Goal: Contribute content: Contribute content

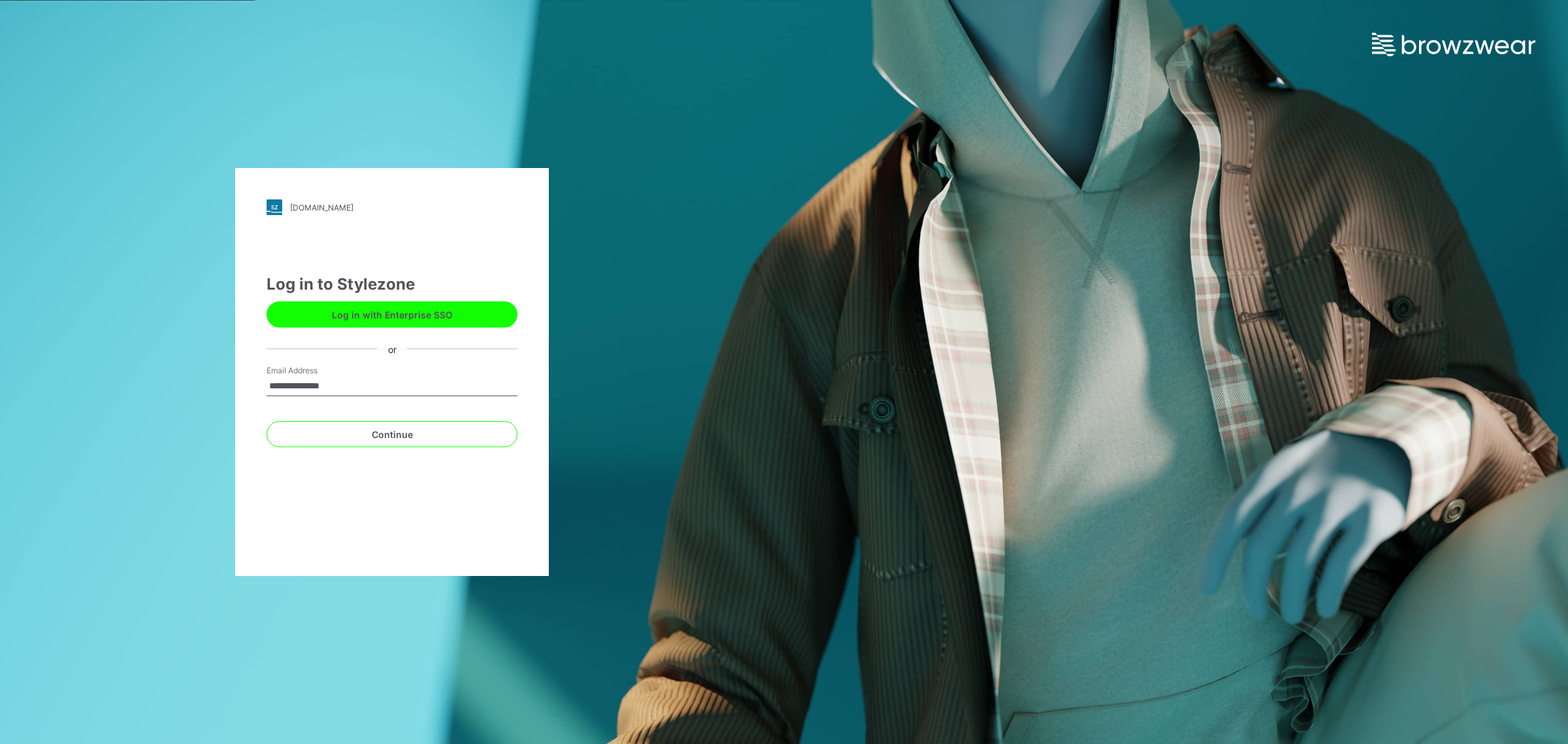
click at [1390, 302] on div "**********" at bounding box center [784, 372] width 1568 height 744
click at [279, 379] on input "**********" at bounding box center [392, 386] width 251 height 20
click at [393, 439] on button "Continue" at bounding box center [392, 434] width 251 height 26
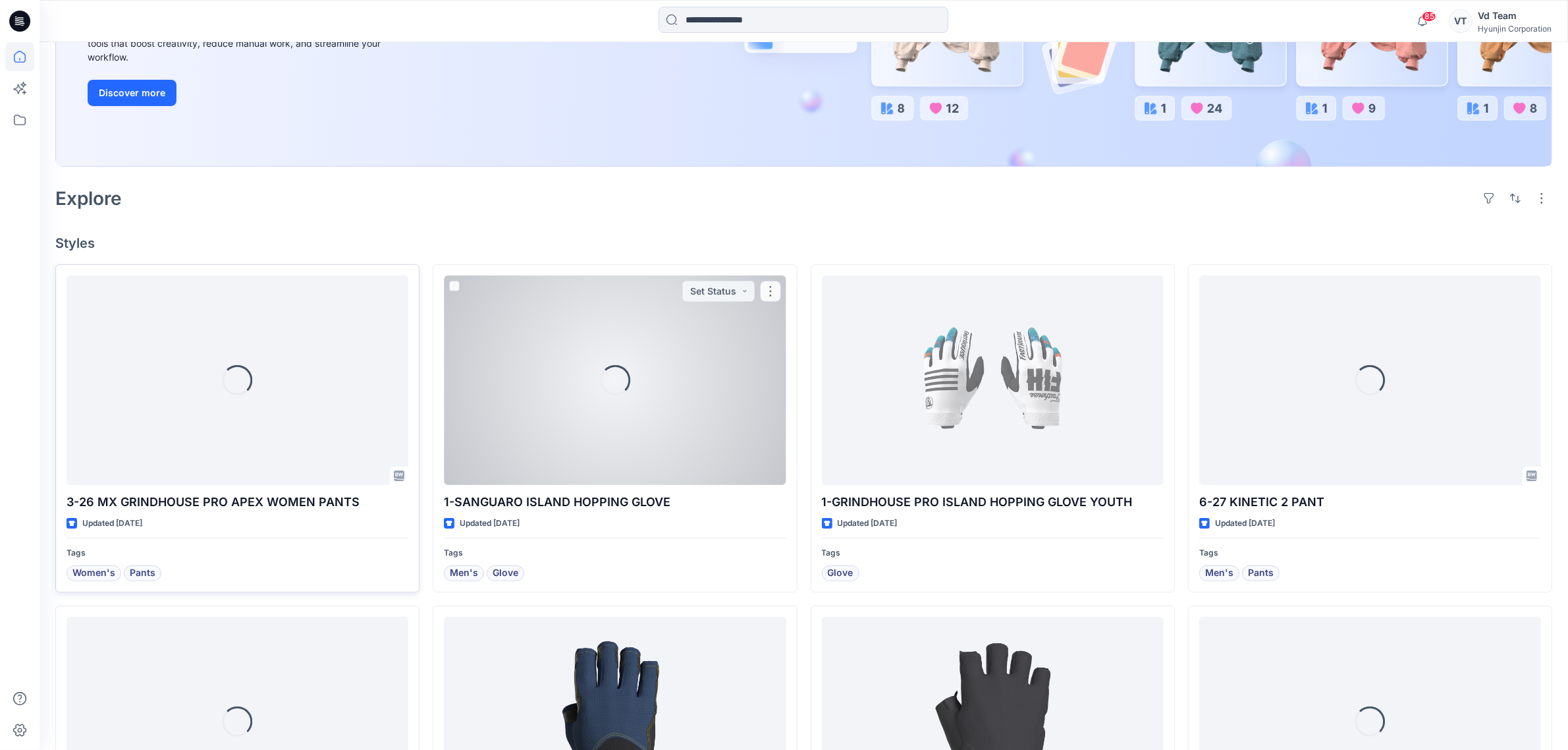
scroll to position [247, 0]
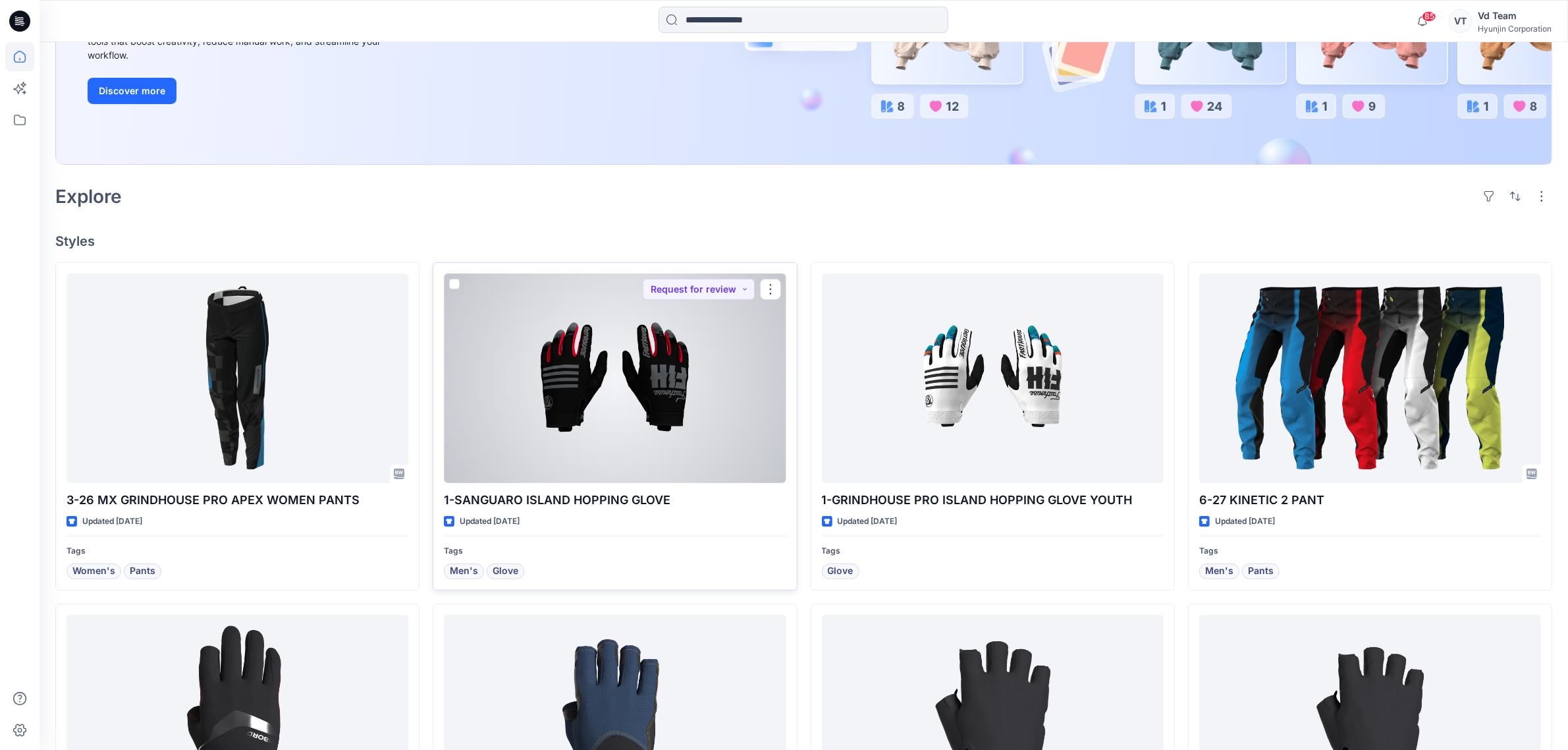
click at [701, 382] on div at bounding box center [614, 378] width 342 height 210
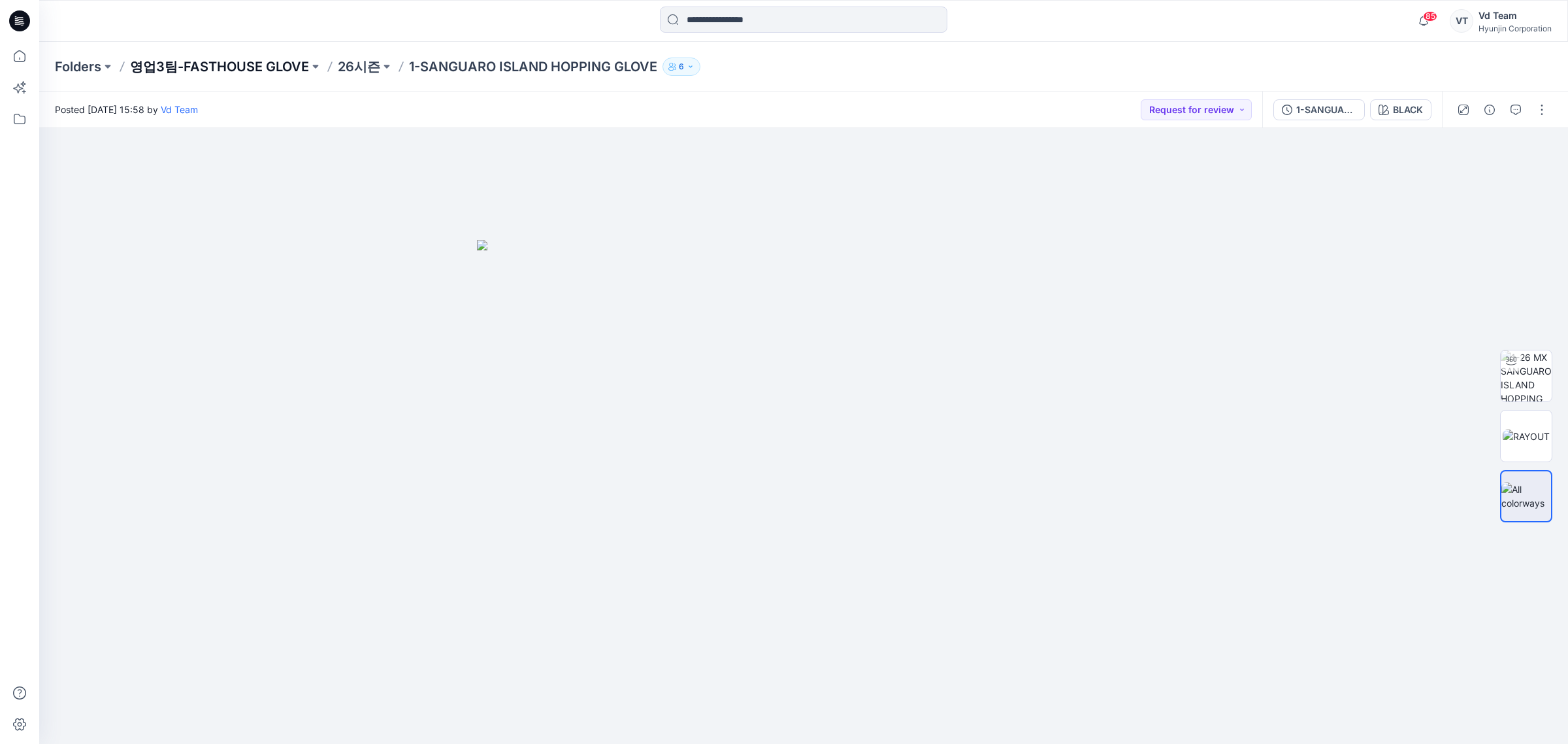
click at [270, 69] on p "영업3팀-FASTHOUSE GLOVE" at bounding box center [220, 66] width 179 height 18
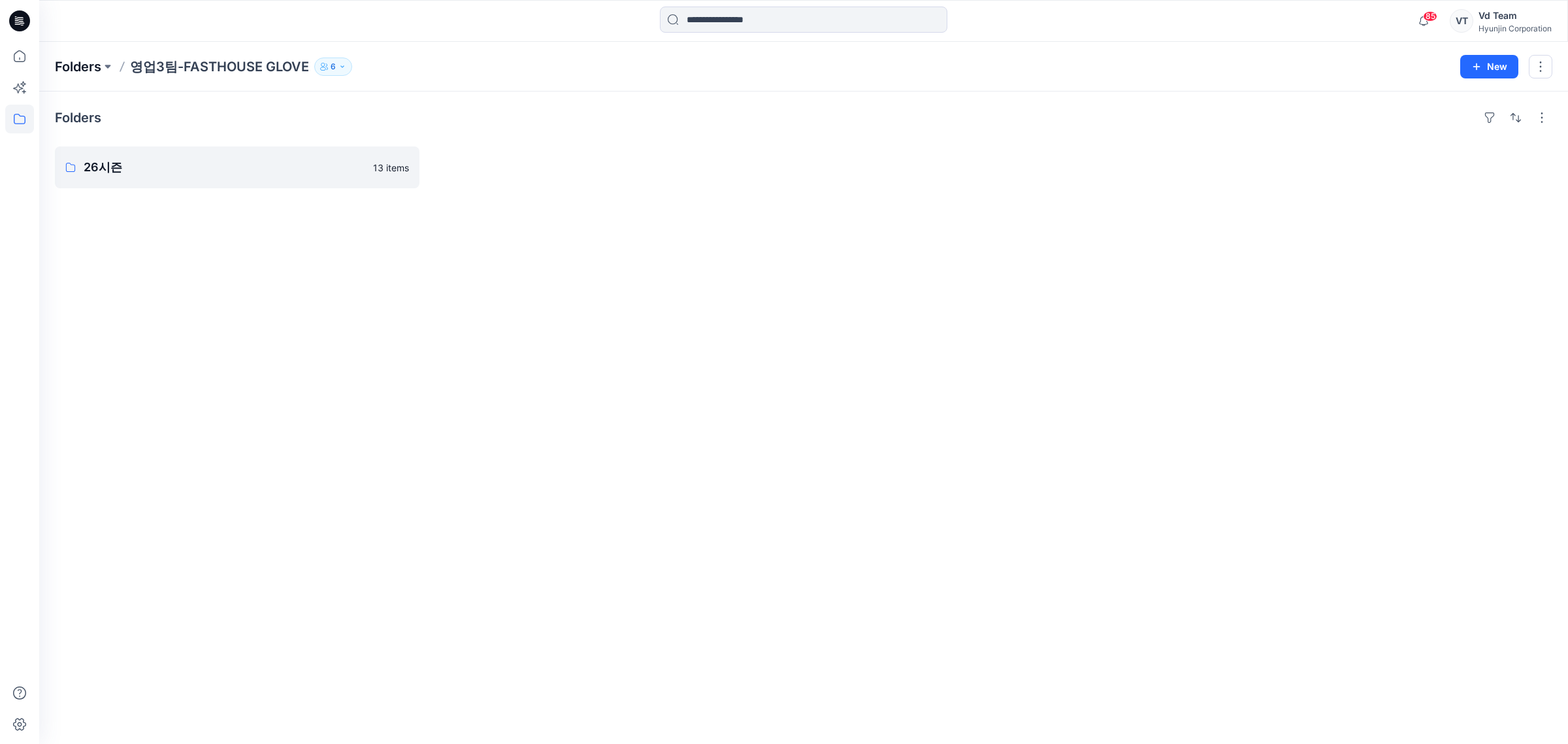
click at [95, 65] on p "Folders" at bounding box center [78, 66] width 46 height 18
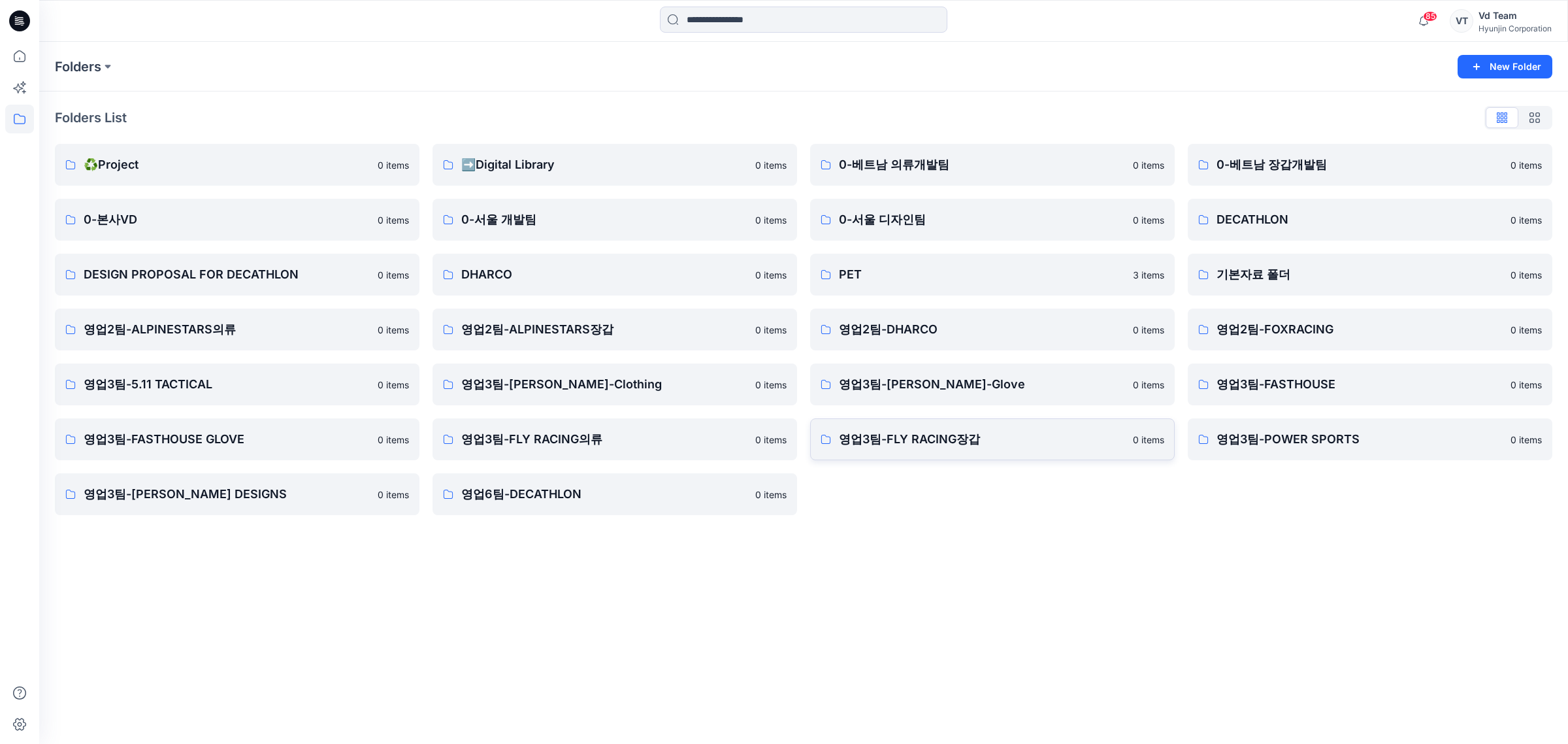
click at [1023, 433] on p "영업3팀-FLY RACING장갑" at bounding box center [982, 439] width 286 height 18
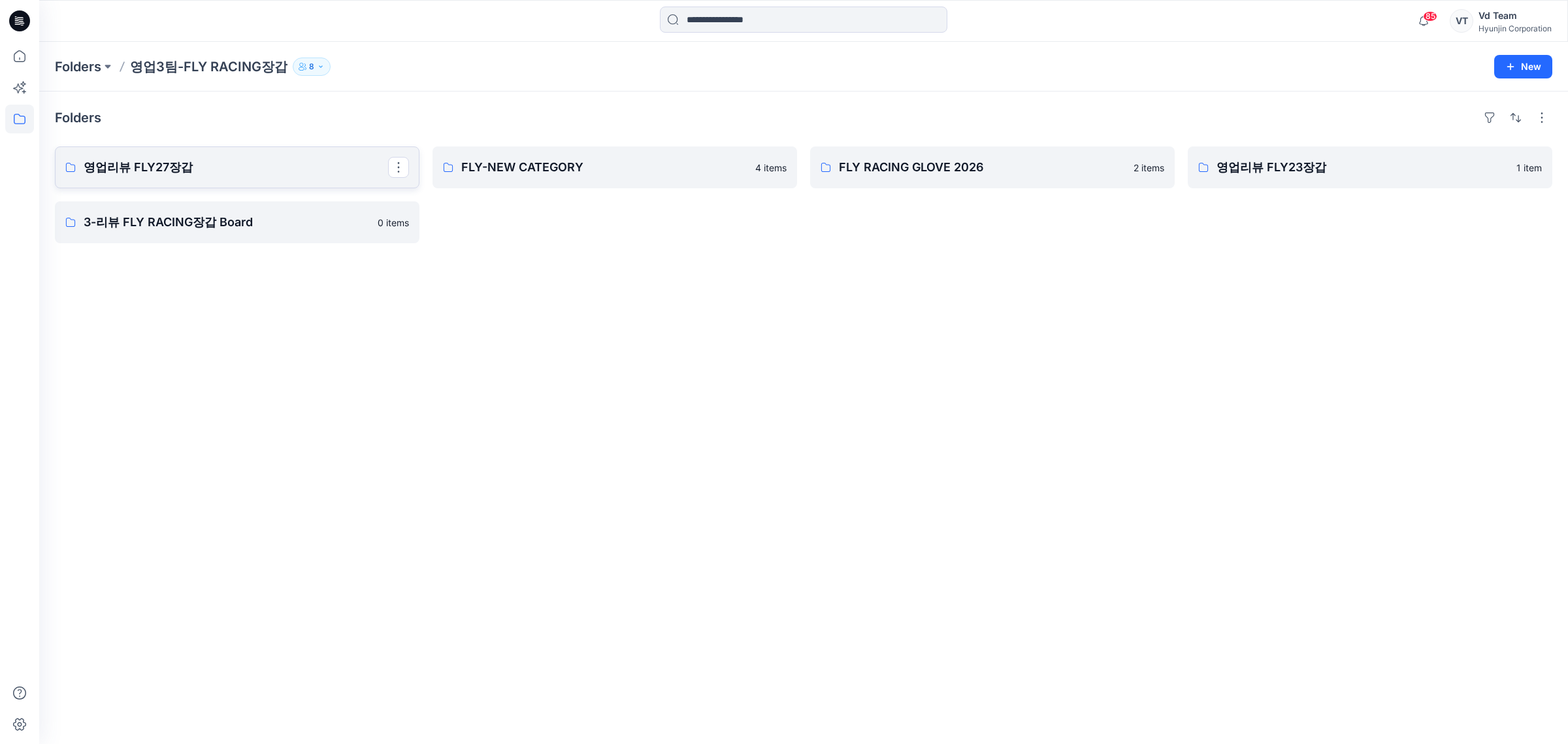
click at [216, 167] on p "영업리뷰 FLY27장갑" at bounding box center [236, 167] width 305 height 18
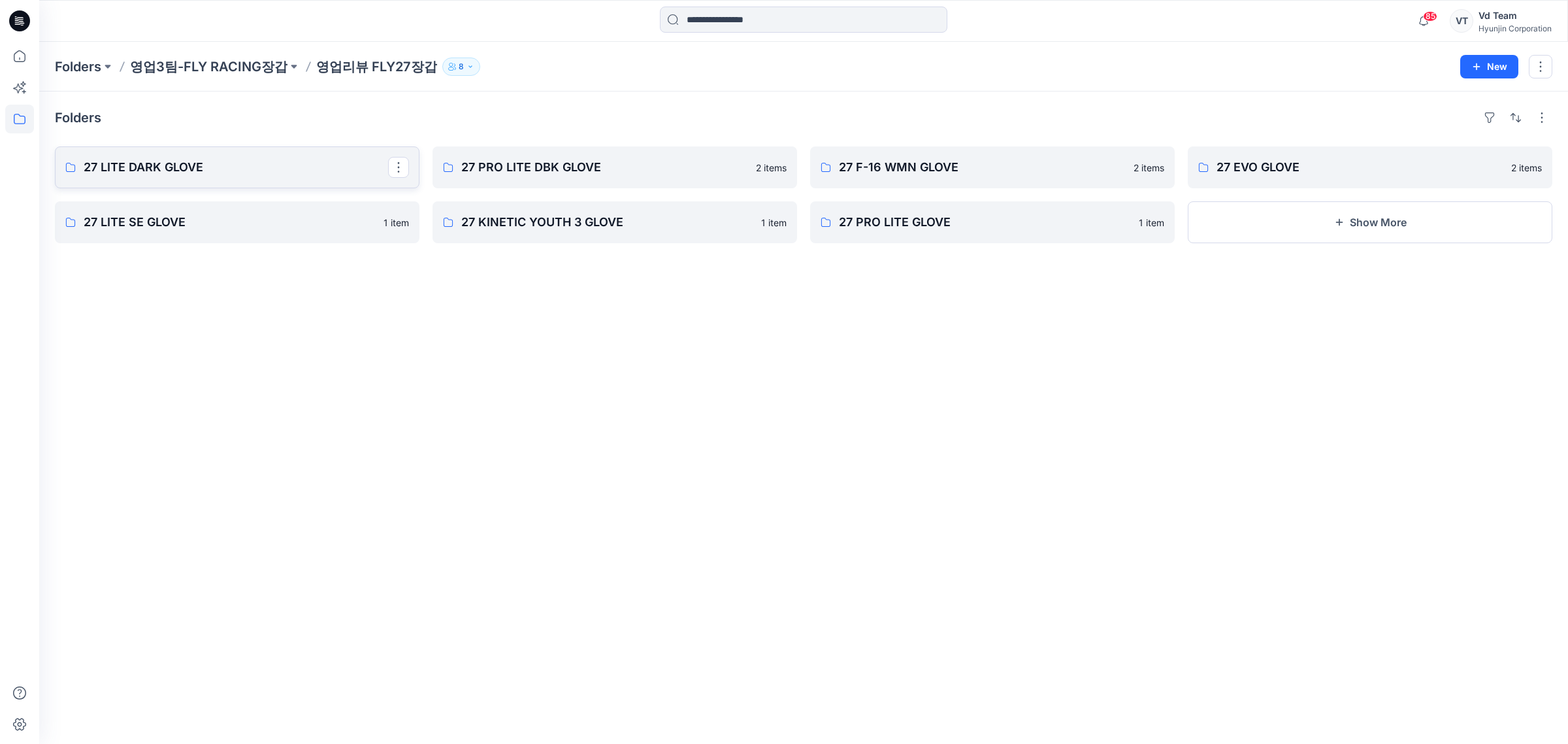
click at [255, 157] on link "27 LITE DARK GLOVE" at bounding box center [237, 167] width 365 height 42
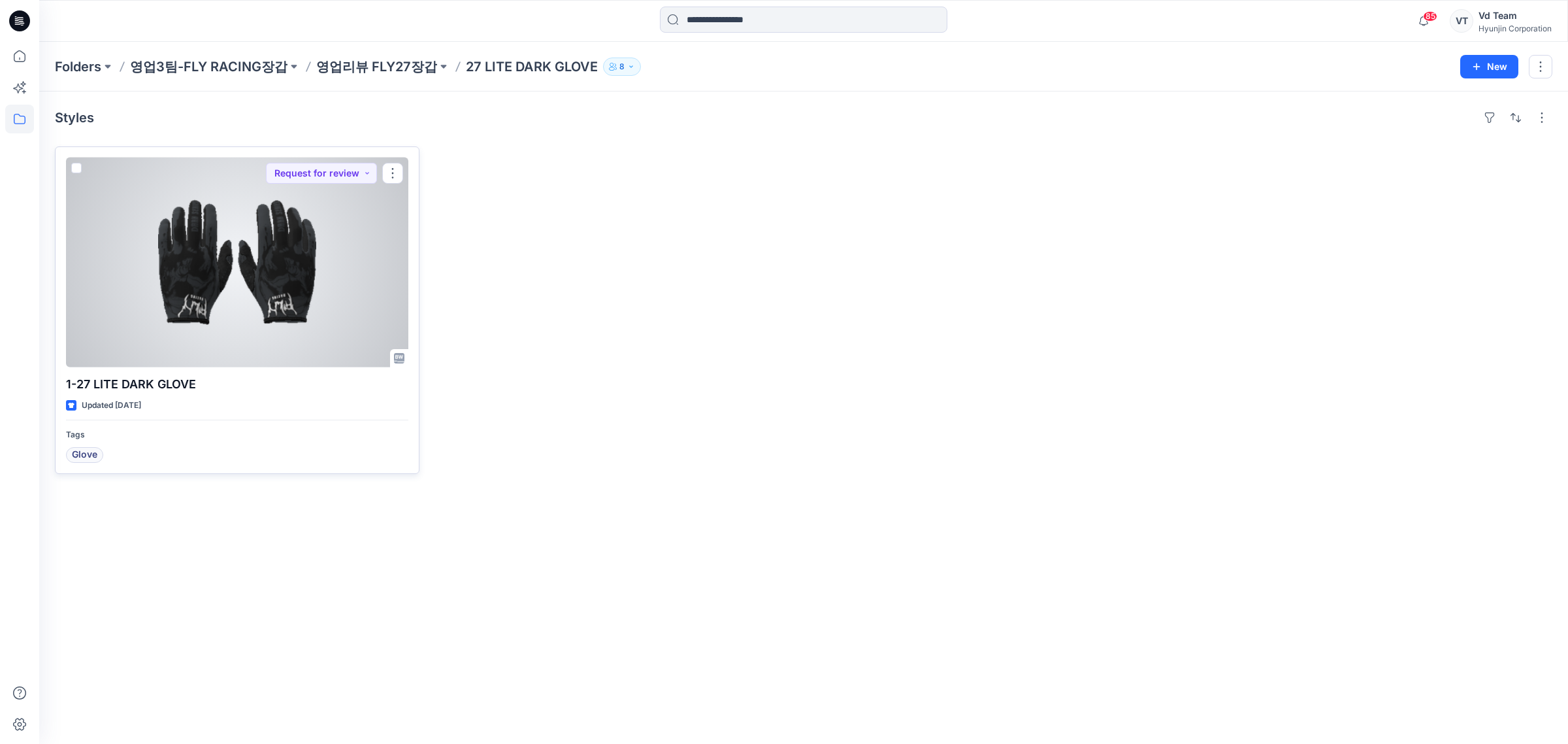
click at [213, 306] on div at bounding box center [237, 262] width 342 height 210
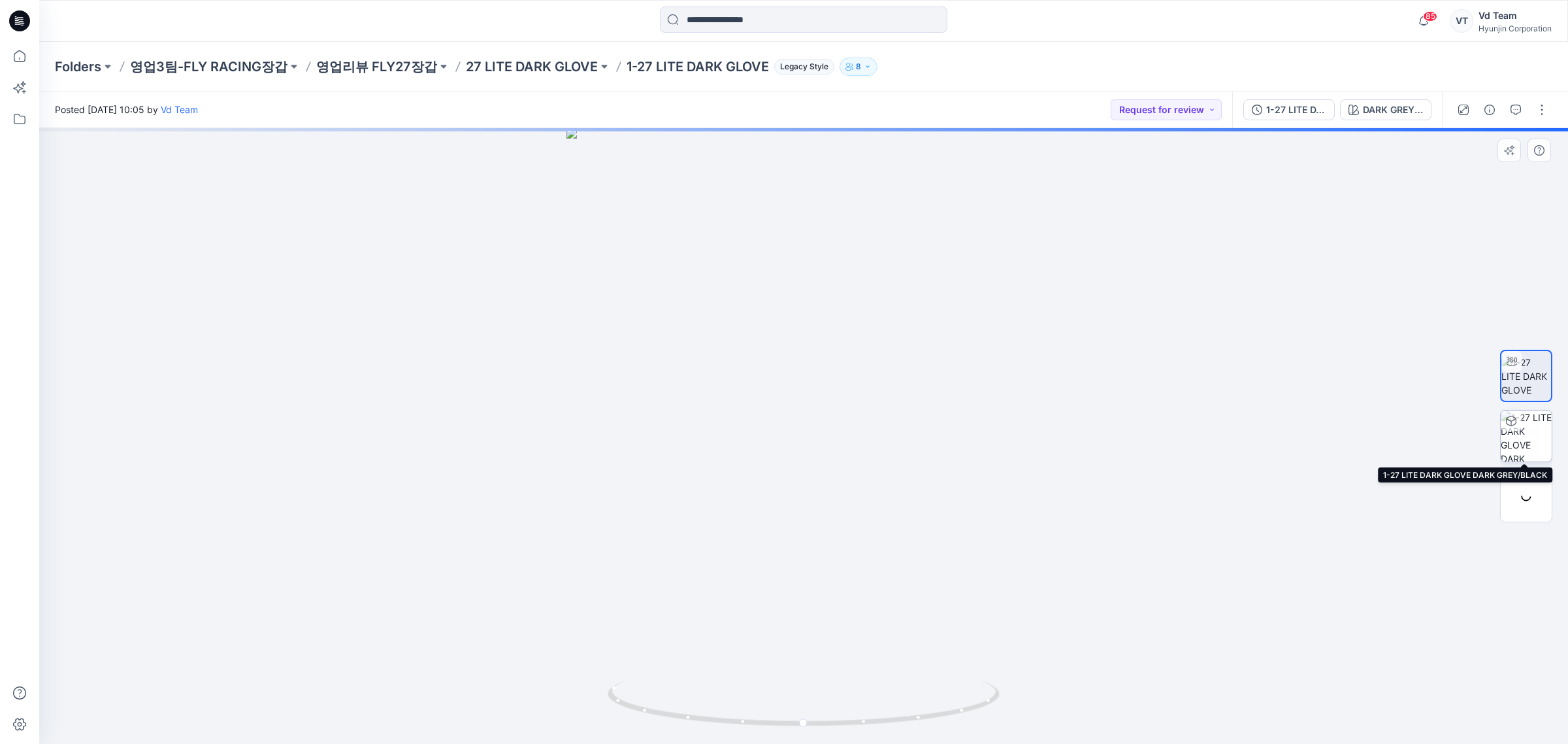
click at [1533, 444] on img at bounding box center [1525, 435] width 51 height 51
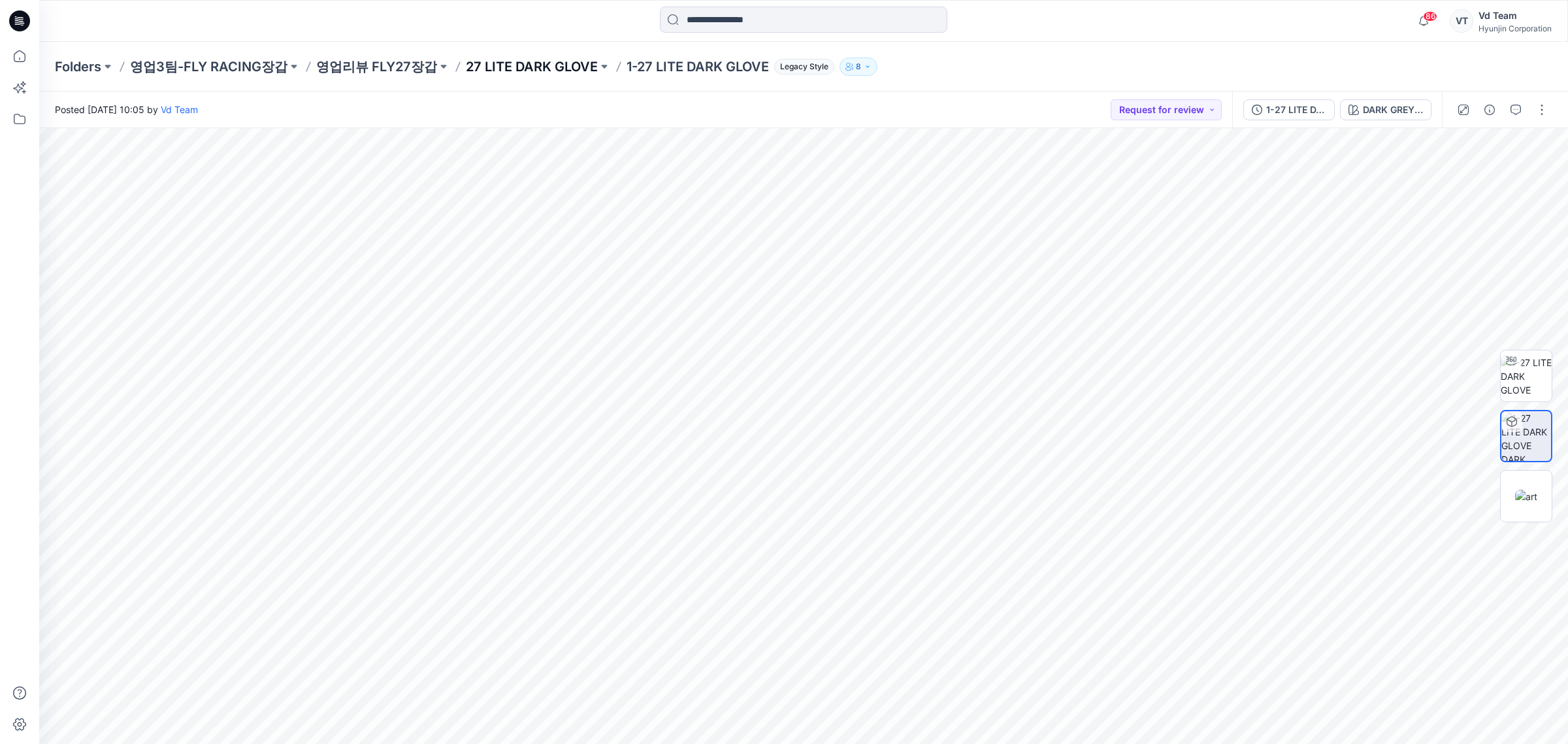
click at [545, 61] on p "27 LITE DARK GLOVE" at bounding box center [532, 66] width 132 height 18
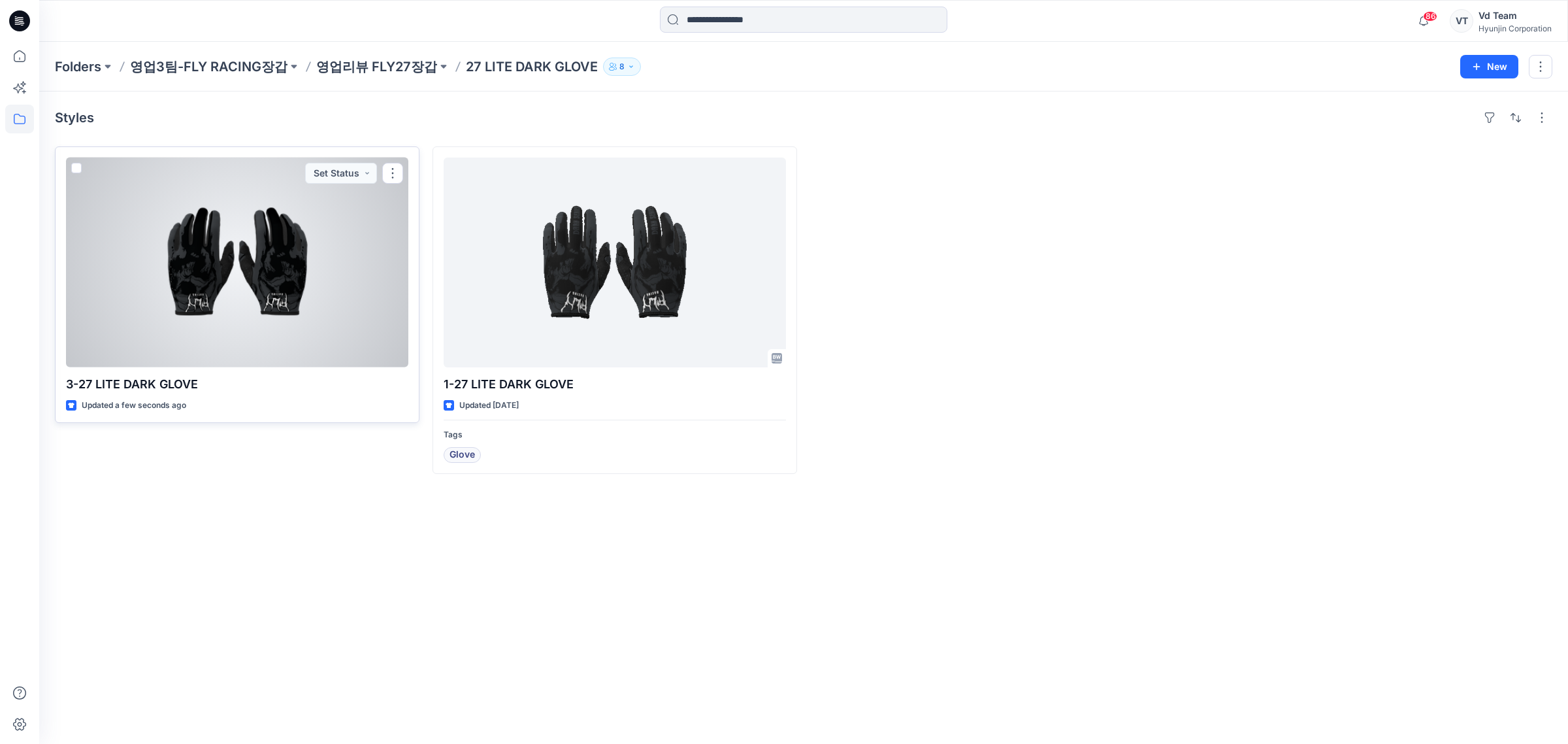
click at [289, 312] on div at bounding box center [237, 262] width 342 height 210
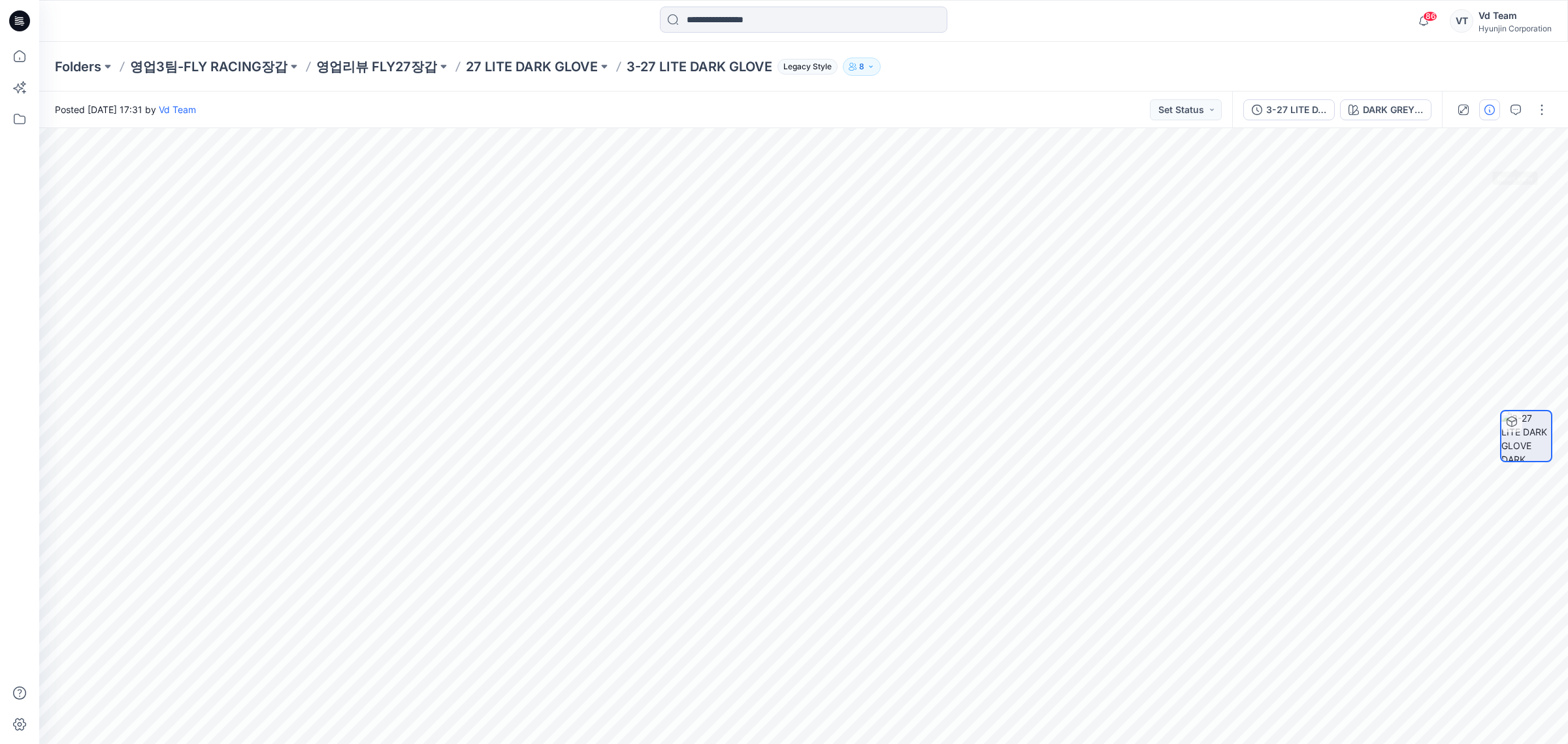
click at [1490, 113] on icon "button" at bounding box center [1489, 110] width 11 height 11
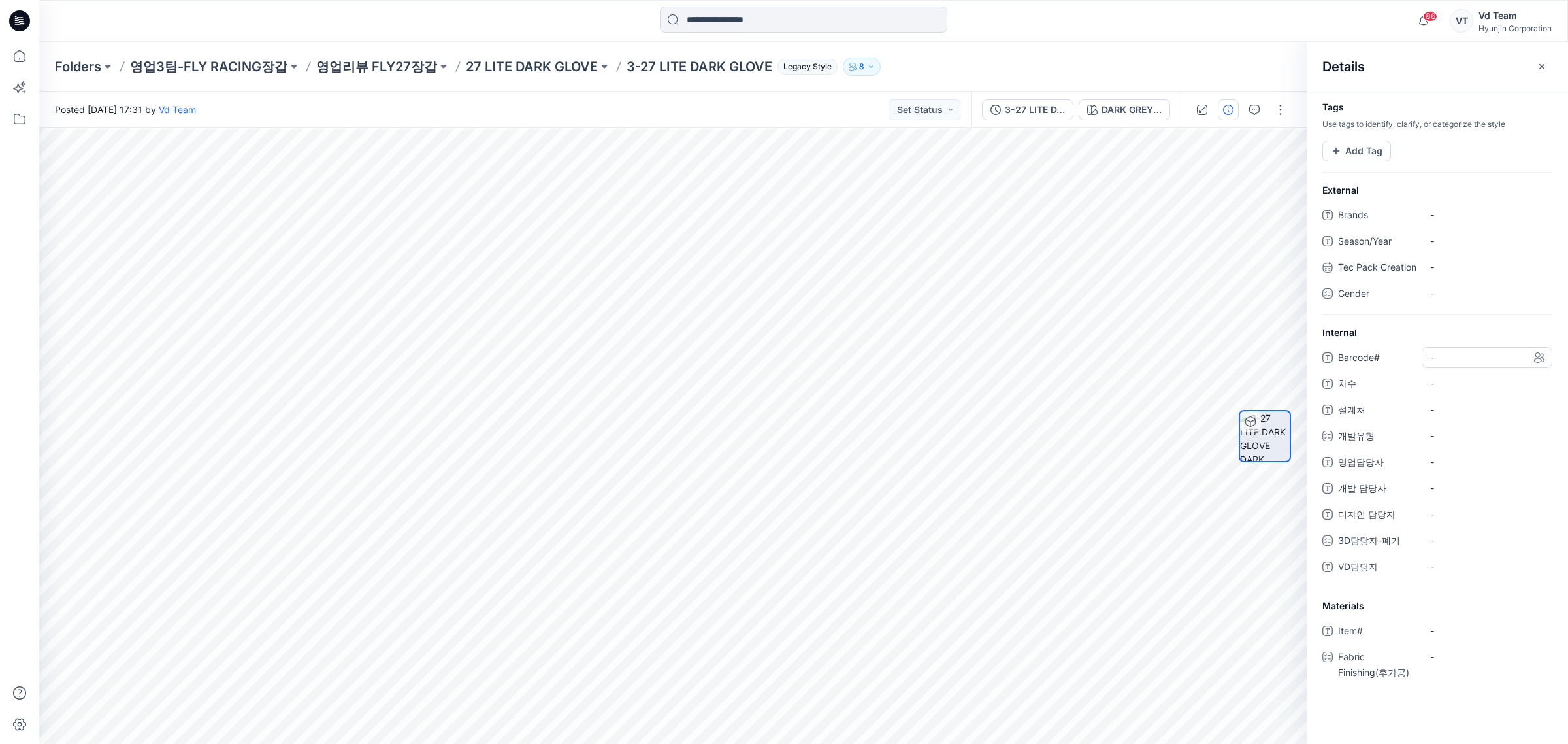
click at [1455, 363] on span "-" at bounding box center [1486, 357] width 114 height 14
click at [1477, 214] on span "-" at bounding box center [1486, 215] width 114 height 14
click at [1356, 155] on button "Add Tag" at bounding box center [1356, 151] width 68 height 21
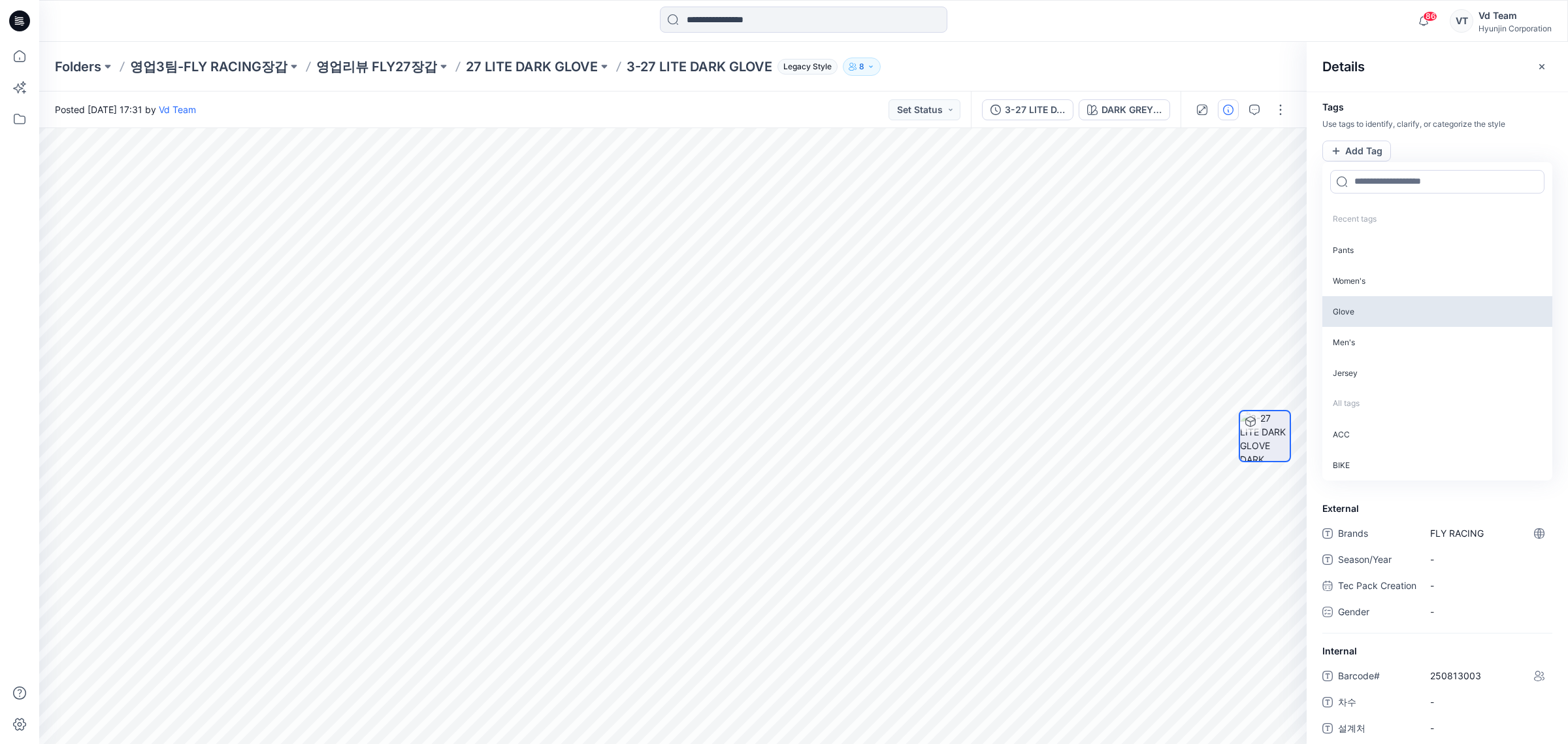
click at [1371, 311] on p "Glove" at bounding box center [1436, 311] width 230 height 31
click at [1428, 128] on p "Use tags to identify, clarify, or categorize the style" at bounding box center [1436, 124] width 261 height 12
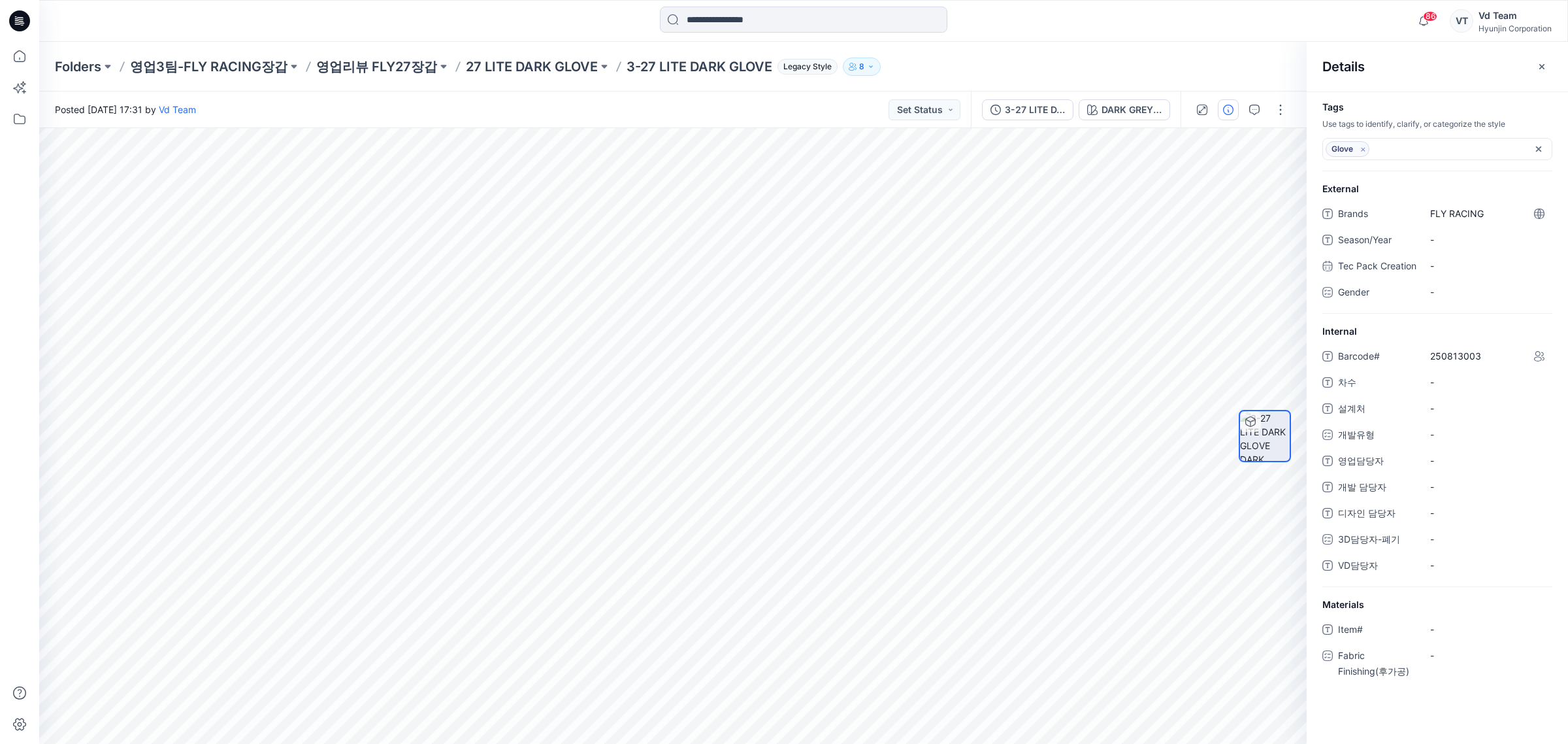
click at [1452, 253] on div "Brands FLY RACING Season/Year - Tec Pack Creation - Gender -" at bounding box center [1436, 259] width 230 height 111
click at [1457, 233] on span "-" at bounding box center [1486, 239] width 114 height 14
type textarea "**"
click at [1452, 389] on span "-" at bounding box center [1486, 382] width 114 height 14
type textarea "******"
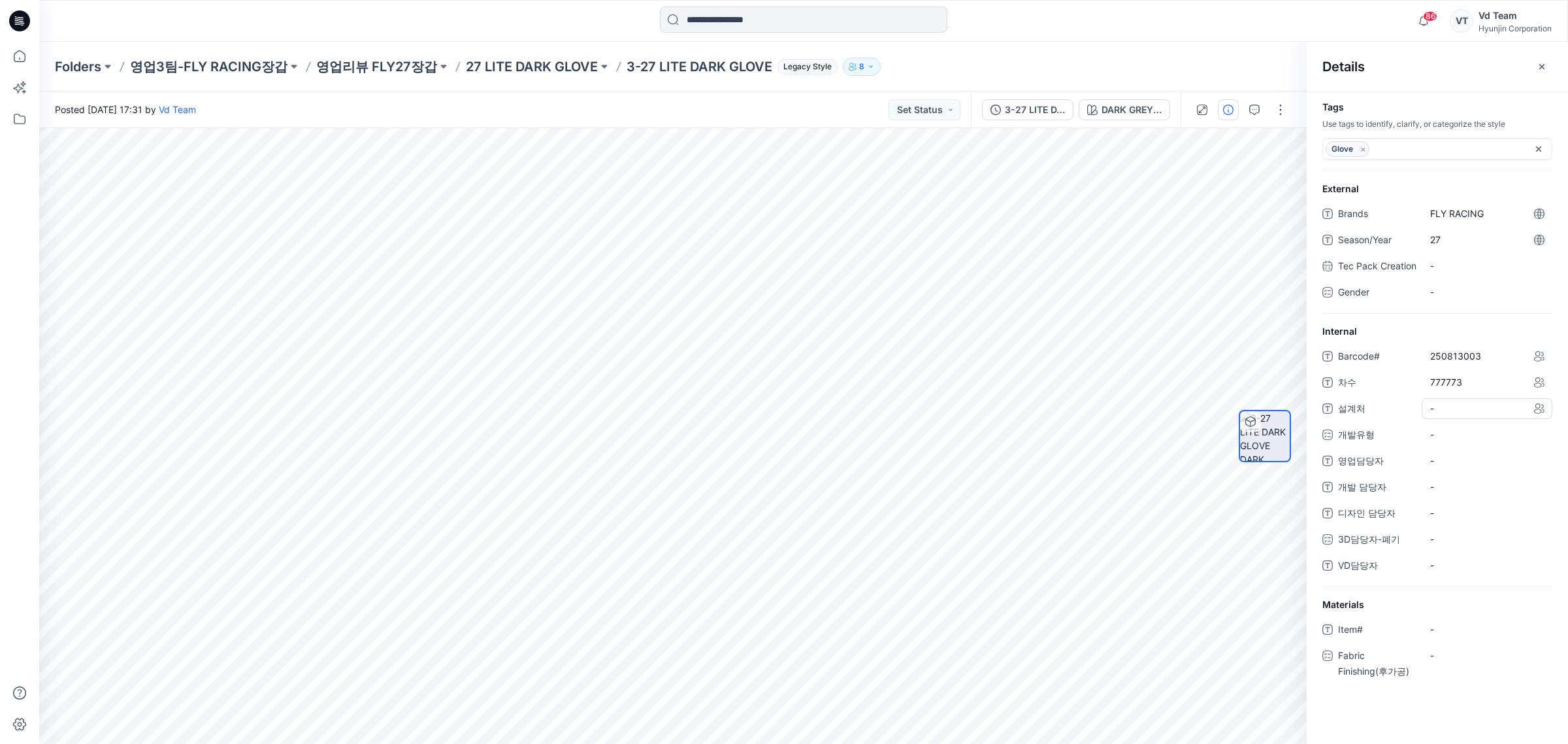
click at [1432, 415] on span "-" at bounding box center [1486, 408] width 114 height 14
type textarea "******"
type textarea "****"
click at [1554, 427] on div "Internal Barcode# 250813003 차수 777773 설계처 쟈록장갑 개발유형 - 영업담당자 - 개발 담당자 - 디자인 담당자 …" at bounding box center [1436, 455] width 261 height 263
click at [1462, 435] on div "Barcode# 250813003 차수 777773 설계처 쟈록장갑 개발유형 - 영업담당자 - 개발 담당자 - 디자인 담당자 - 3D담당자-폐…" at bounding box center [1436, 466] width 230 height 241
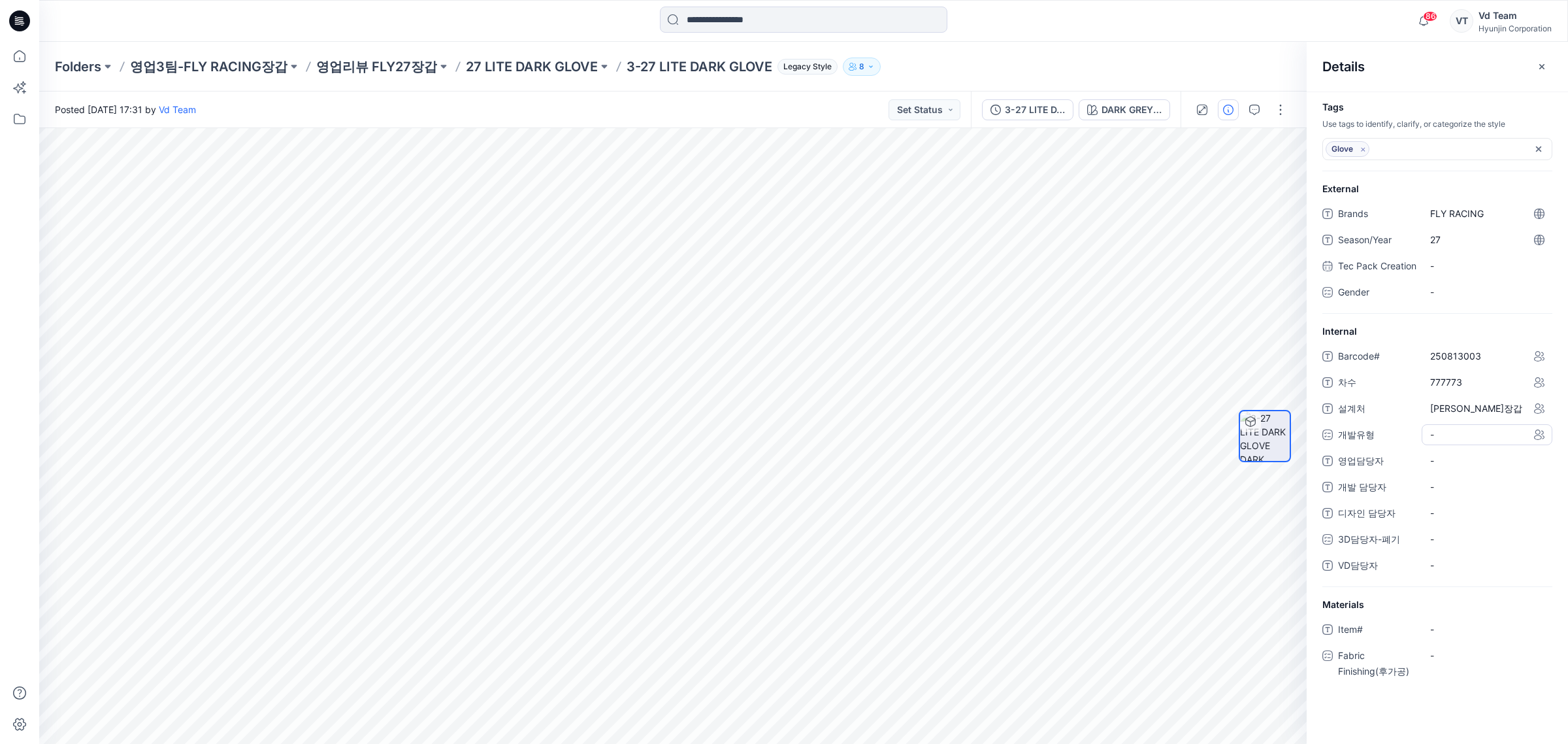
click at [1455, 443] on div "-" at bounding box center [1486, 435] width 131 height 21
click at [1441, 494] on span at bounding box center [1438, 490] width 11 height 11
click at [1376, 446] on span "개발유형" at bounding box center [1377, 437] width 78 height 20
click at [1450, 469] on span "-" at bounding box center [1486, 462] width 114 height 14
type textarea "*"
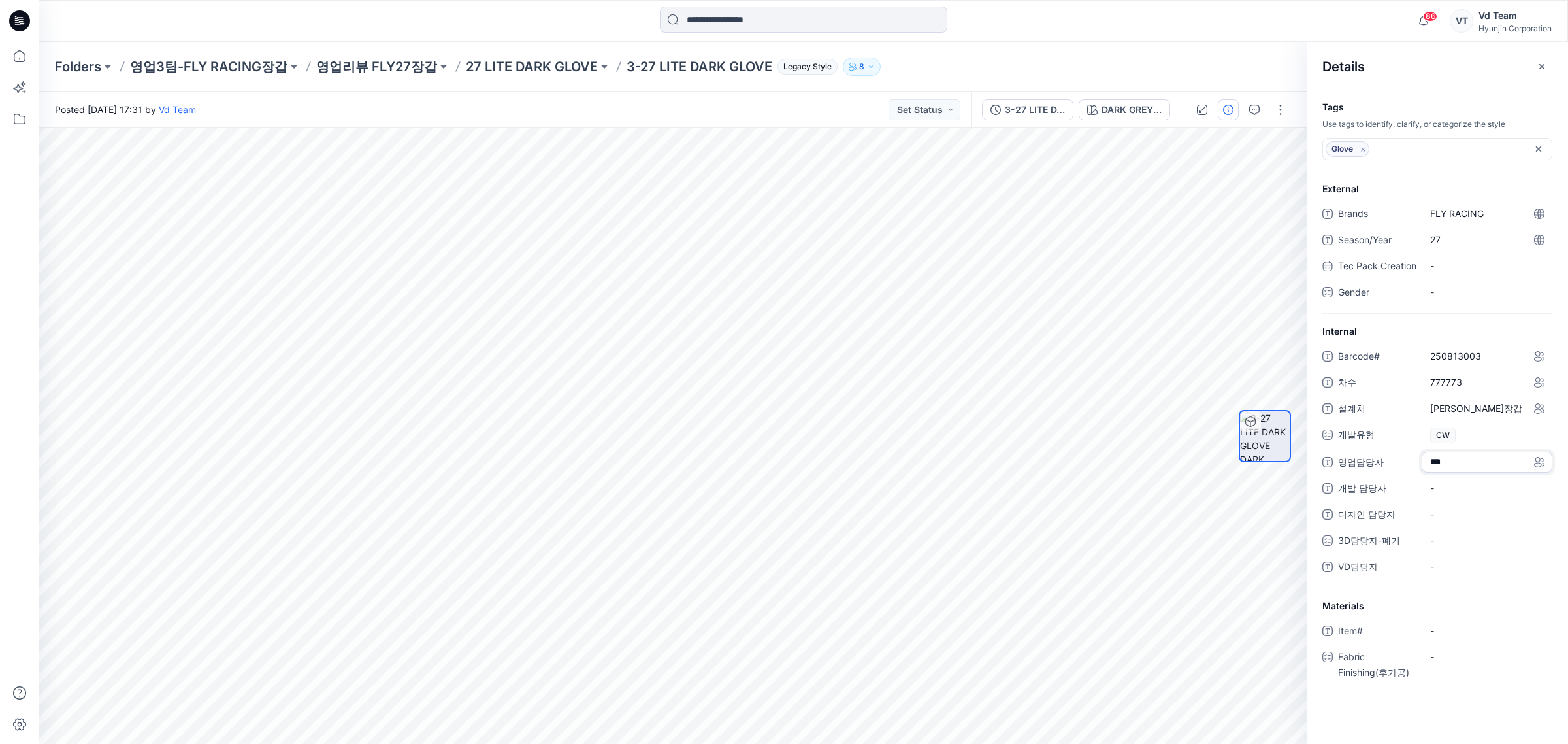
type textarea "***"
click at [1428, 577] on div "-" at bounding box center [1486, 567] width 131 height 21
type textarea "**"
click at [523, 65] on p "27 LITE DARK GLOVE" at bounding box center [532, 66] width 132 height 18
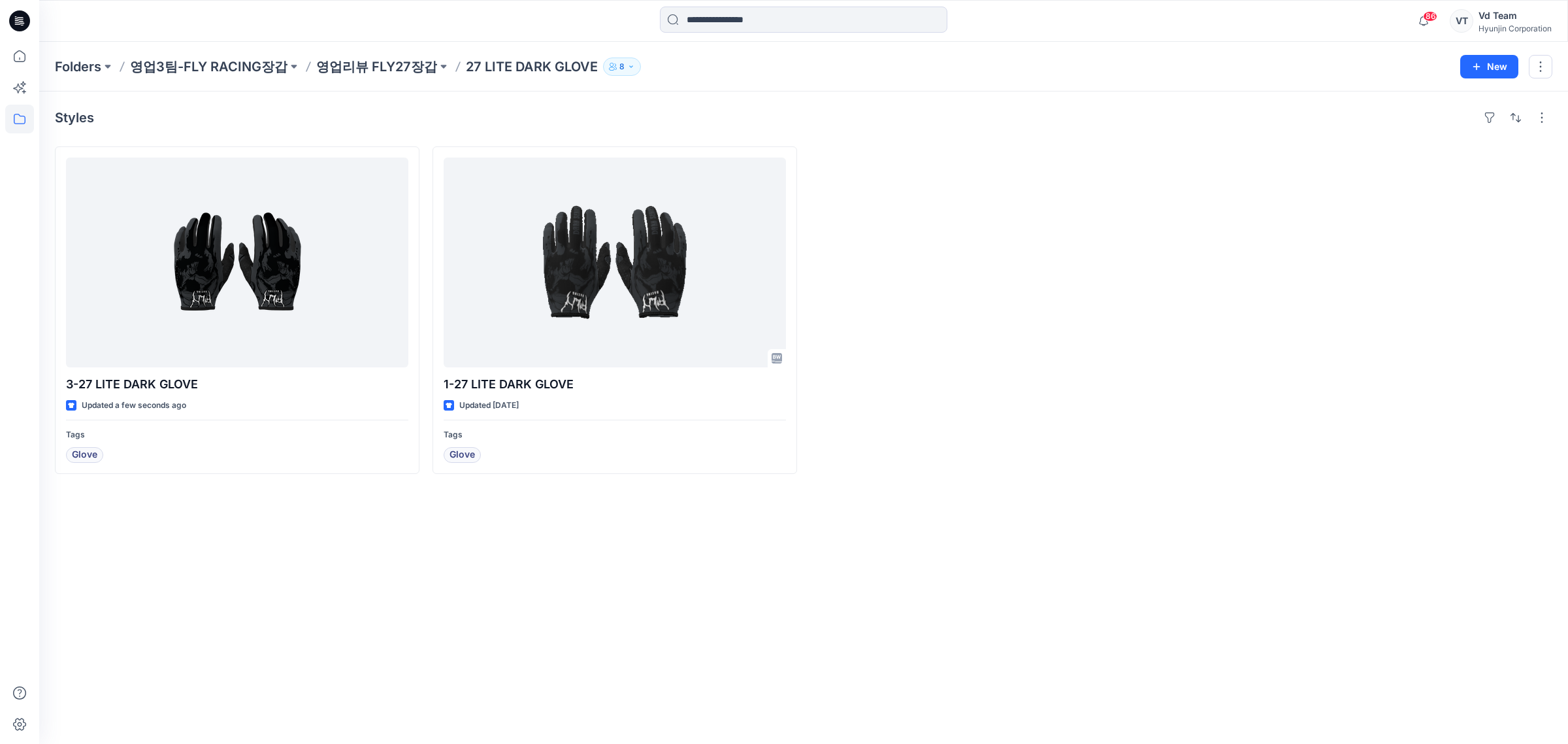
click at [1196, 318] on div at bounding box center [1370, 309] width 365 height 327
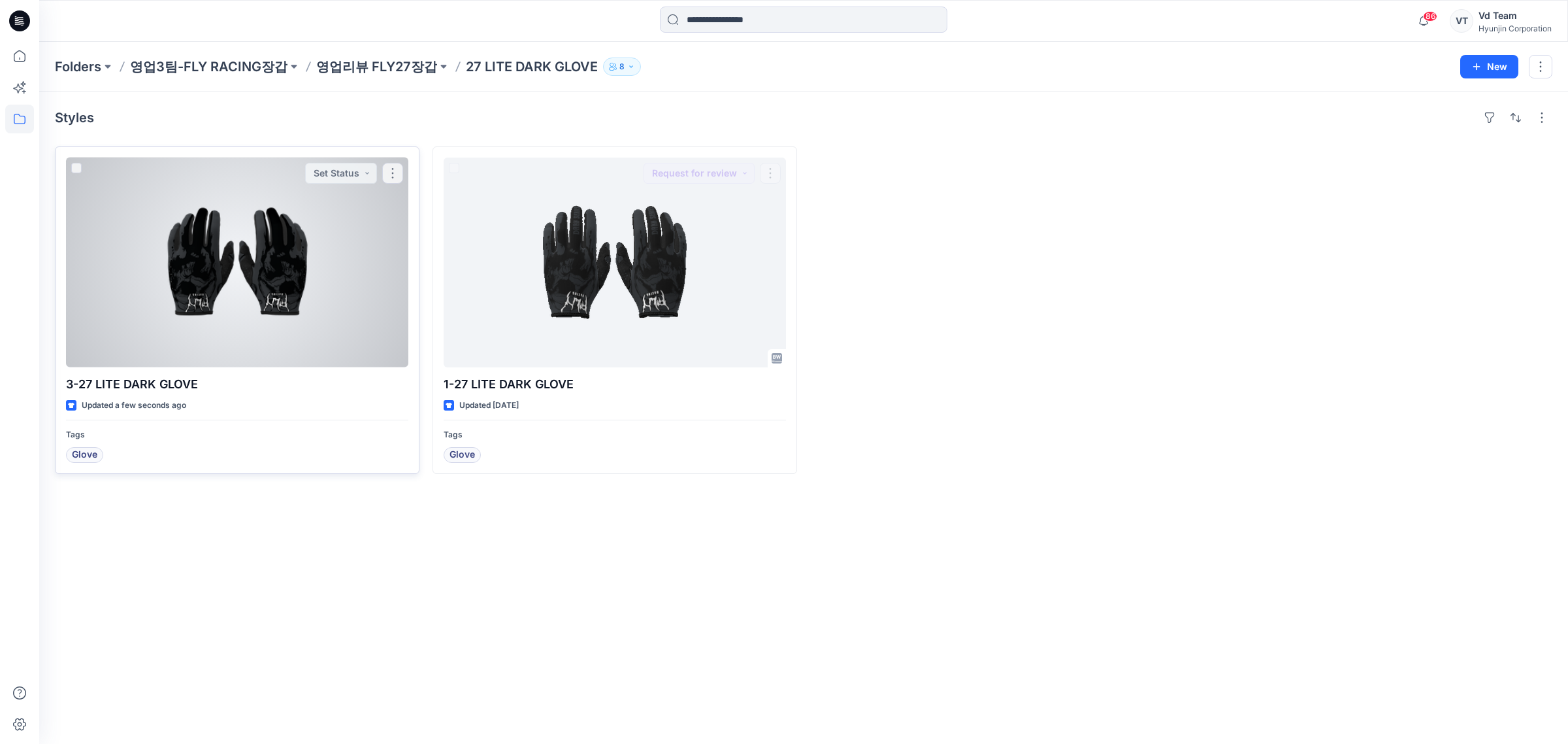
click at [299, 273] on div at bounding box center [237, 262] width 342 height 210
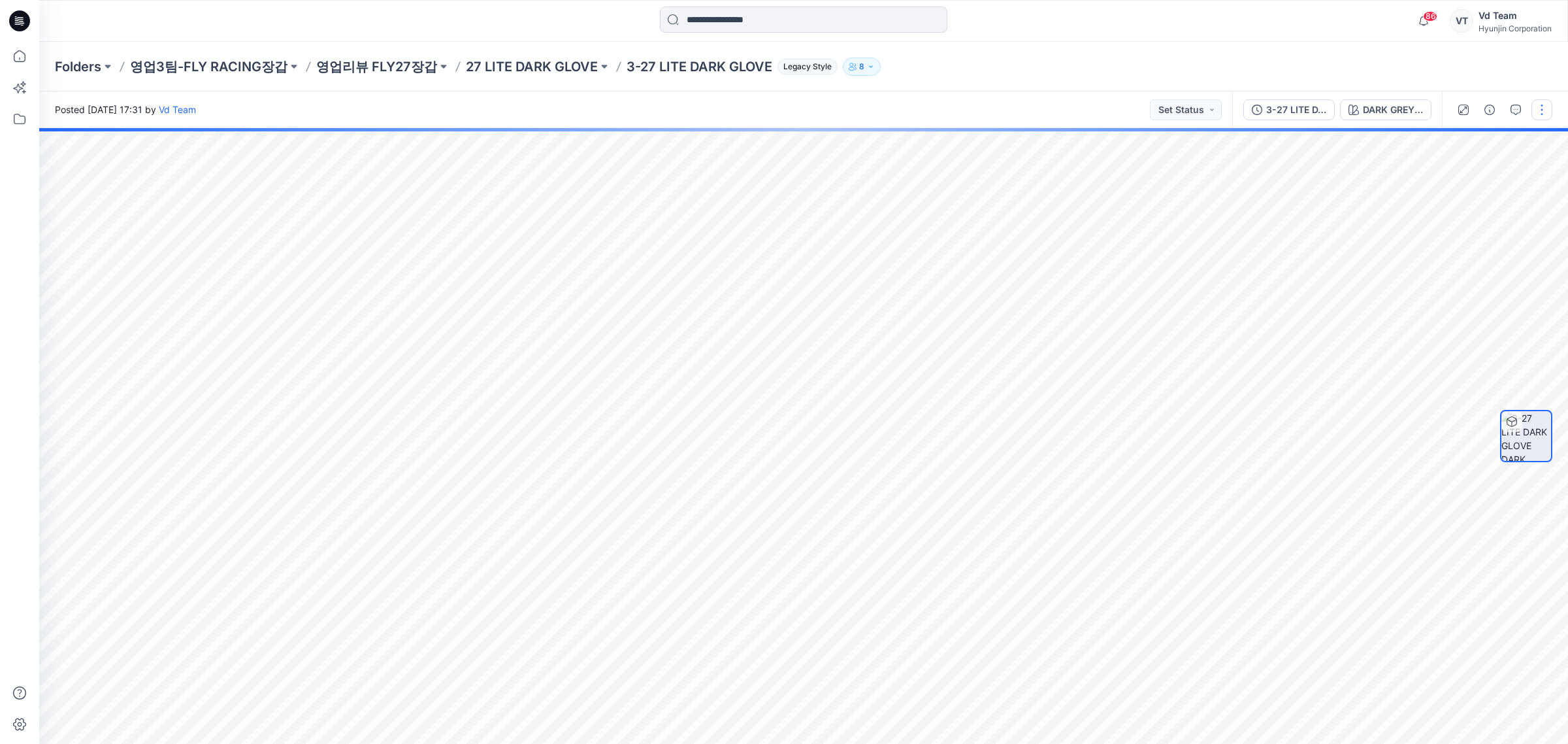
click at [1539, 105] on button "button" at bounding box center [1542, 110] width 21 height 21
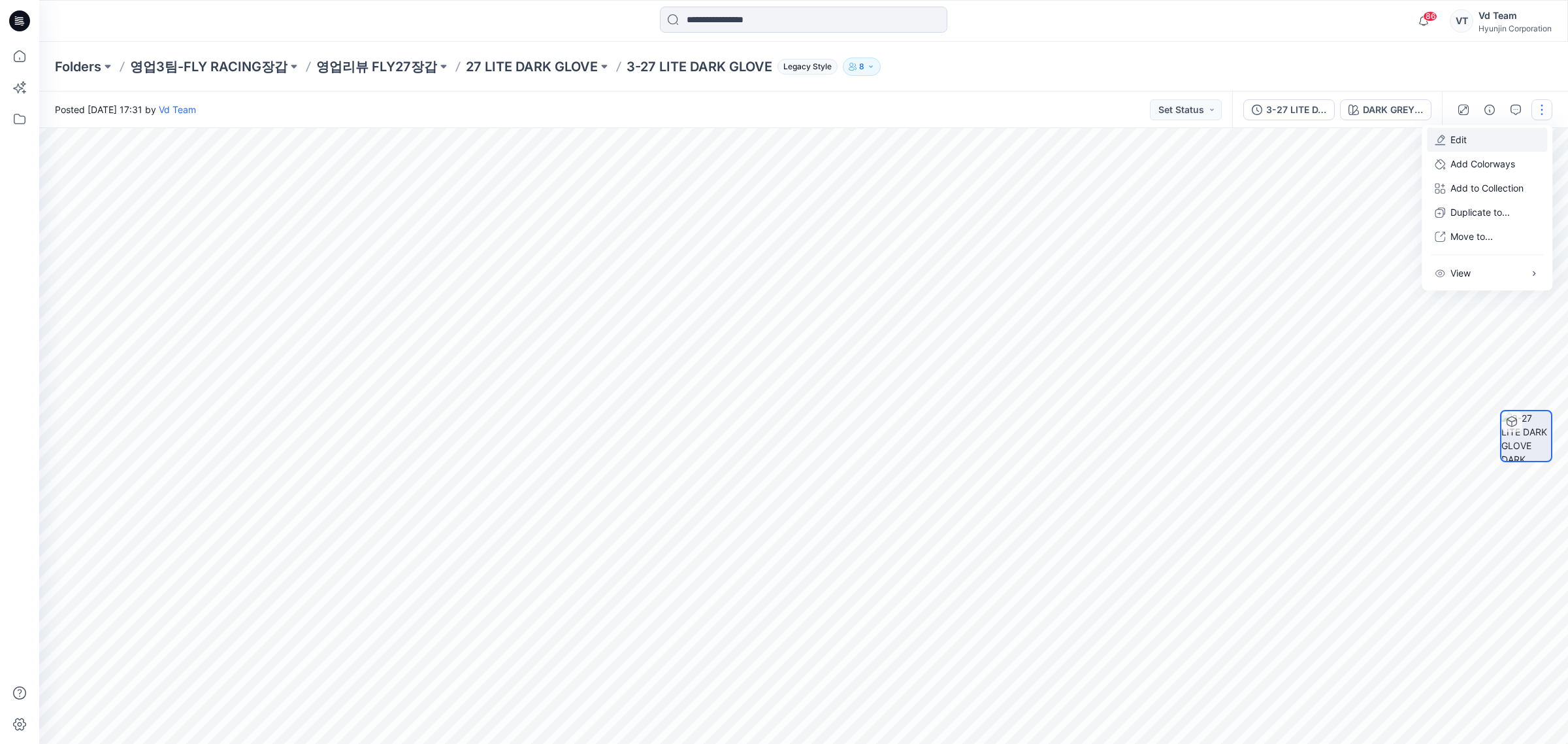
click at [1494, 144] on button "Edit" at bounding box center [1486, 140] width 120 height 24
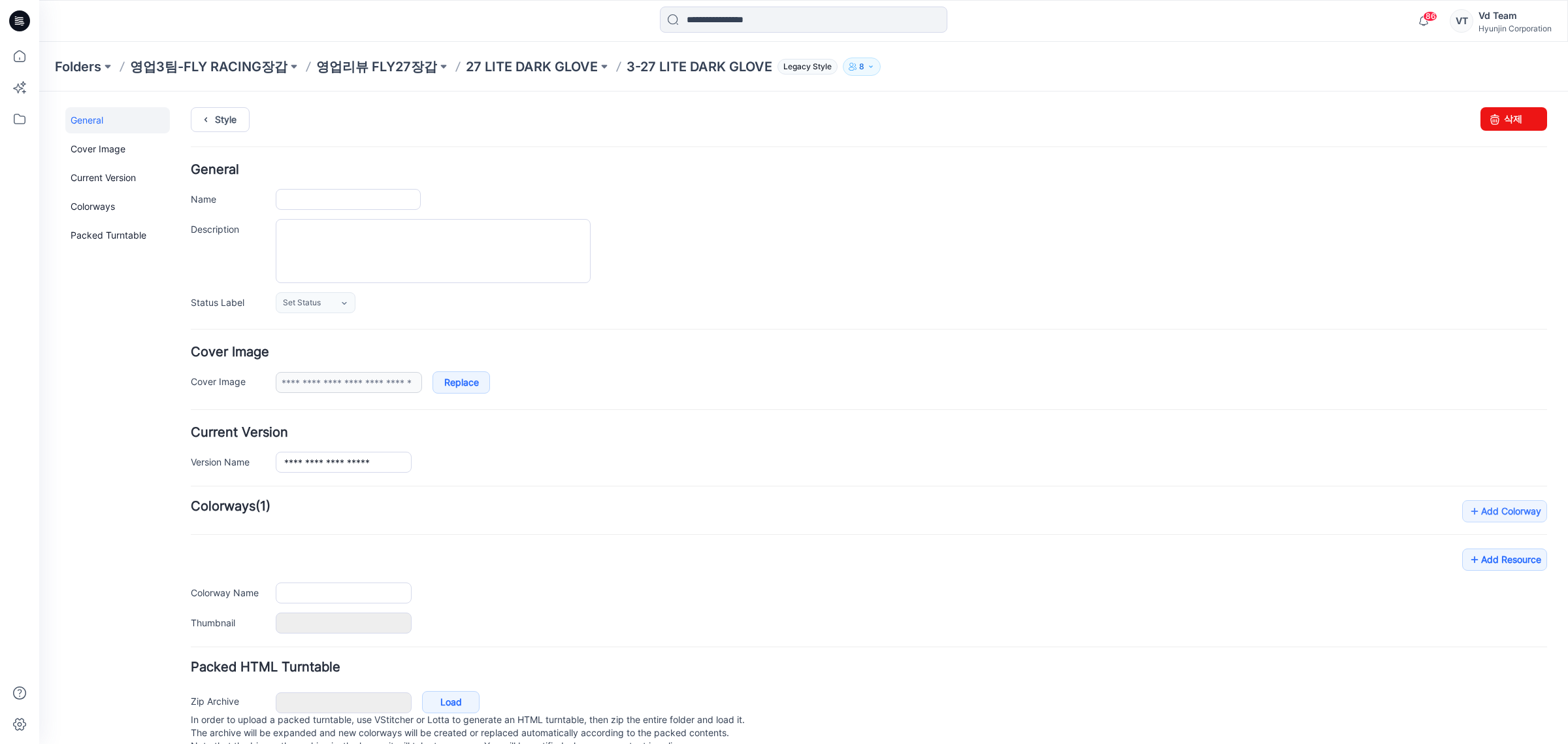
type input "**********"
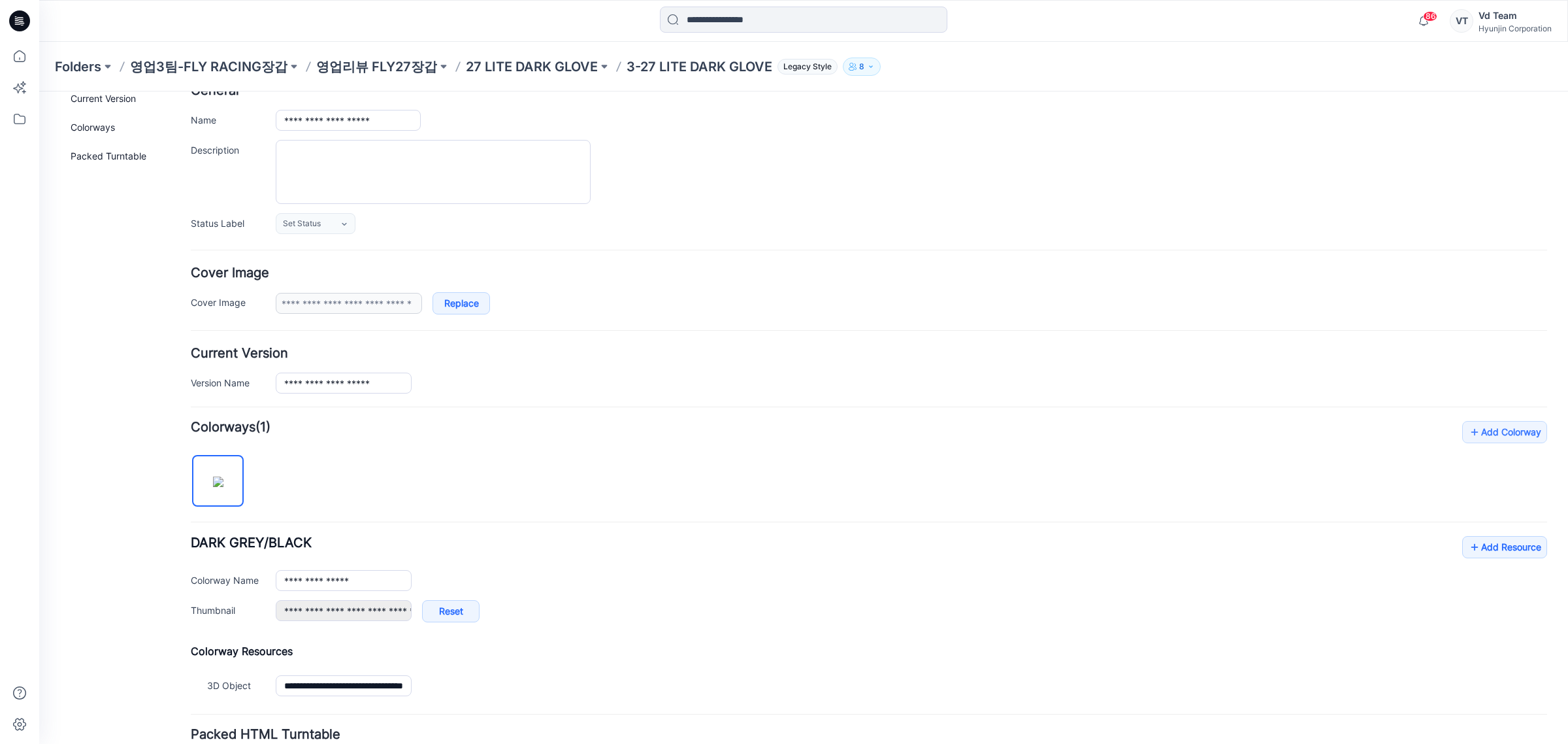
scroll to position [190, 0]
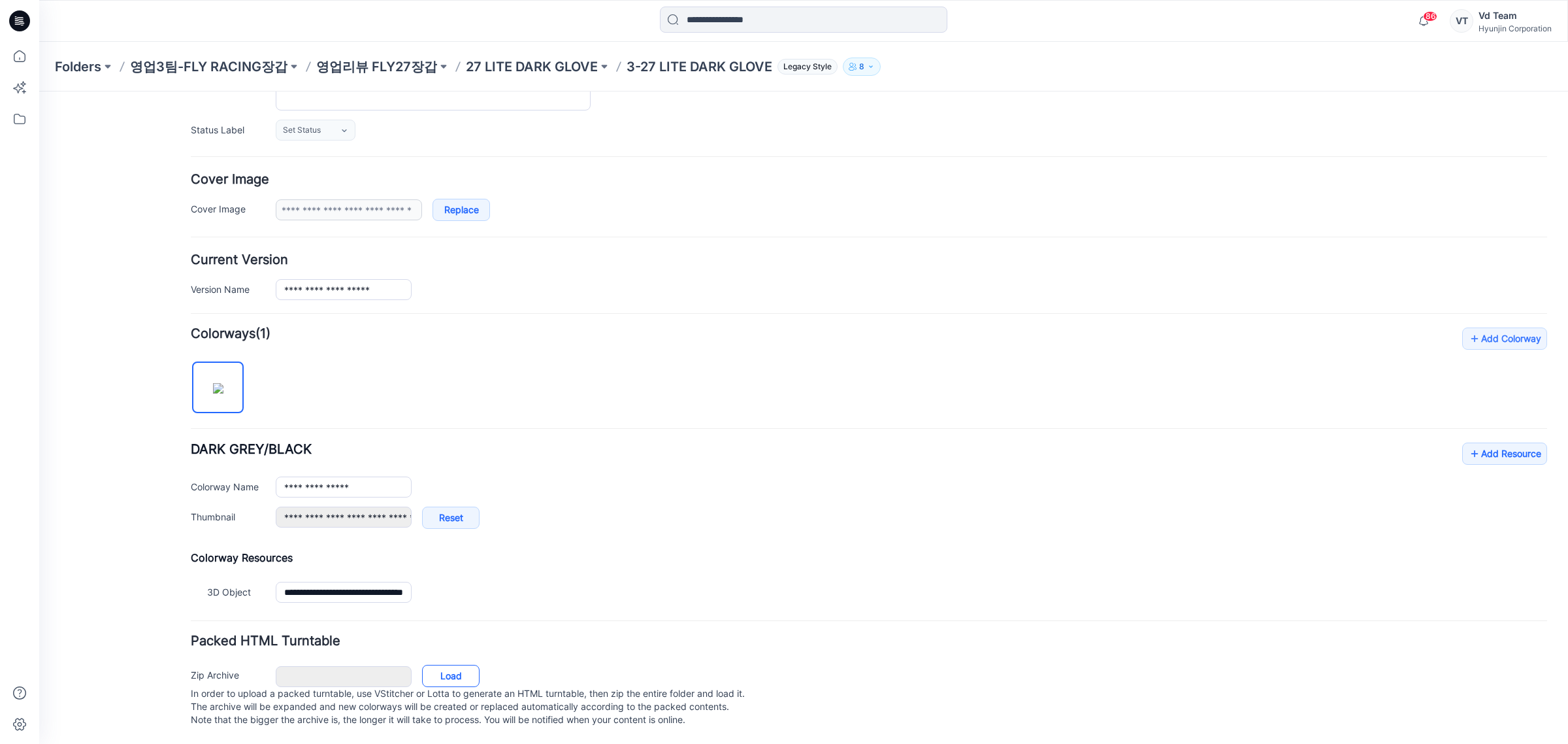
click at [461, 665] on link "Load" at bounding box center [450, 676] width 57 height 22
click at [523, 68] on p "27 LITE DARK GLOVE" at bounding box center [532, 66] width 132 height 18
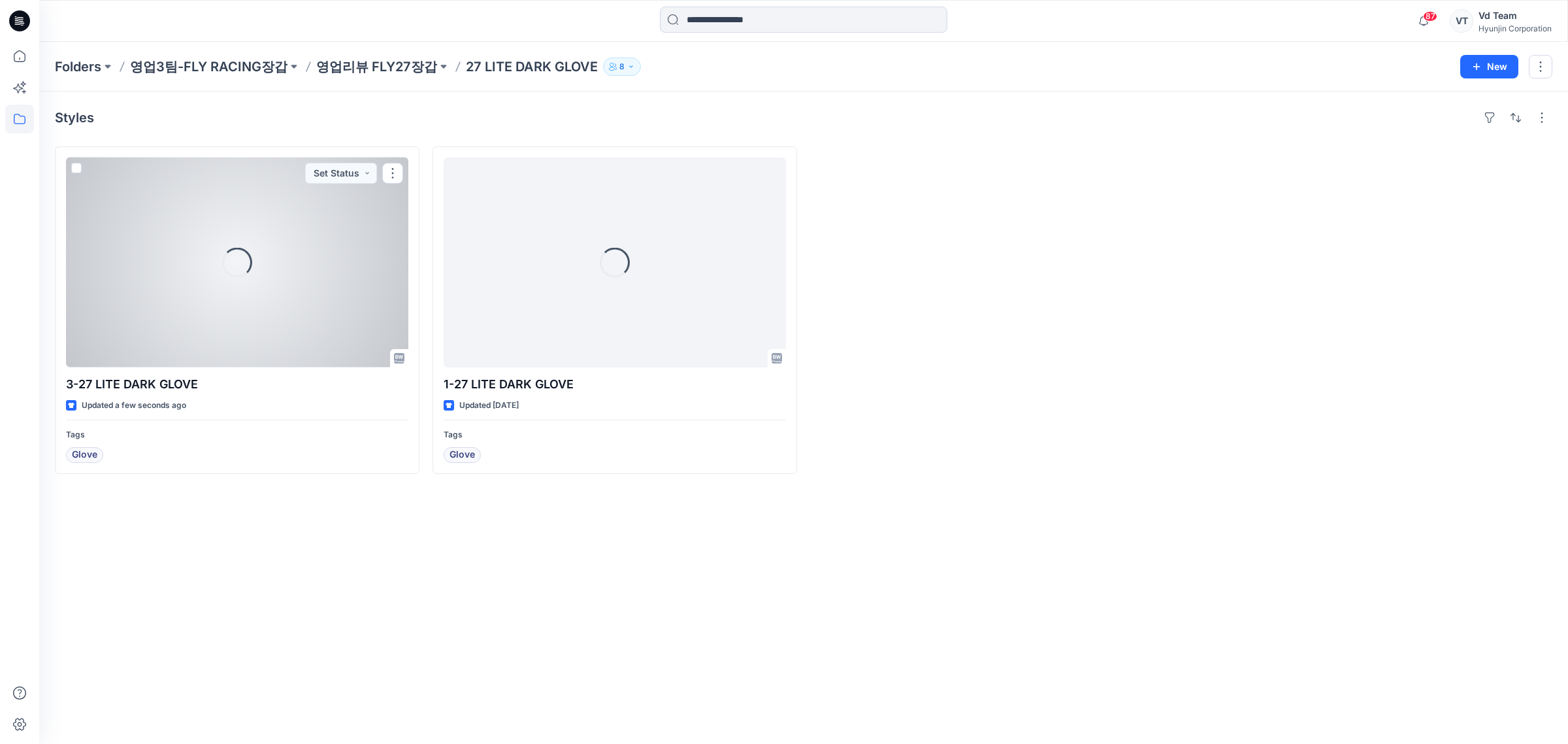
drag, startPoint x: 428, startPoint y: 163, endPoint x: 464, endPoint y: 322, distance: 163.0
click at [325, 336] on div "Loading..." at bounding box center [237, 262] width 342 height 210
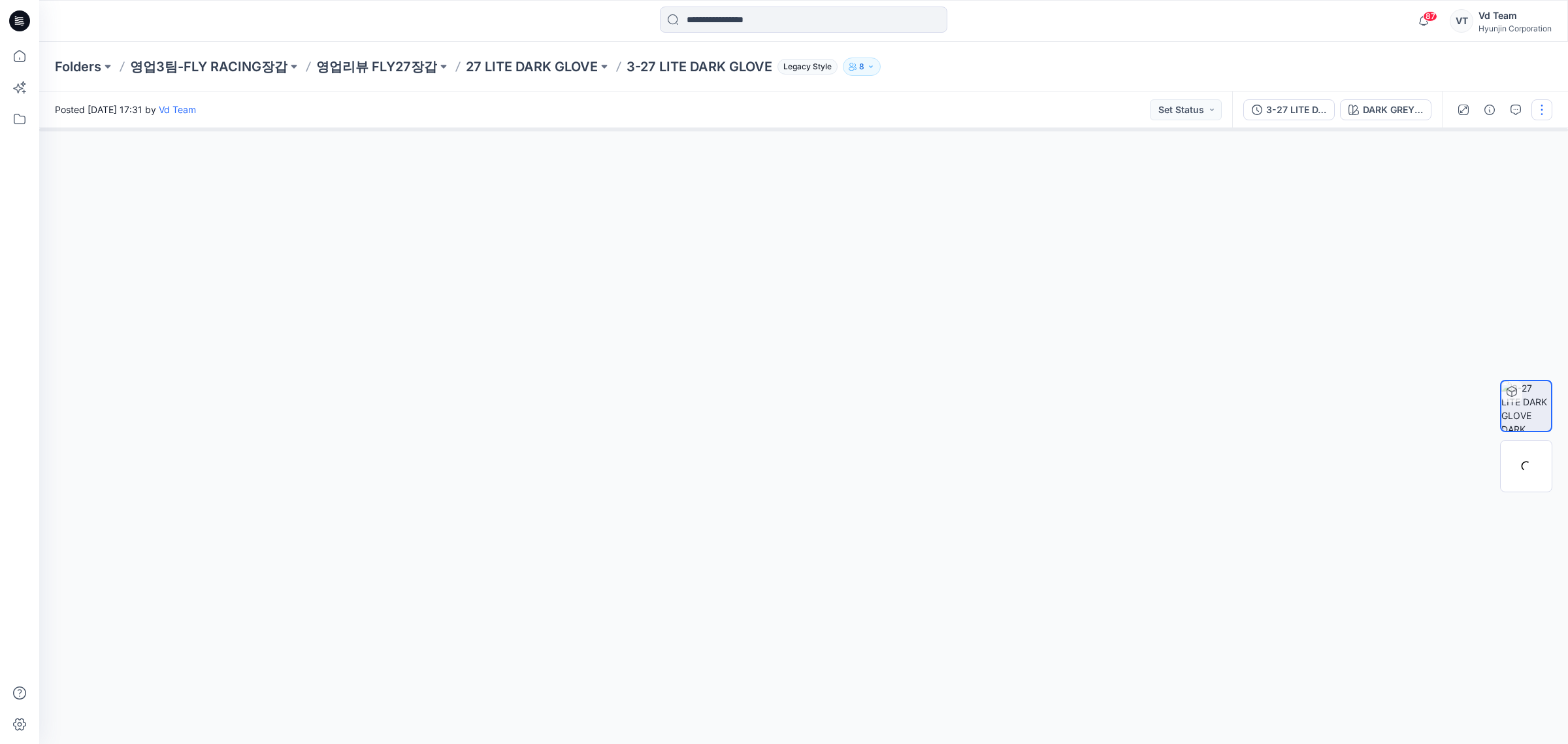
click at [1536, 113] on button "button" at bounding box center [1542, 110] width 21 height 21
click at [1478, 138] on button "Edit" at bounding box center [1486, 140] width 120 height 24
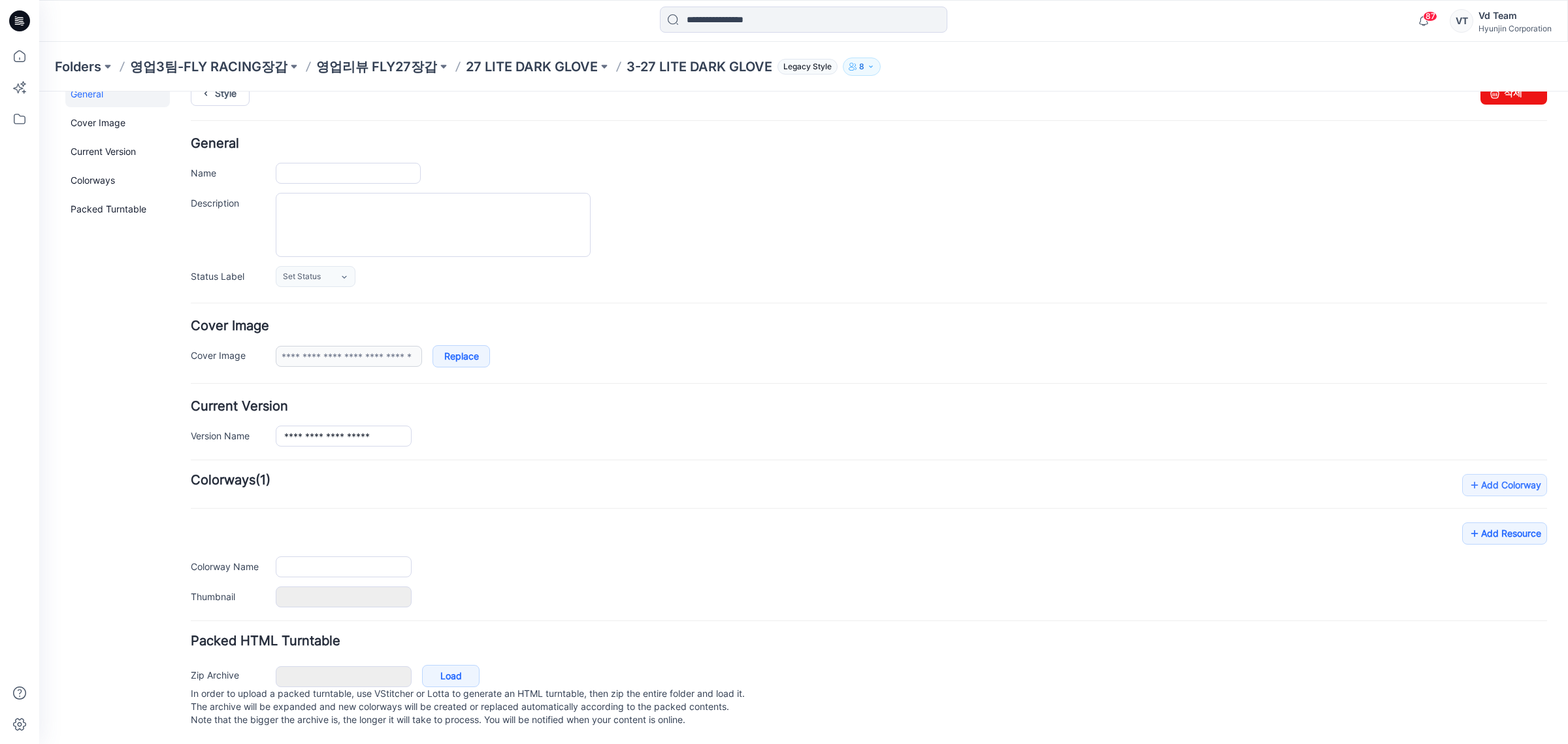
type input "**********"
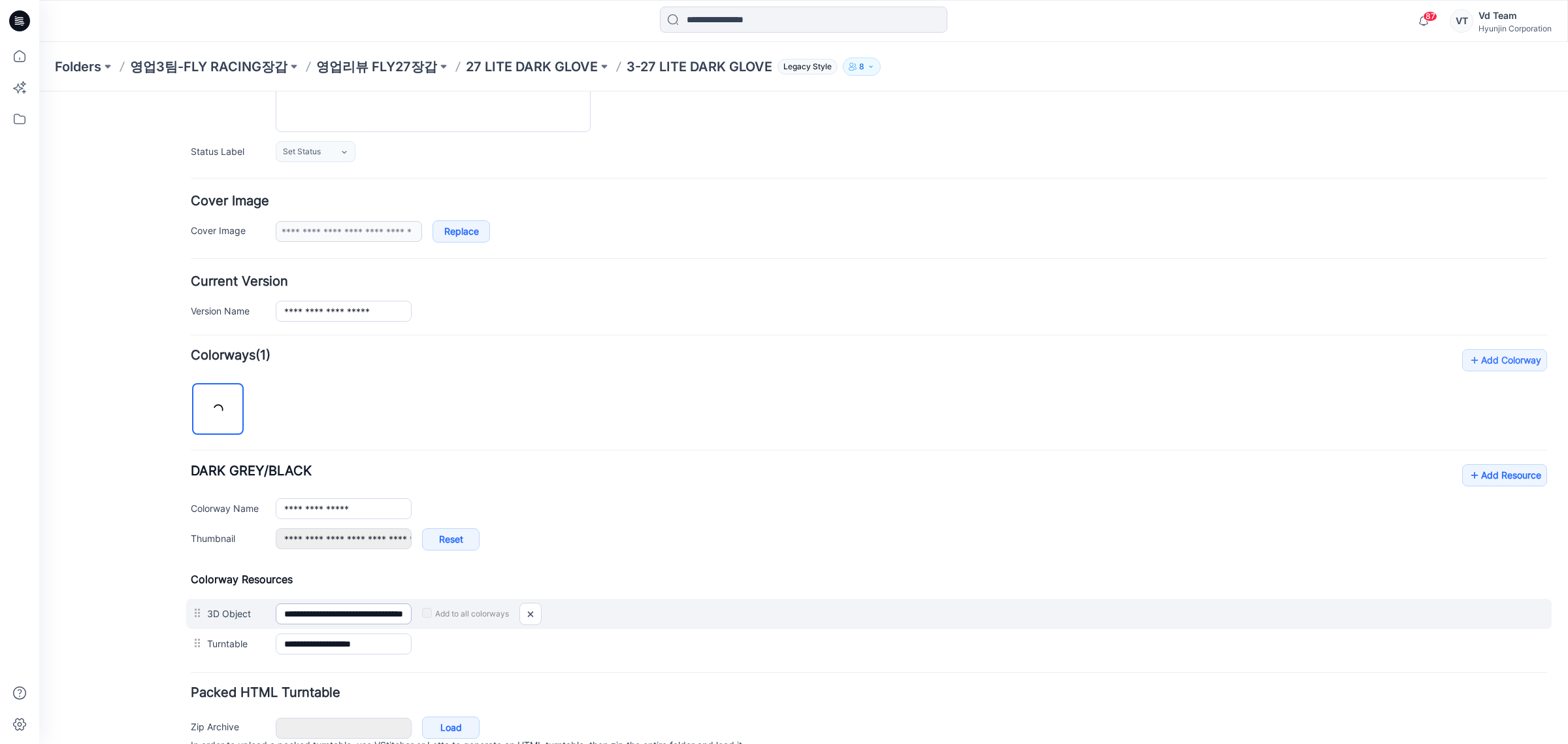
scroll to position [220, 0]
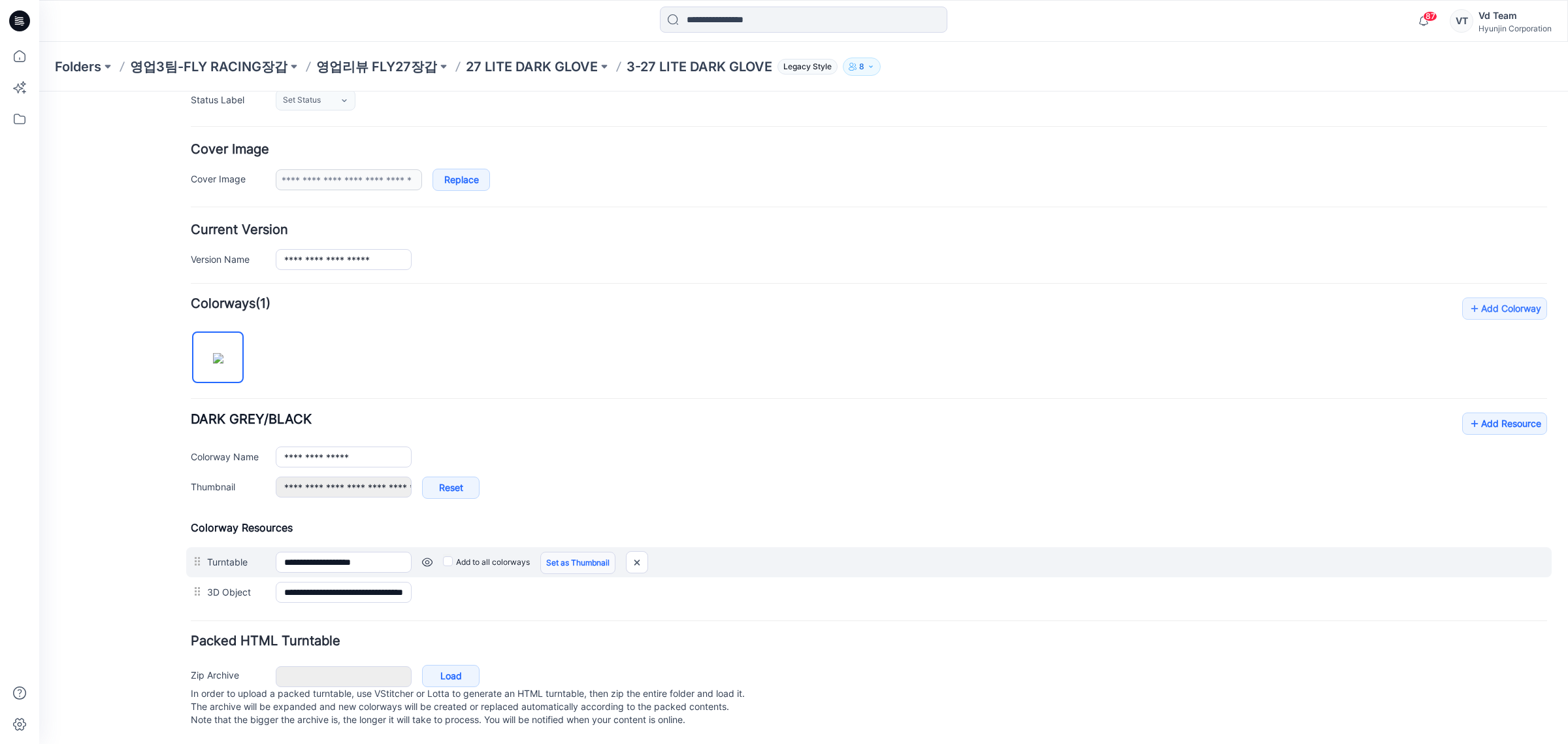
click at [584, 552] on link "Set as Thumbnail" at bounding box center [578, 563] width 75 height 22
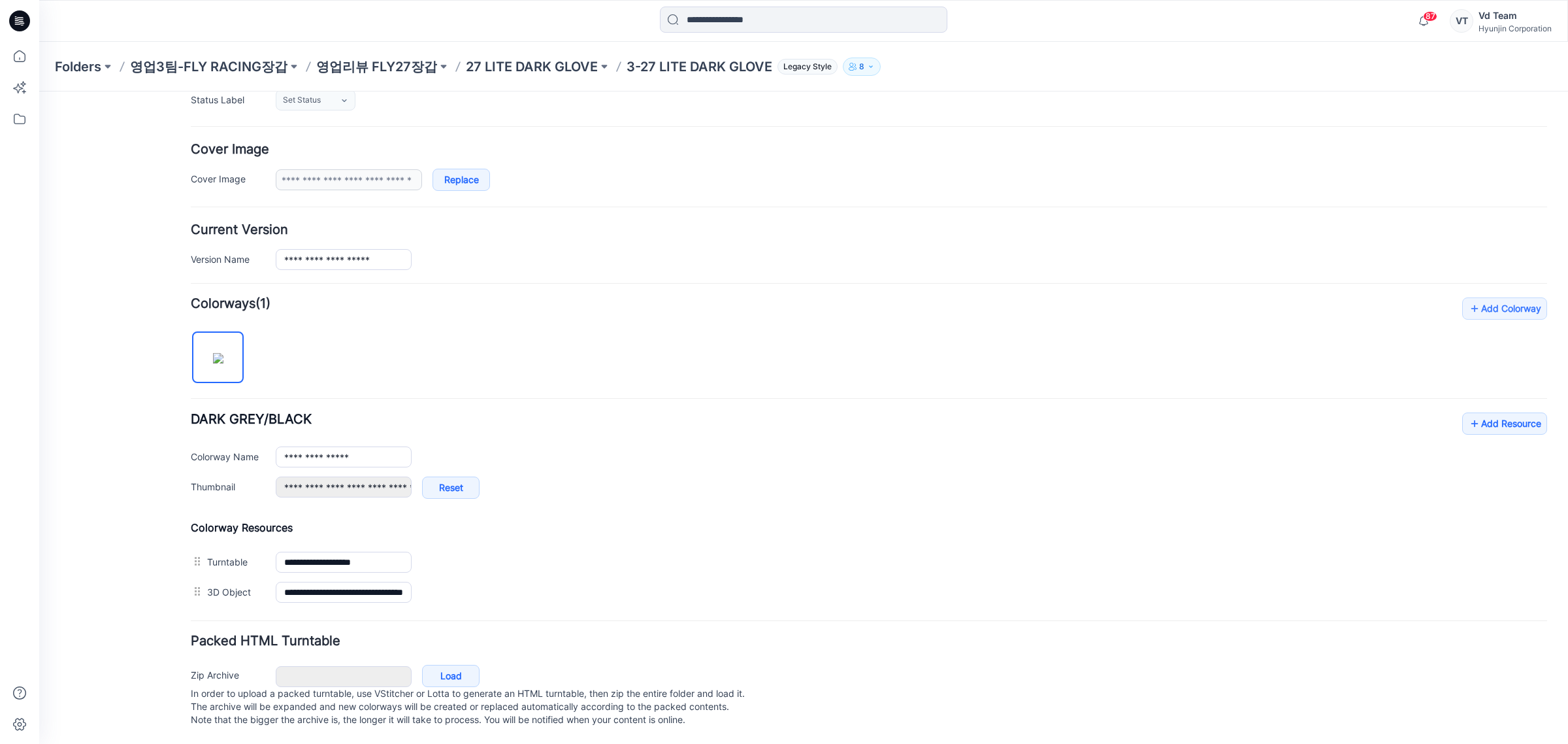
type input "**********"
click at [503, 66] on p "27 LITE DARK GLOVE" at bounding box center [532, 66] width 132 height 18
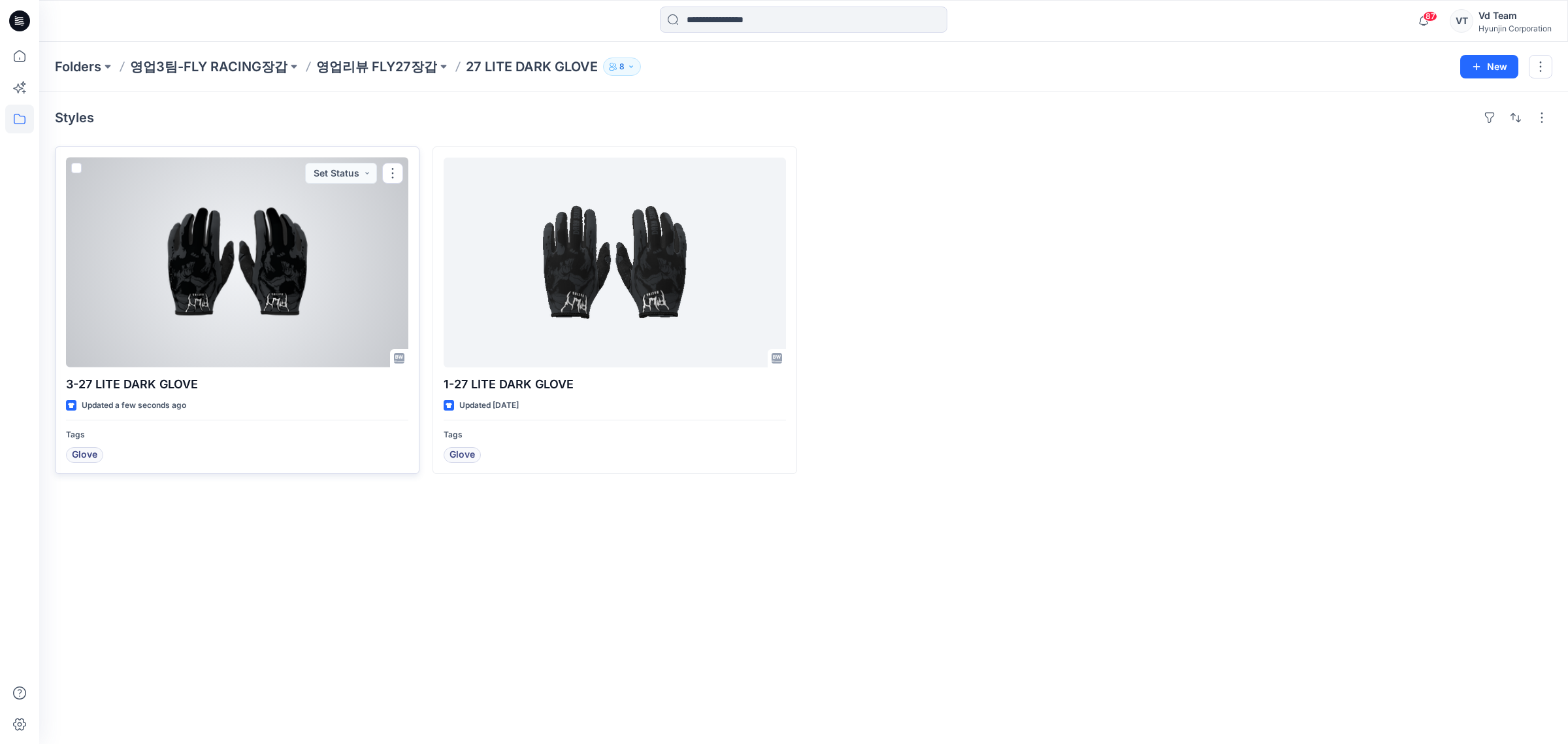
click at [257, 261] on div at bounding box center [237, 262] width 342 height 210
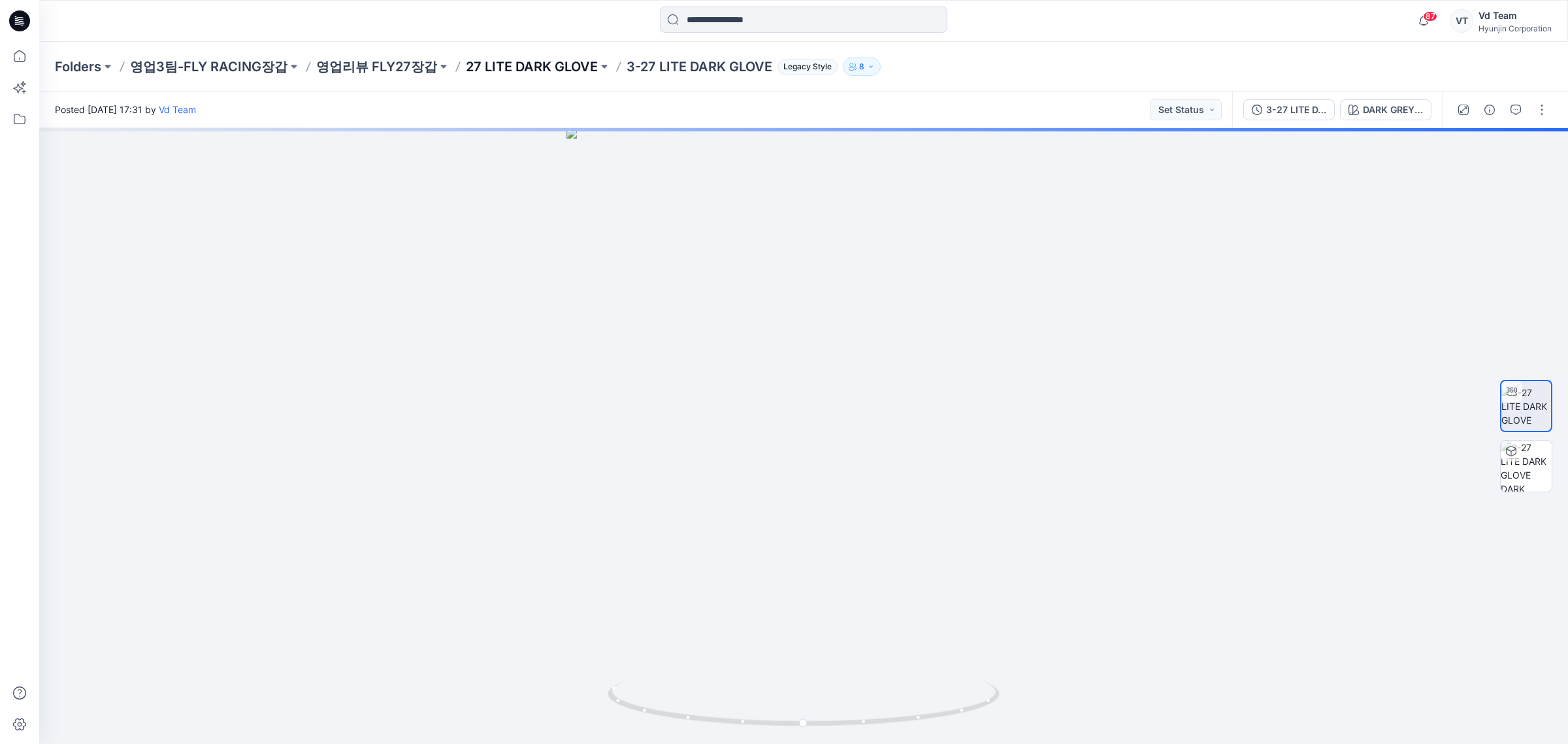
click at [526, 65] on p "27 LITE DARK GLOVE" at bounding box center [532, 66] width 132 height 18
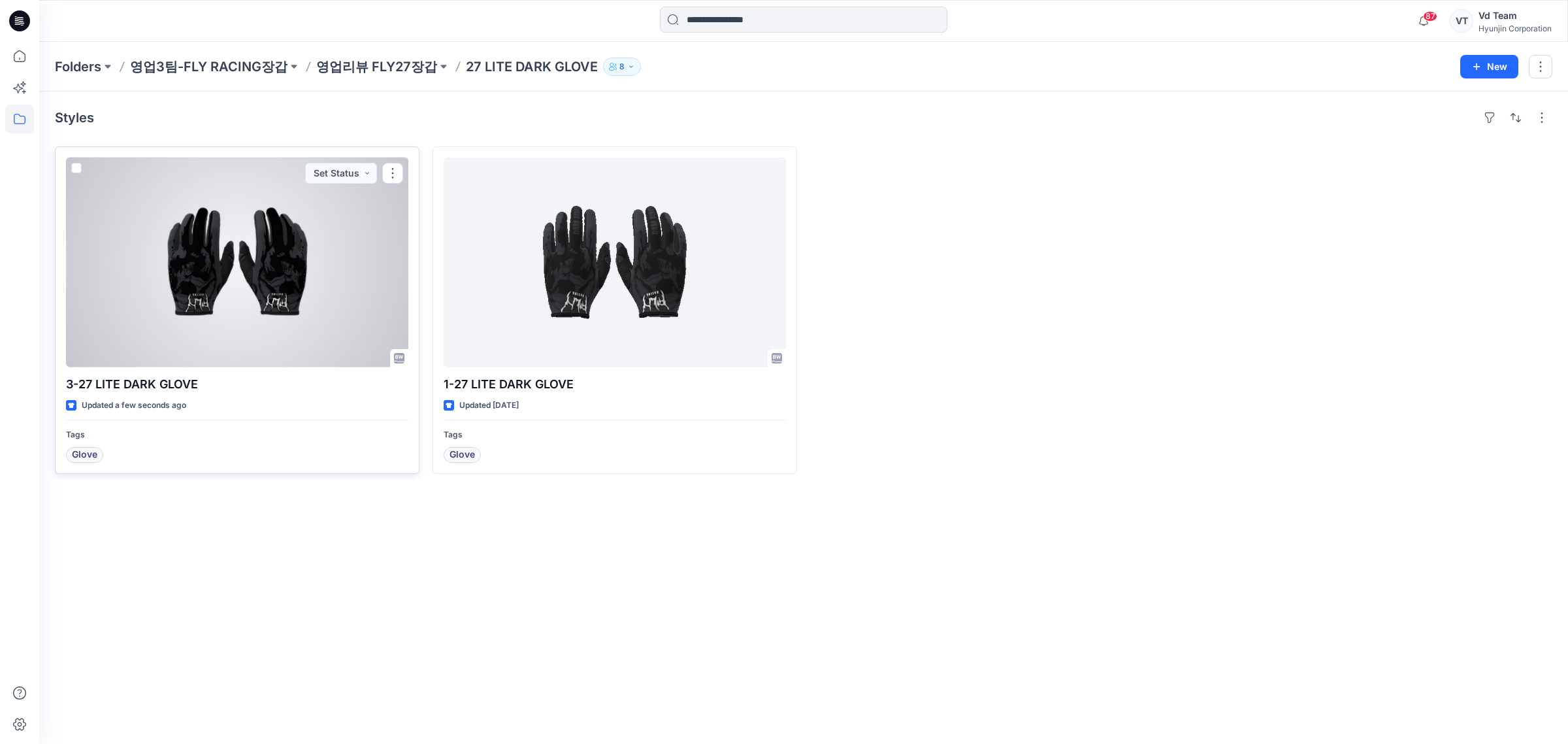
click at [218, 294] on div at bounding box center [237, 262] width 342 height 210
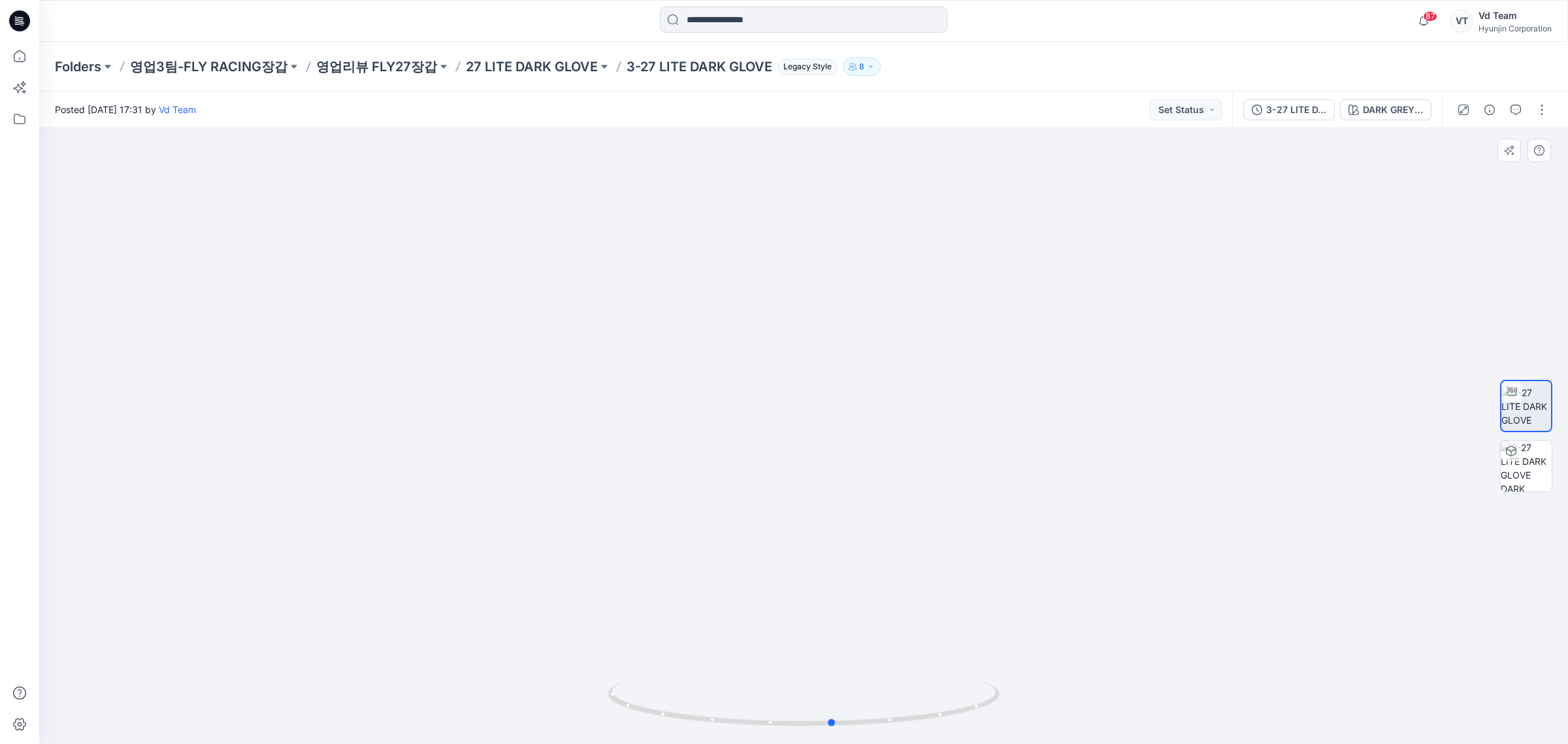
drag, startPoint x: 873, startPoint y: 697, endPoint x: 513, endPoint y: 674, distance: 360.7
click at [513, 674] on div at bounding box center [803, 436] width 1529 height 616
click at [499, 74] on p "27 LITE DARK GLOVE" at bounding box center [532, 66] width 132 height 18
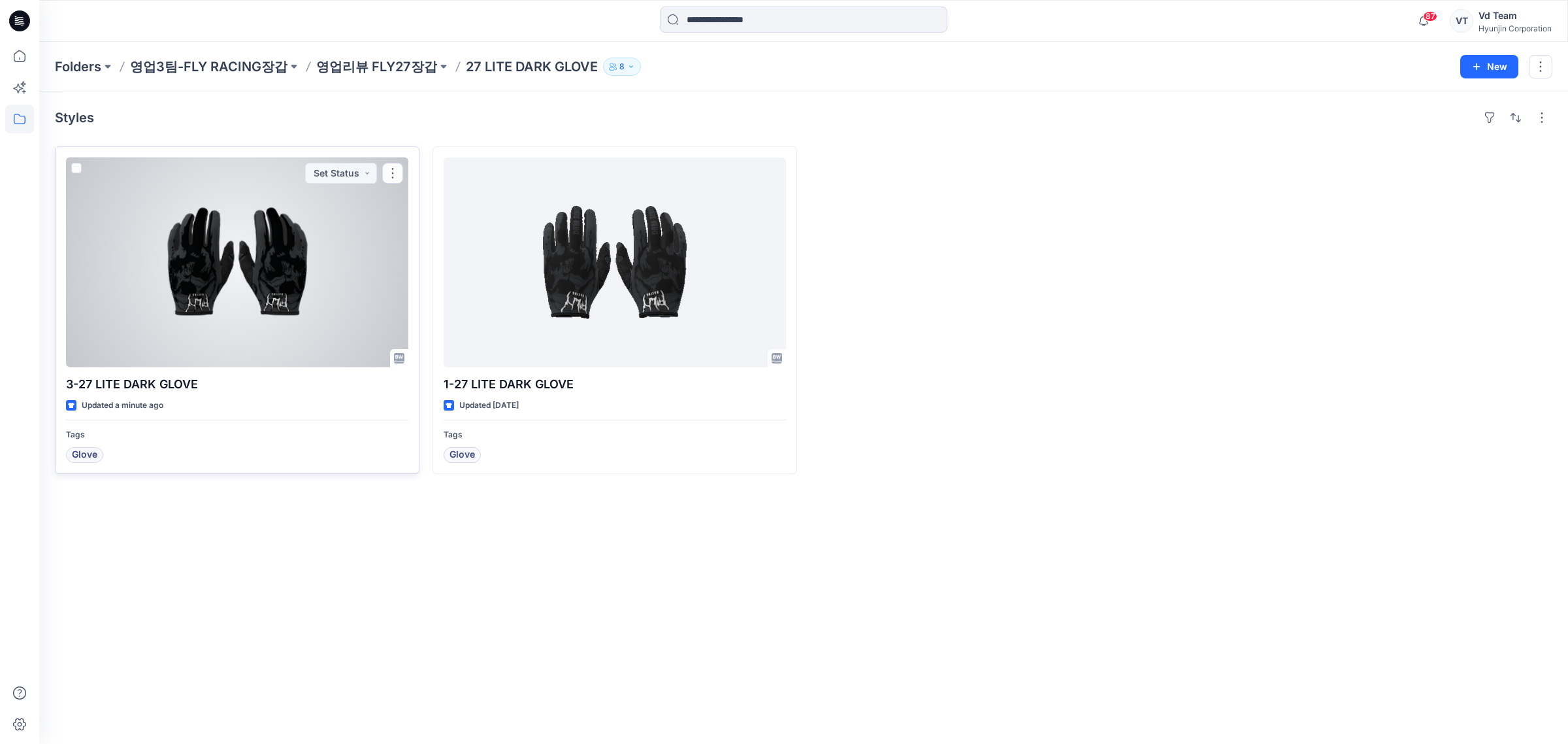
click at [282, 335] on div at bounding box center [237, 262] width 342 height 210
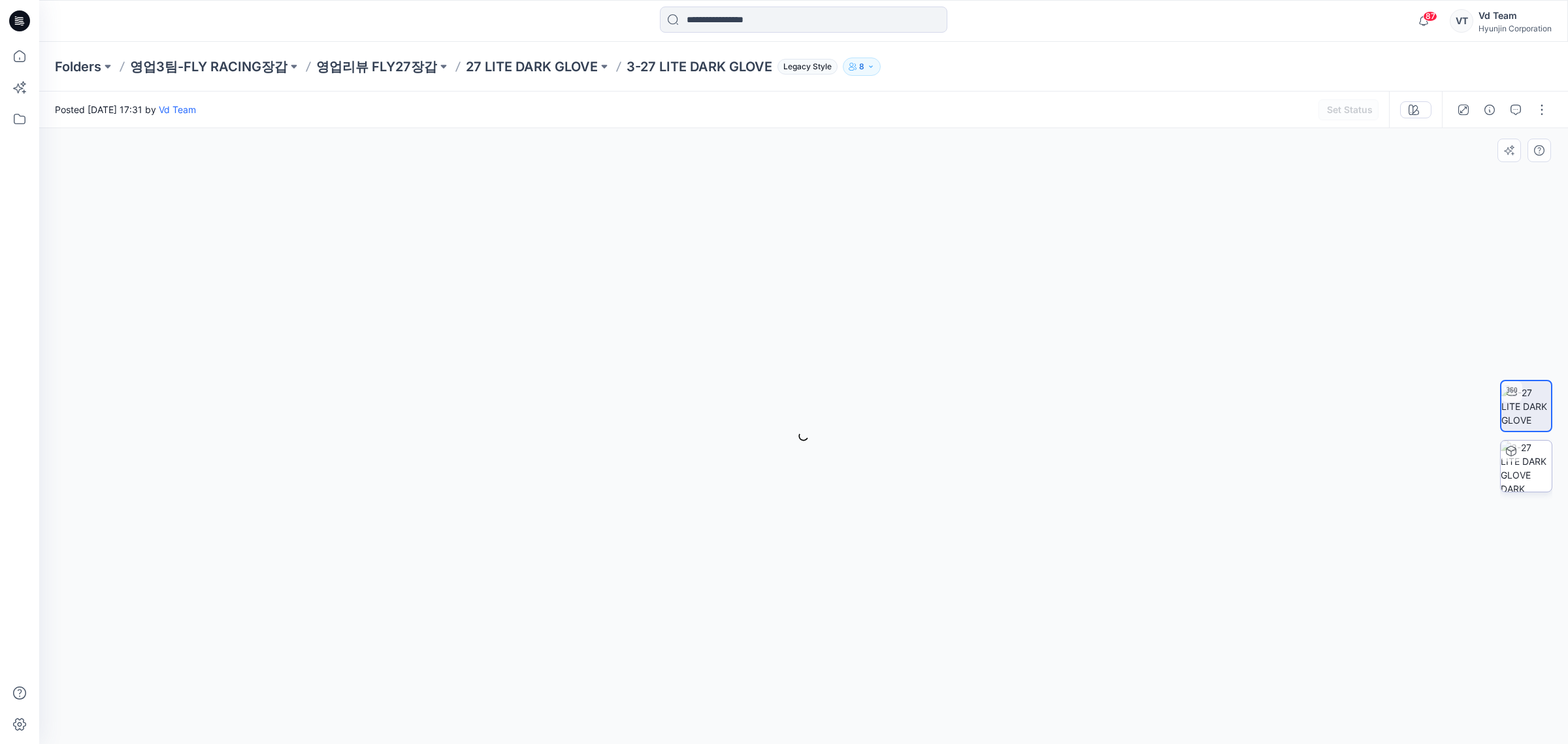
click at [1517, 465] on img at bounding box center [1525, 465] width 51 height 51
click at [539, 72] on p "27 LITE DARK GLOVE" at bounding box center [532, 66] width 132 height 18
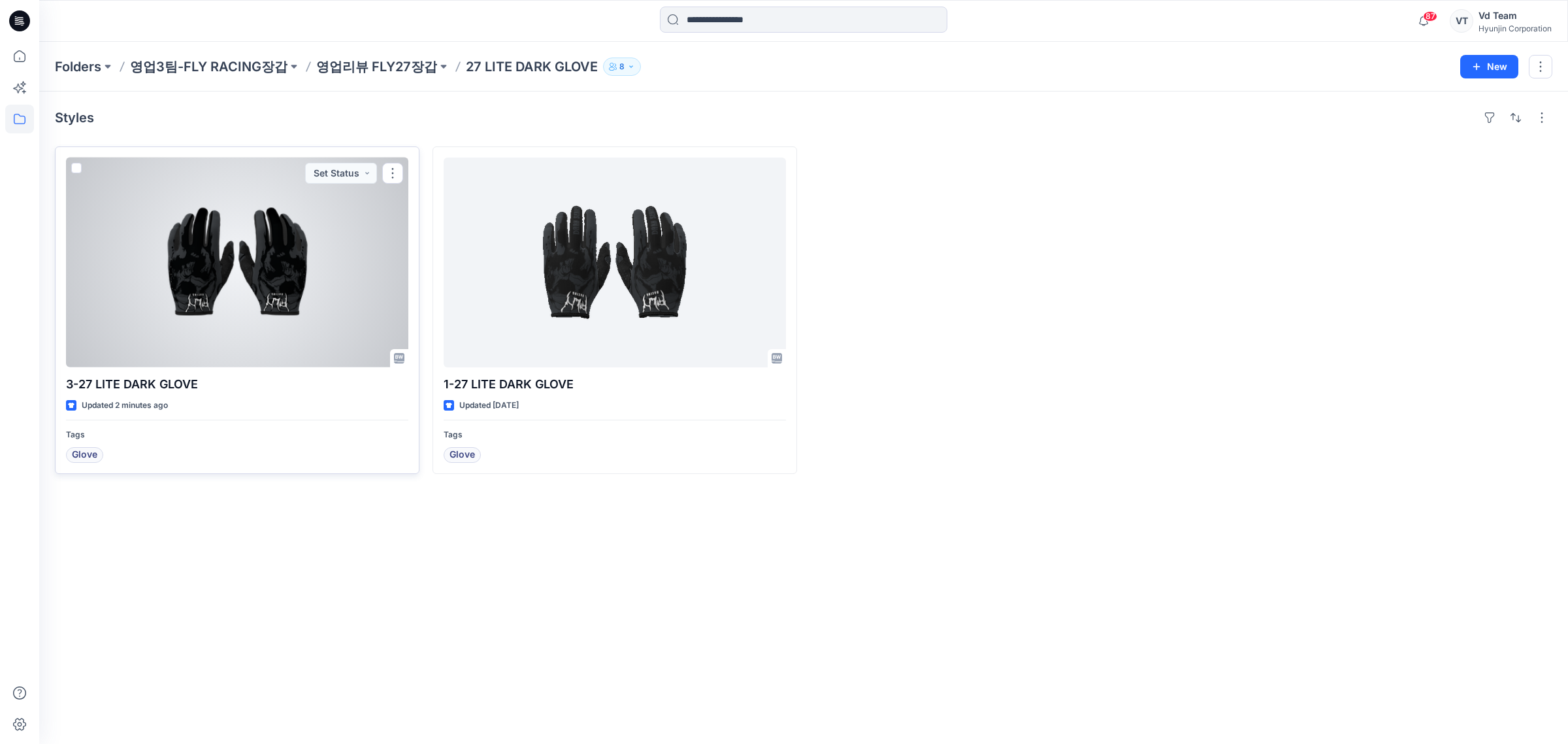
click at [185, 227] on div at bounding box center [237, 262] width 342 height 210
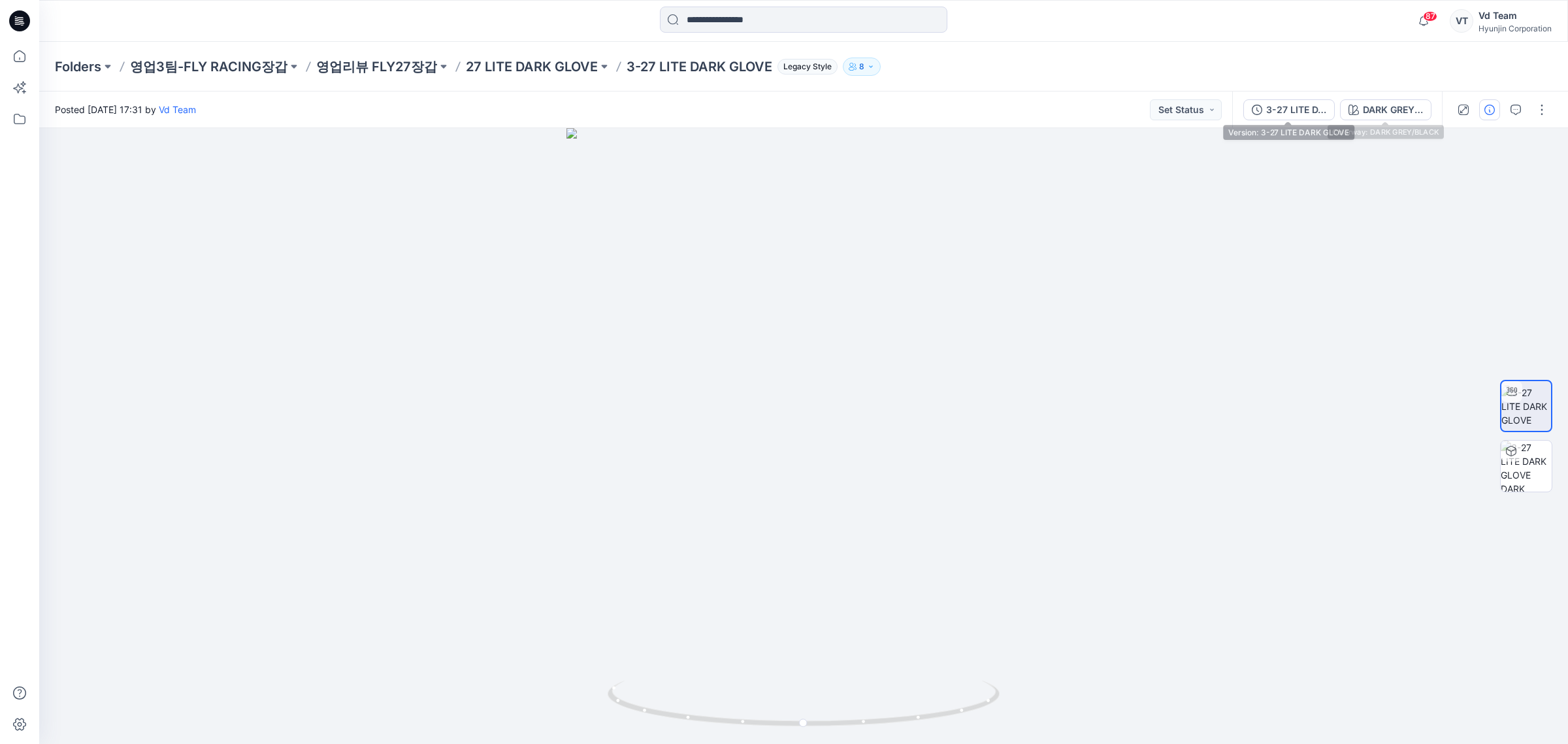
drag, startPoint x: 1252, startPoint y: 109, endPoint x: 1234, endPoint y: 111, distance: 18.1
click at [1252, 109] on icon "button" at bounding box center [1257, 110] width 11 height 11
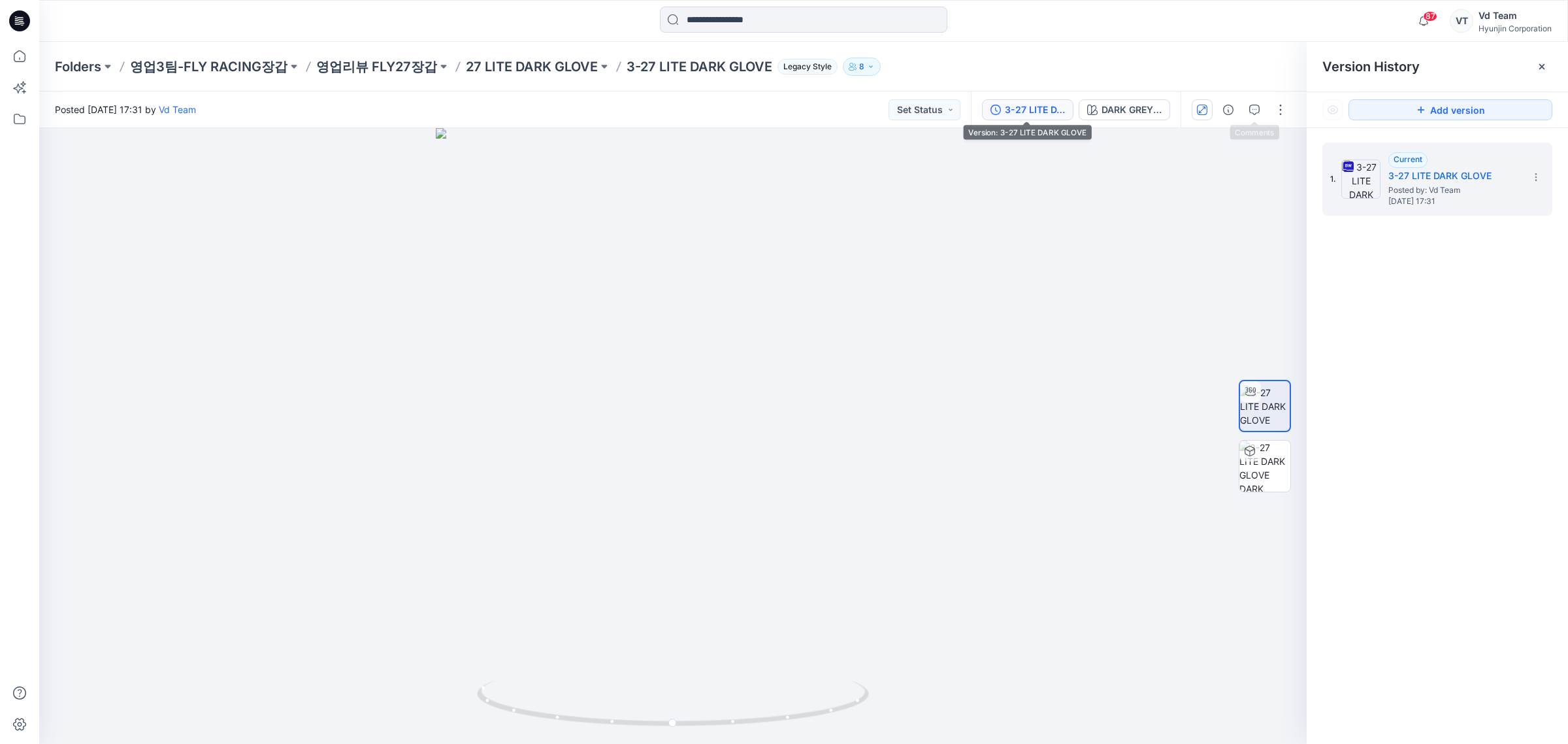
click at [1192, 111] on button "button" at bounding box center [1202, 110] width 21 height 21
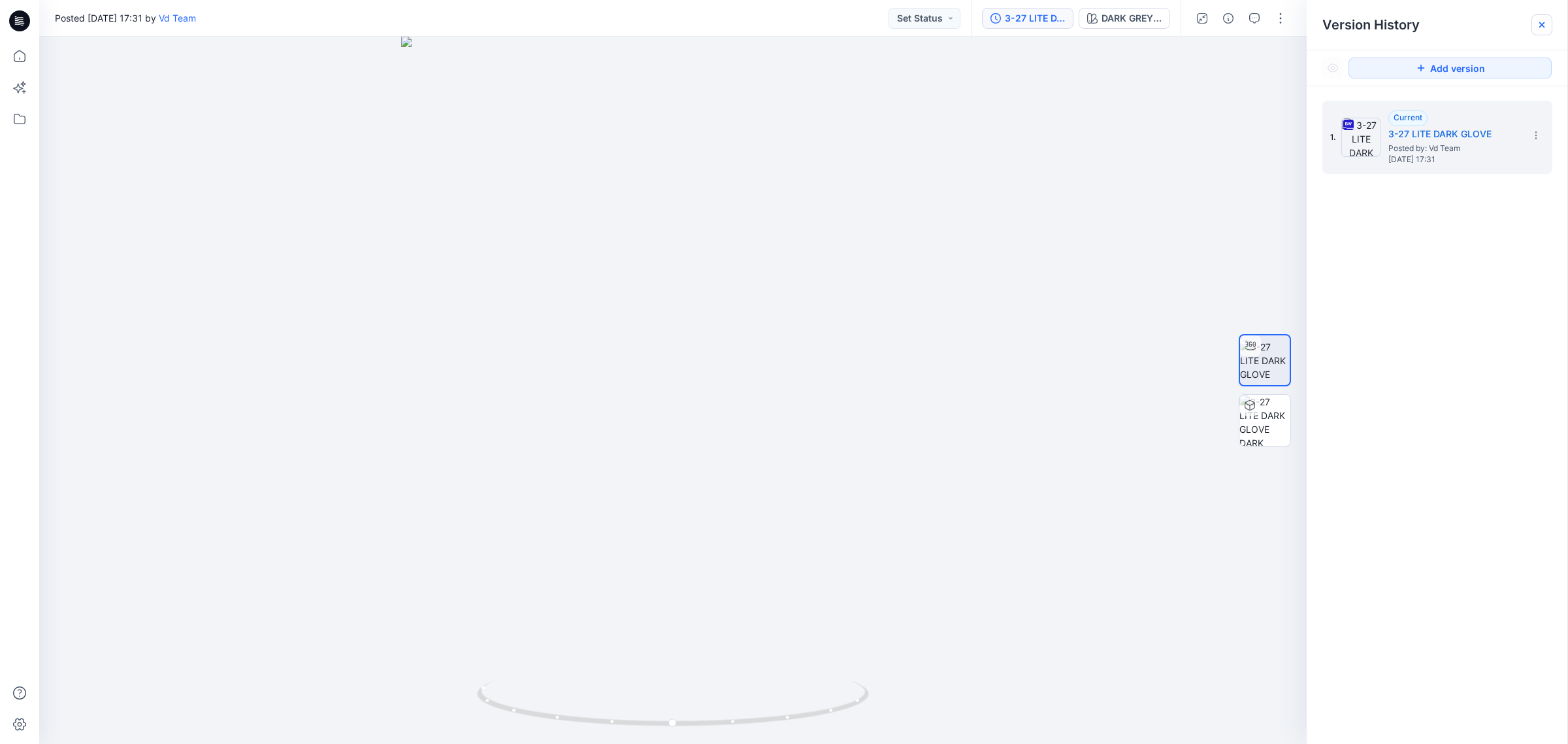
click at [1538, 33] on div at bounding box center [1542, 25] width 21 height 21
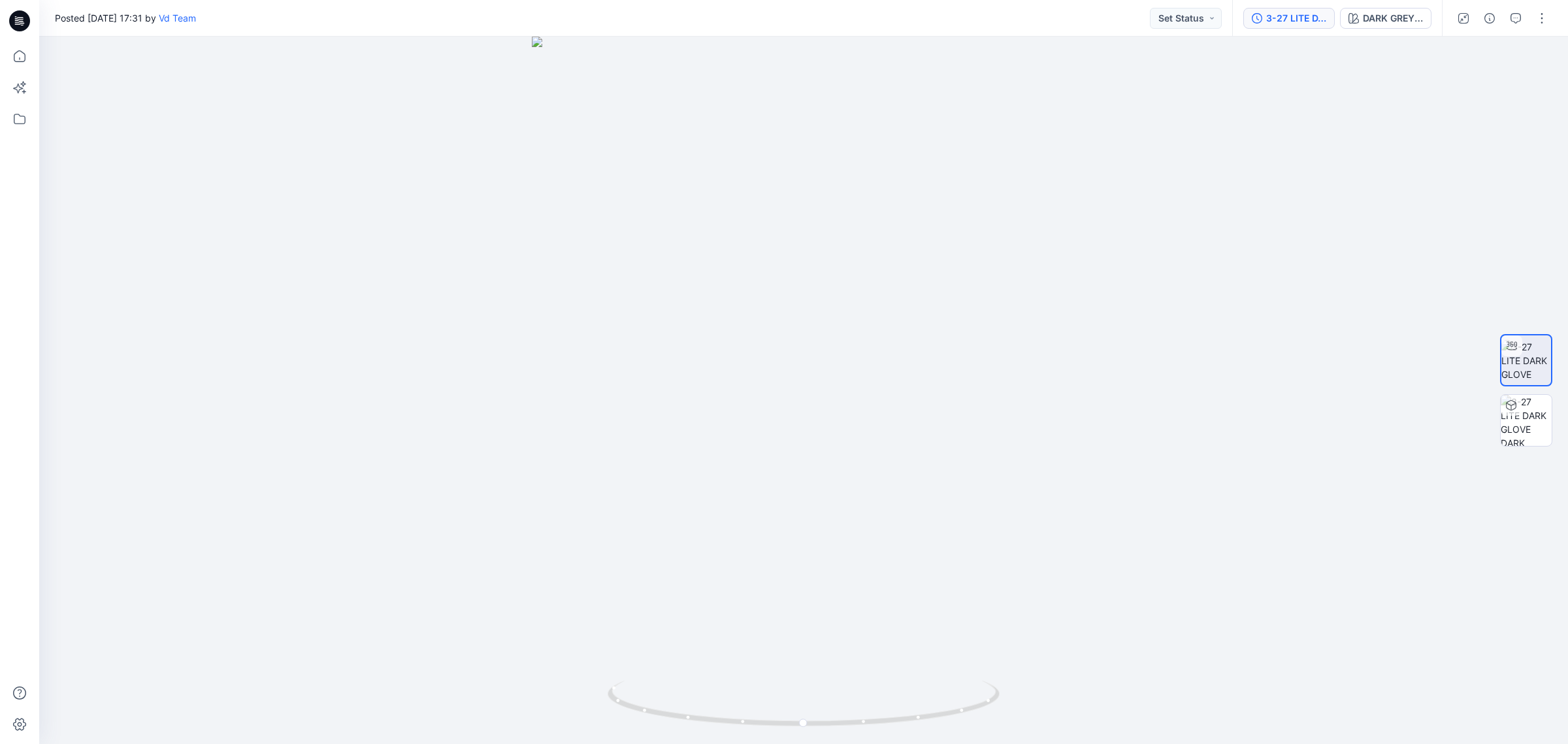
click at [1307, 26] on button "3-27 LITE DARK GLOVE" at bounding box center [1288, 18] width 91 height 21
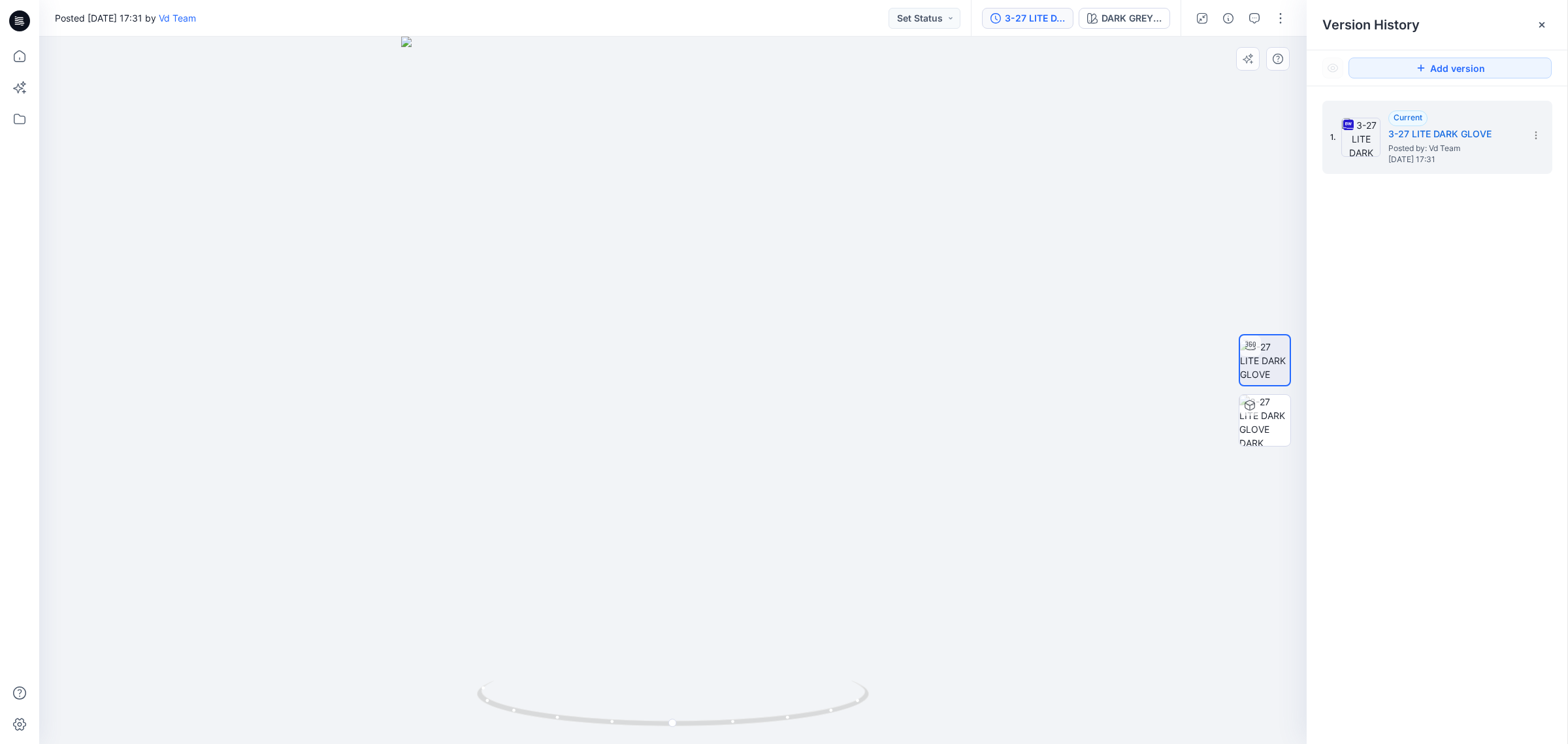
click at [1194, 69] on div at bounding box center [673, 390] width 1267 height 707
click at [1204, 13] on icon "button" at bounding box center [1202, 18] width 11 height 11
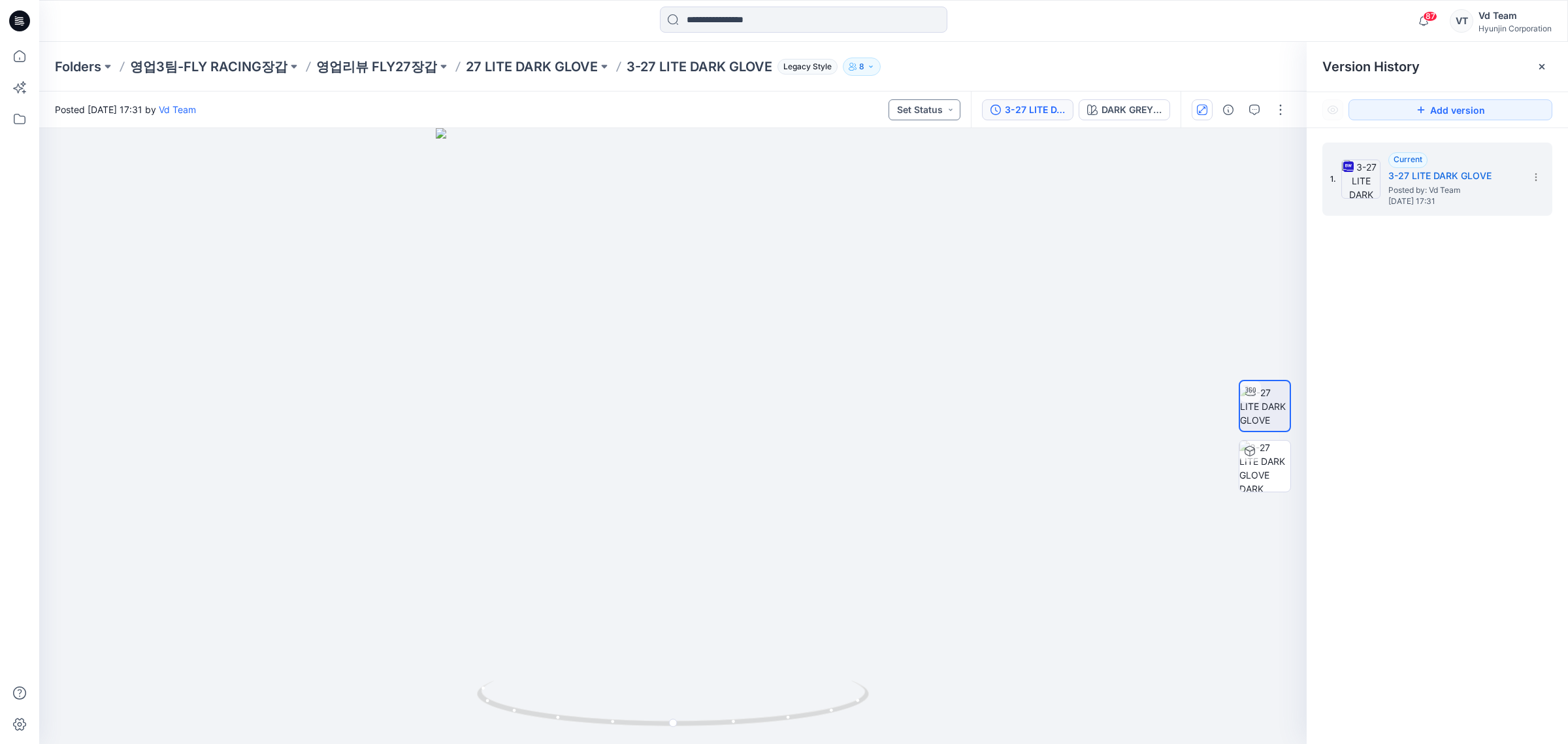
click at [929, 99] on button "Set Status" at bounding box center [924, 110] width 72 height 21
click at [911, 244] on span "Request for review" at bounding box center [905, 236] width 73 height 18
click at [1538, 70] on icon at bounding box center [1542, 66] width 11 height 11
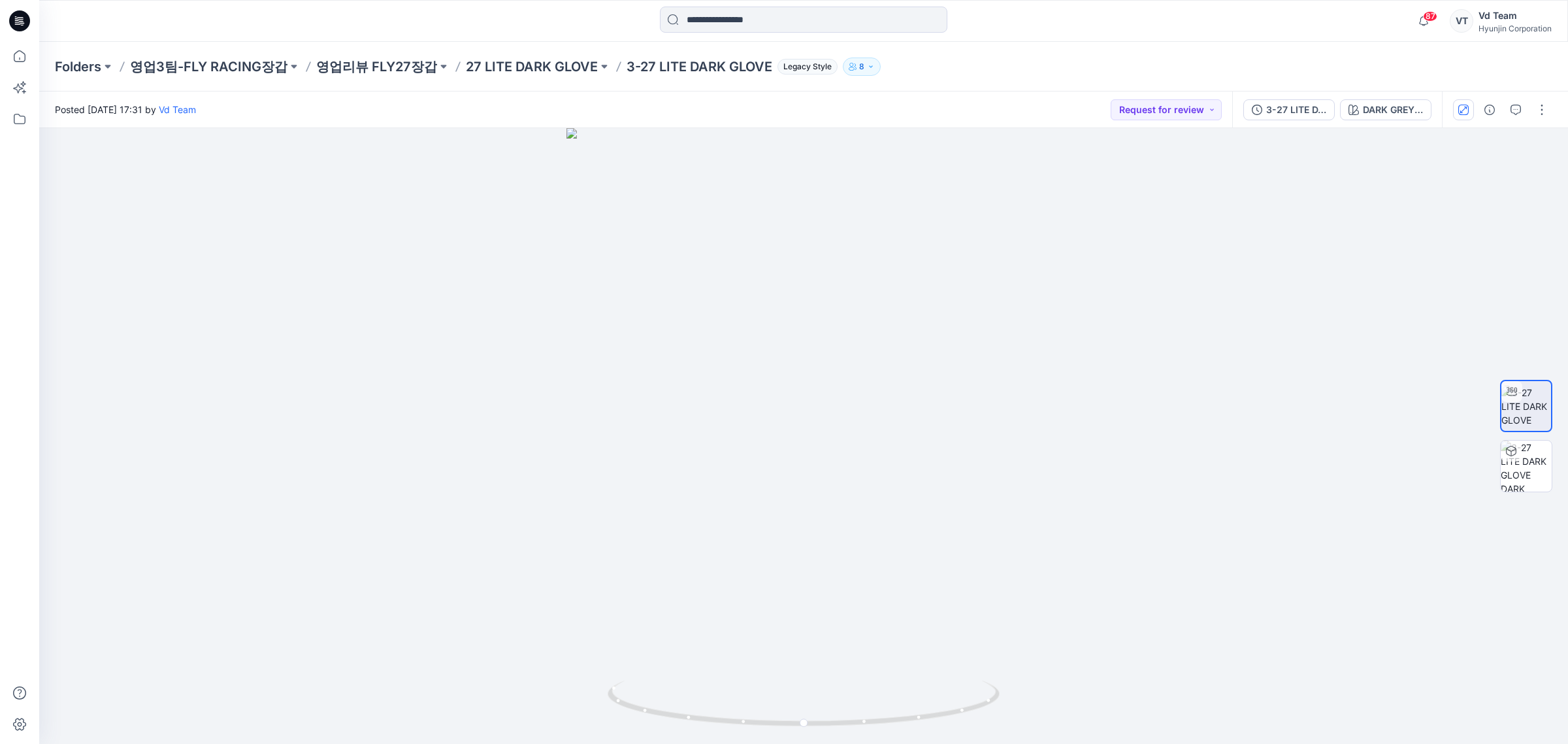
drag, startPoint x: 1542, startPoint y: 112, endPoint x: 1527, endPoint y: 123, distance: 18.6
click at [1542, 111] on button "button" at bounding box center [1542, 110] width 21 height 21
click at [1474, 132] on button "Edit" at bounding box center [1486, 140] width 120 height 24
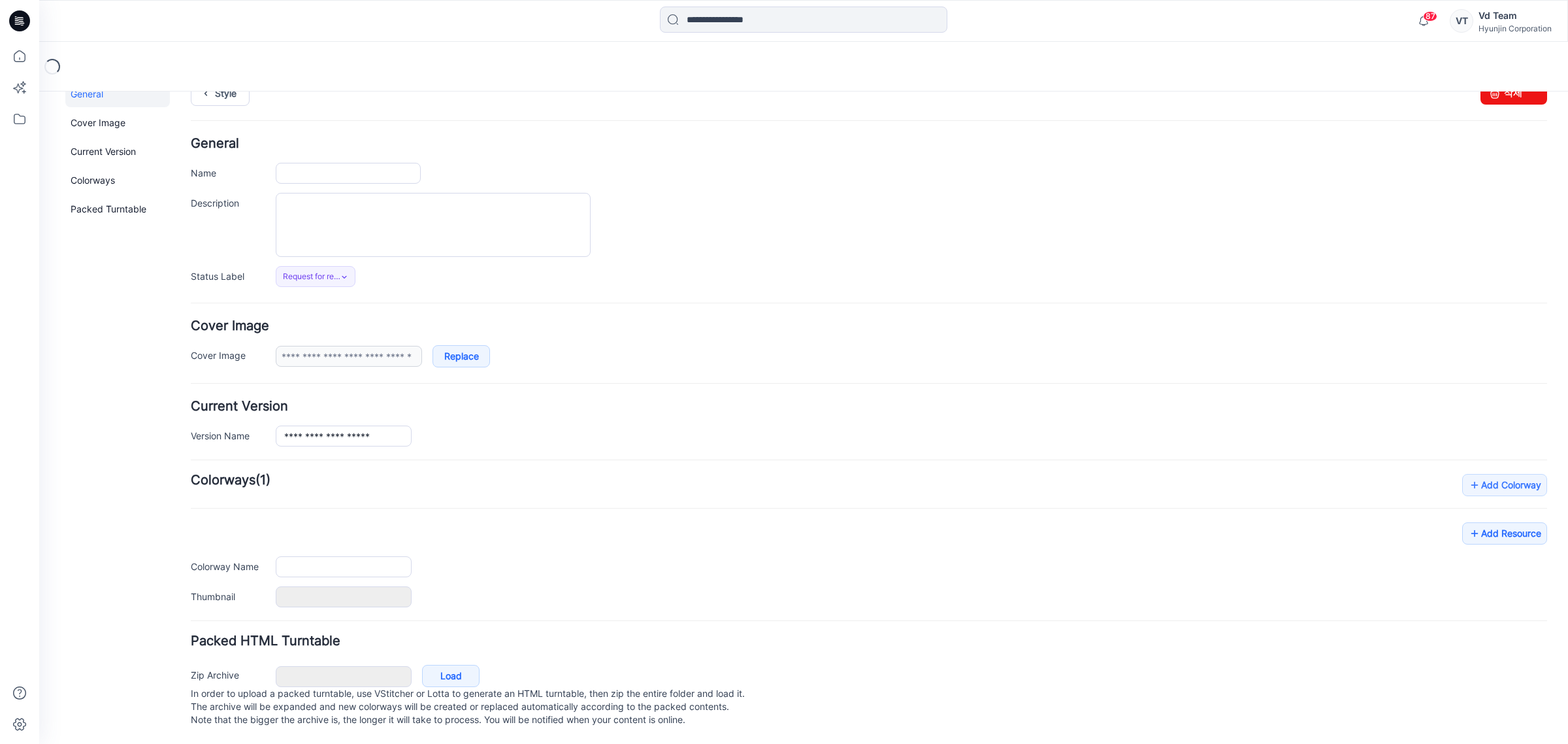
type input "**********"
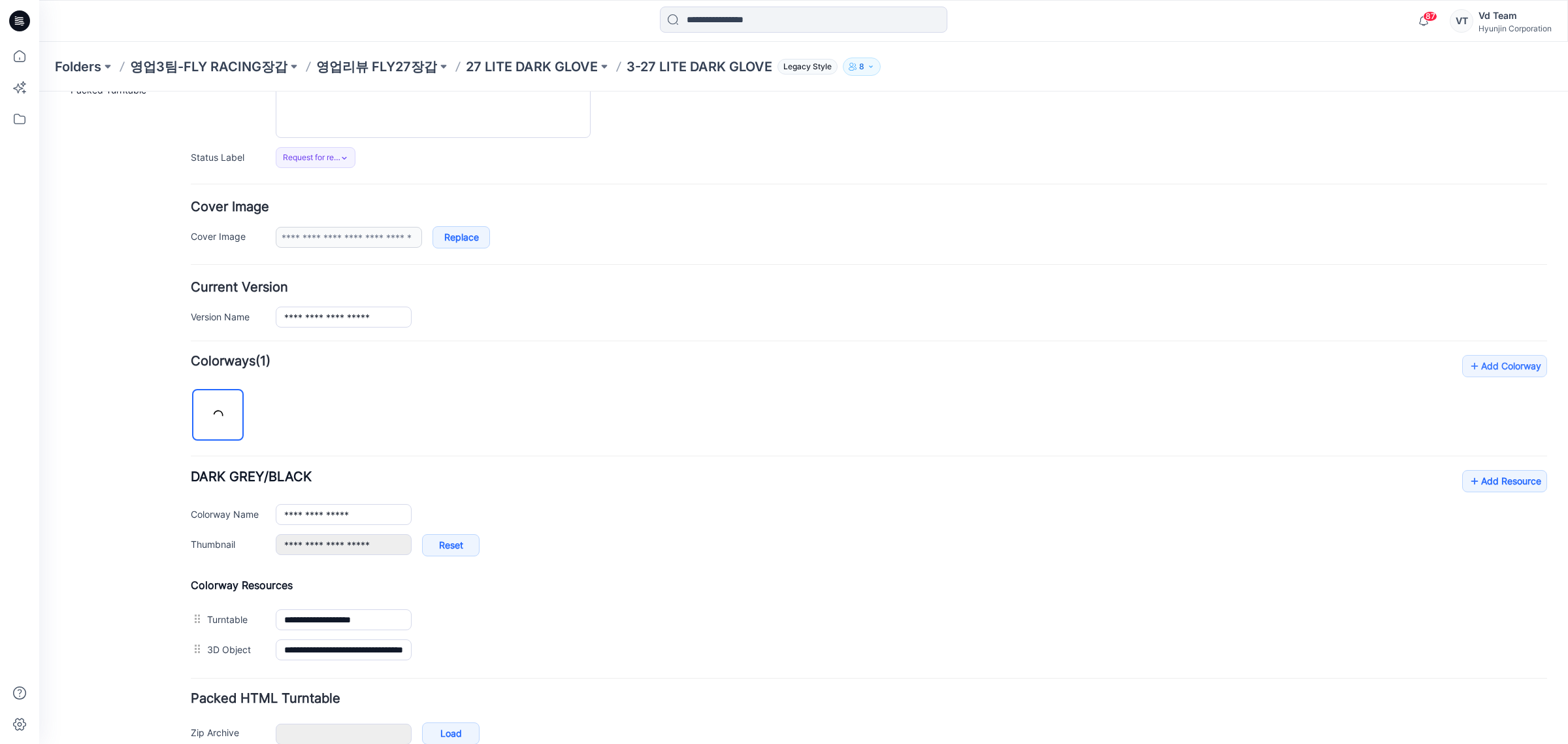
scroll to position [220, 0]
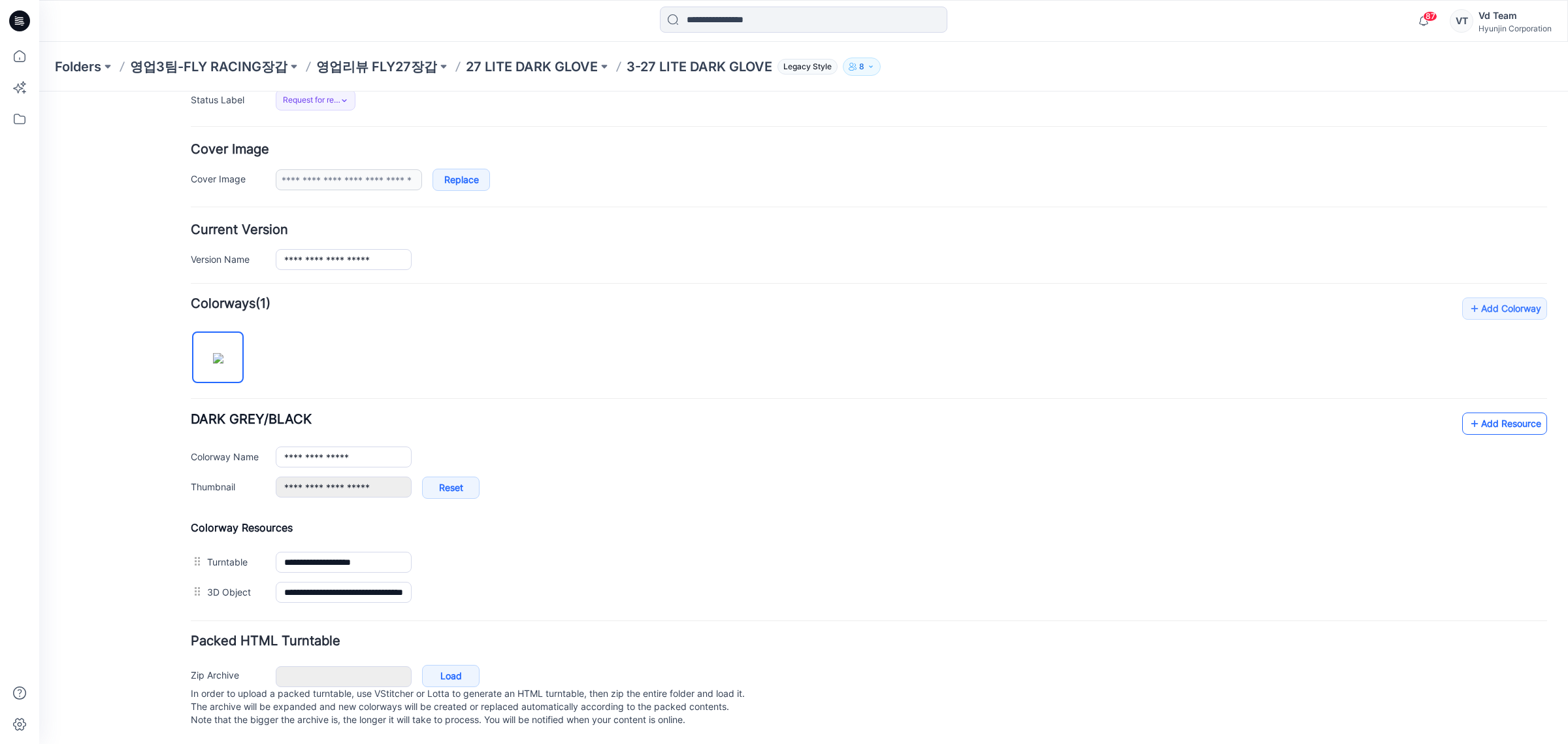
click at [1471, 413] on link "Add Resource" at bounding box center [1504, 423] width 85 height 22
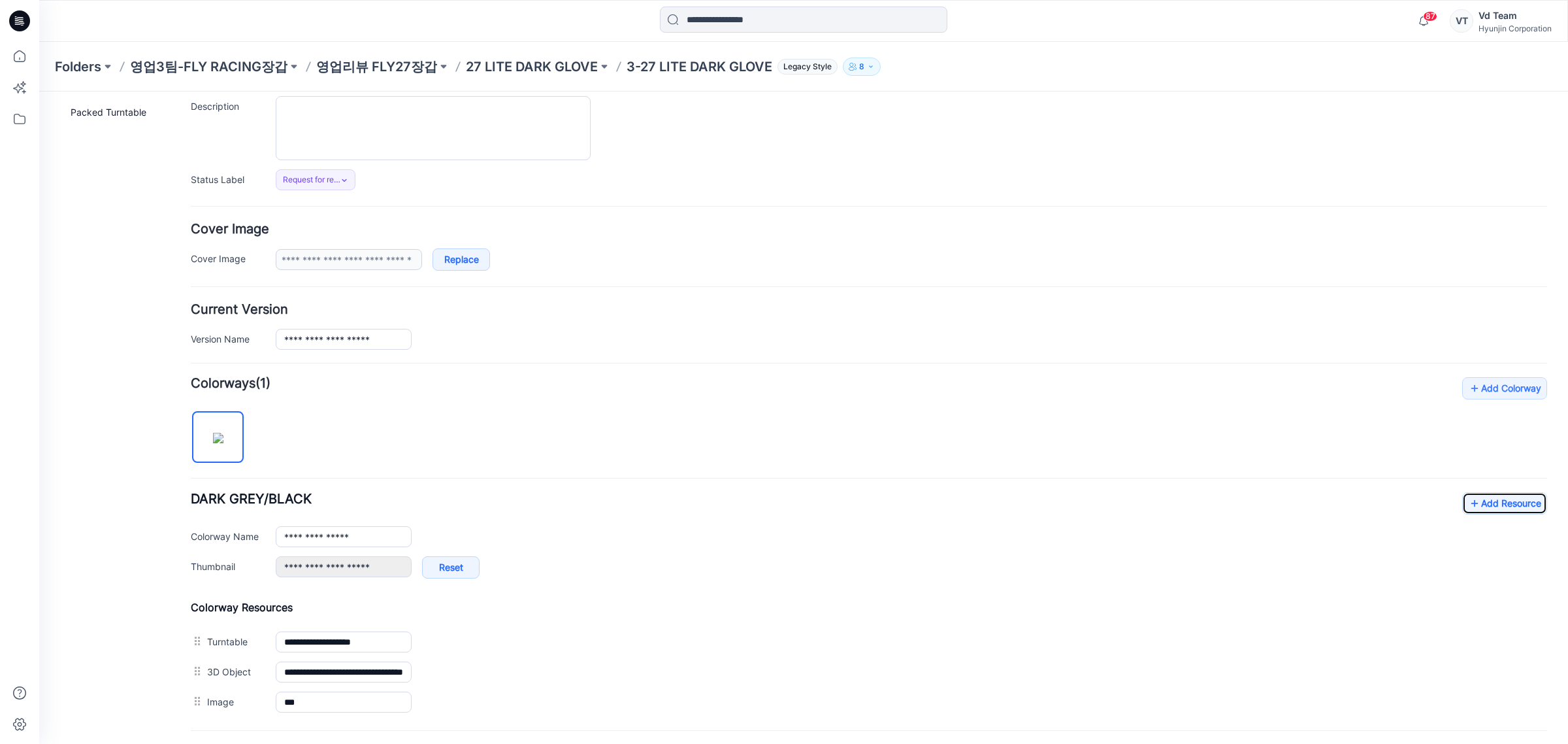
scroll to position [0, 0]
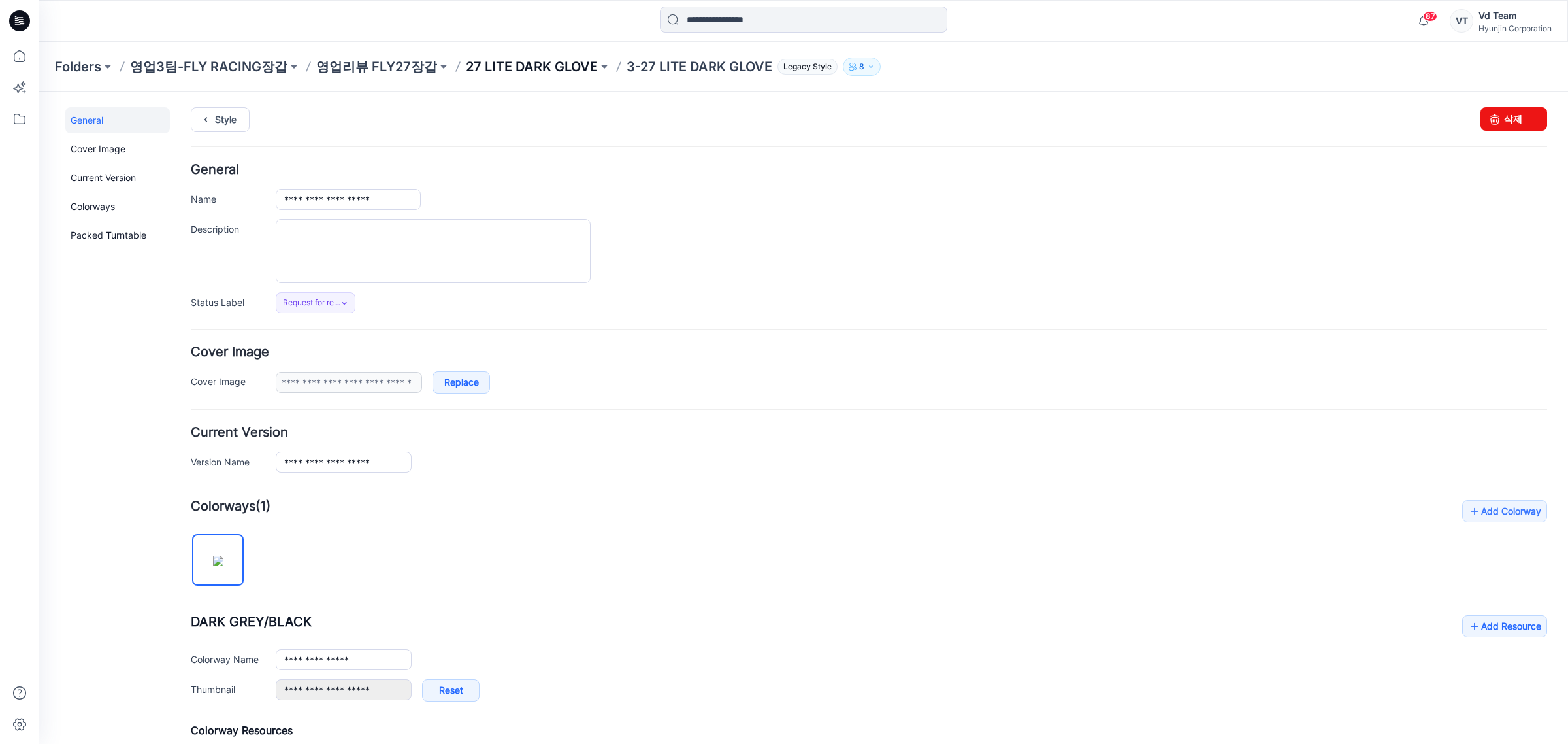
click at [470, 59] on p "27 LITE DARK GLOVE" at bounding box center [532, 66] width 132 height 18
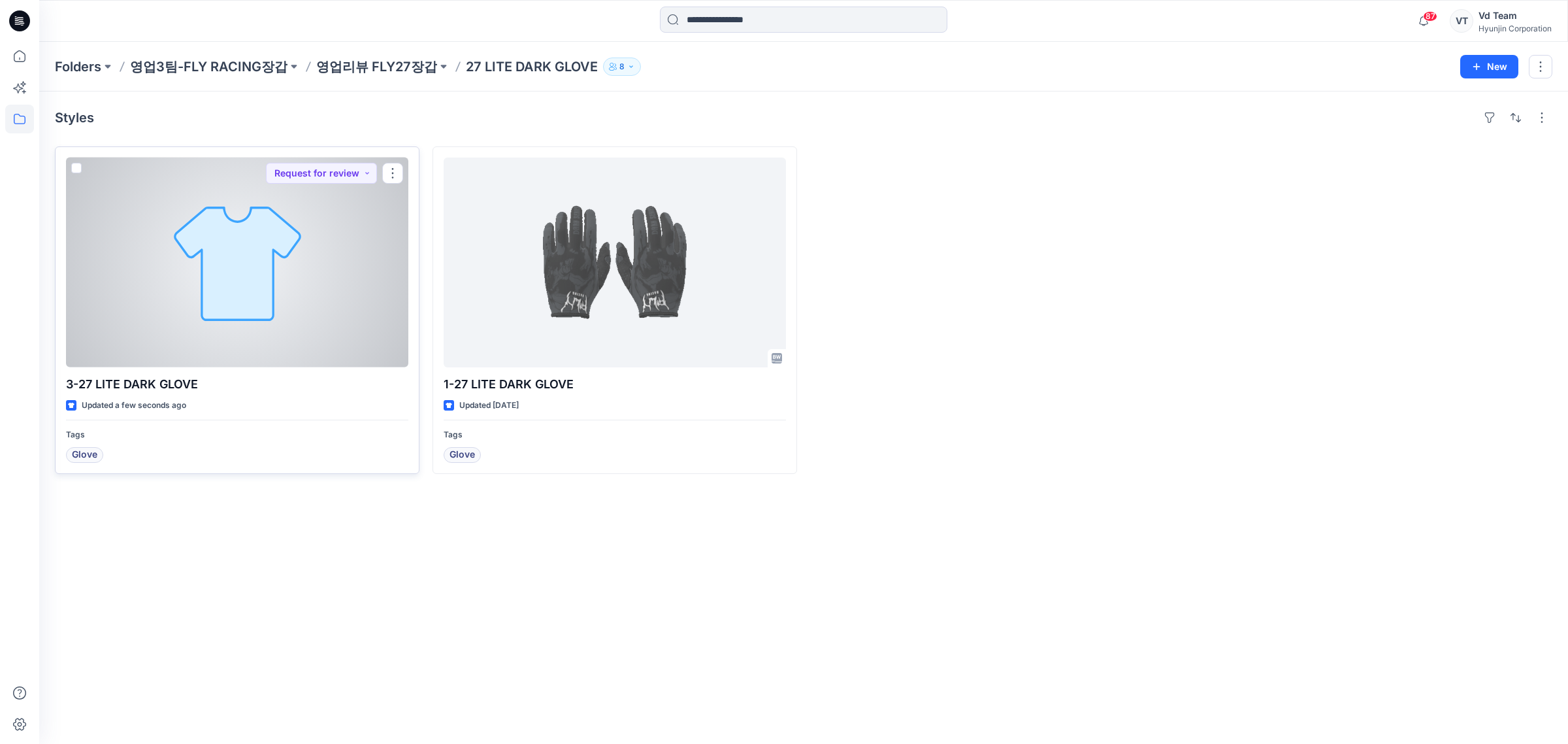
click at [271, 246] on div at bounding box center [237, 262] width 342 height 210
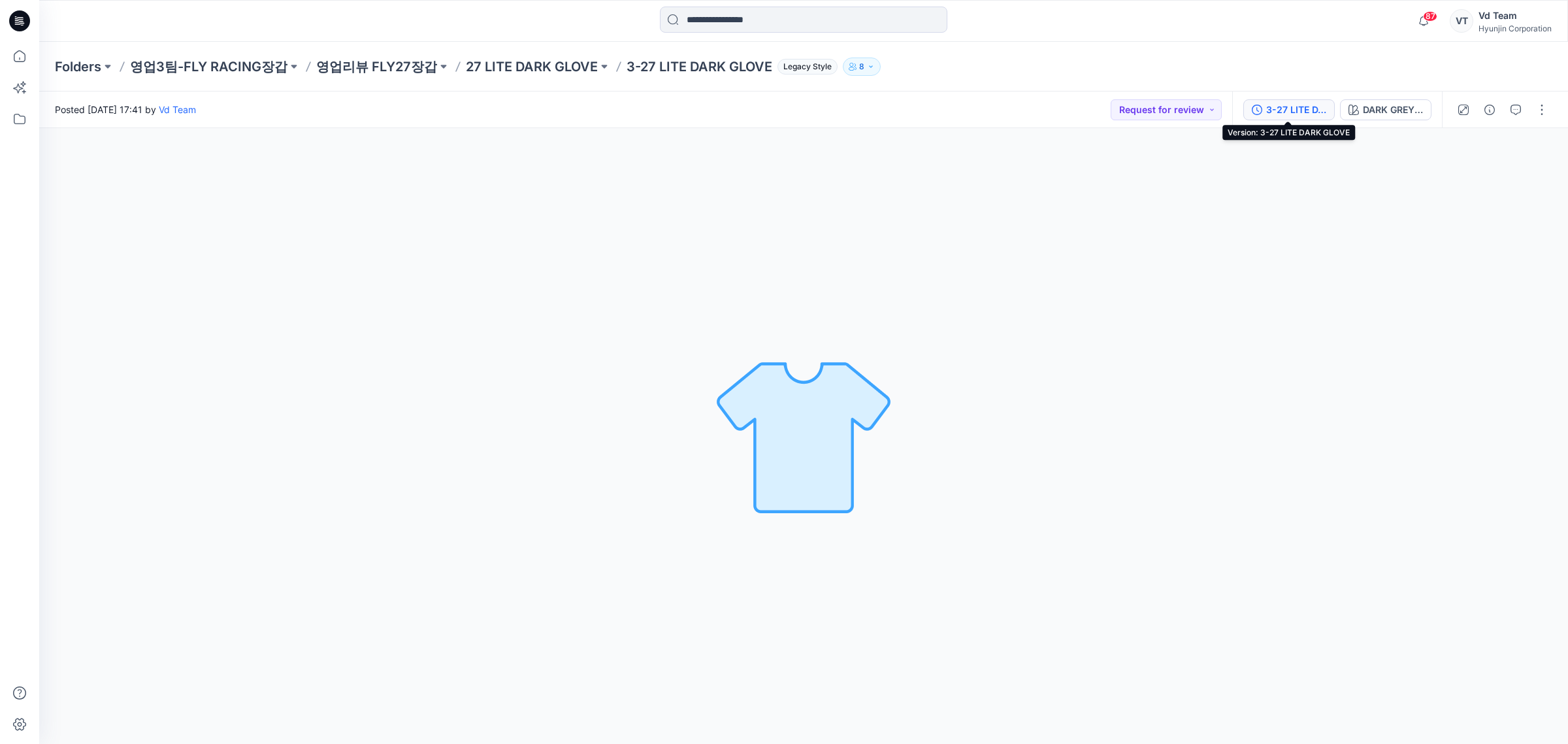
click at [1296, 112] on div "3-27 LITE DARK GLOVE" at bounding box center [1296, 110] width 60 height 14
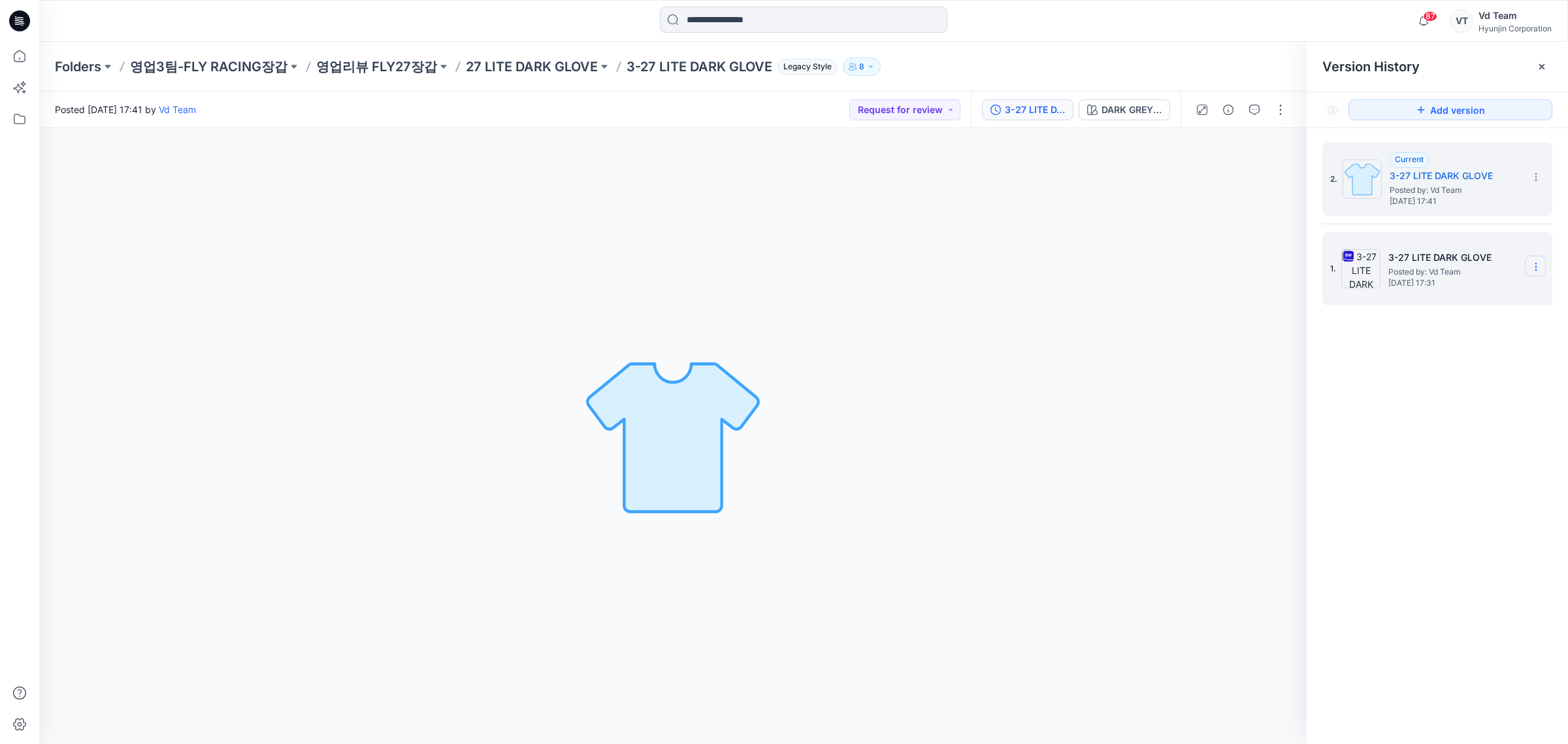
drag, startPoint x: 1530, startPoint y: 263, endPoint x: 1530, endPoint y: 276, distance: 13.0
click at [1530, 265] on icon at bounding box center [1536, 267] width 11 height 11
click at [1457, 402] on span "Delete Version" at bounding box center [1445, 404] width 61 height 16
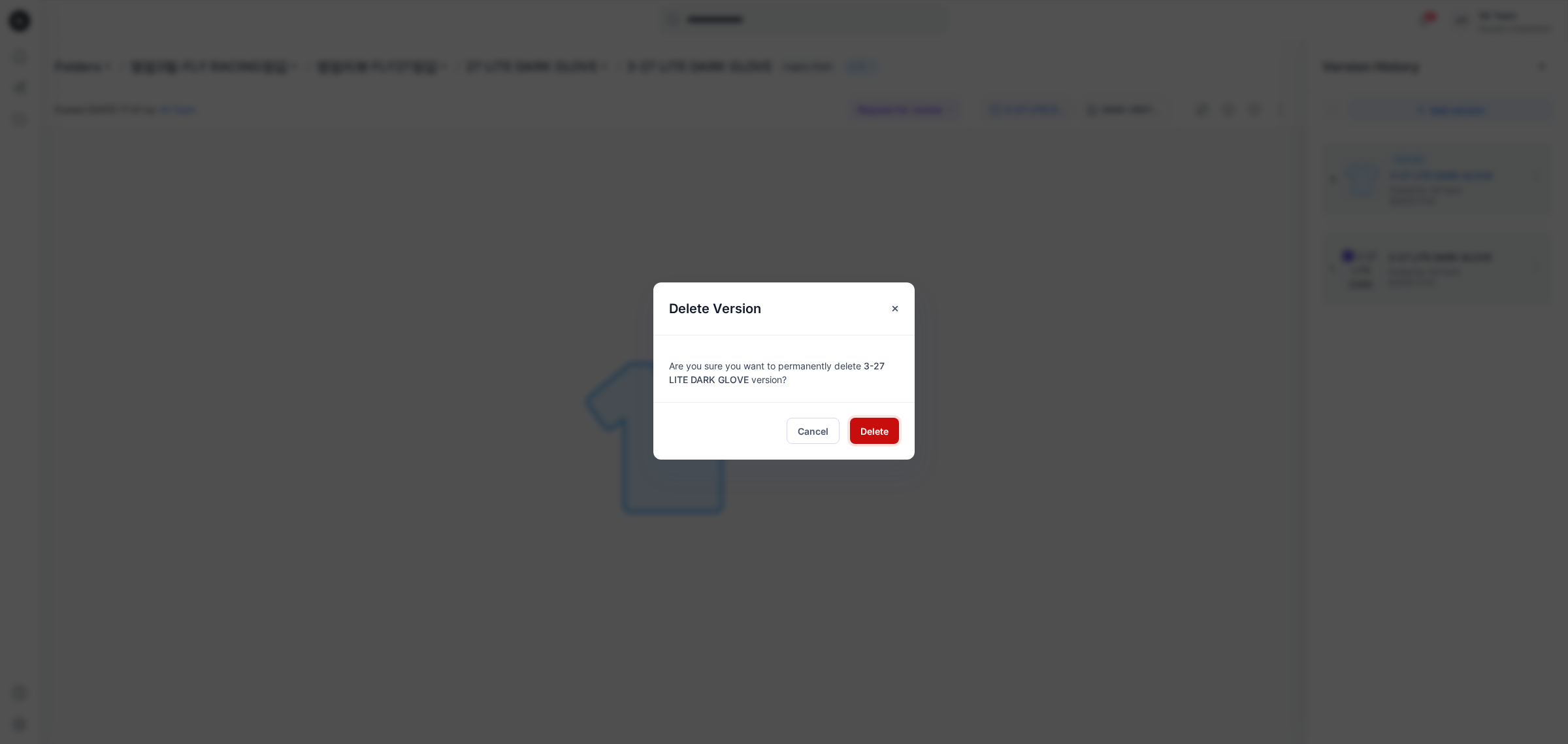
click at [878, 423] on button "Delete" at bounding box center [874, 431] width 49 height 26
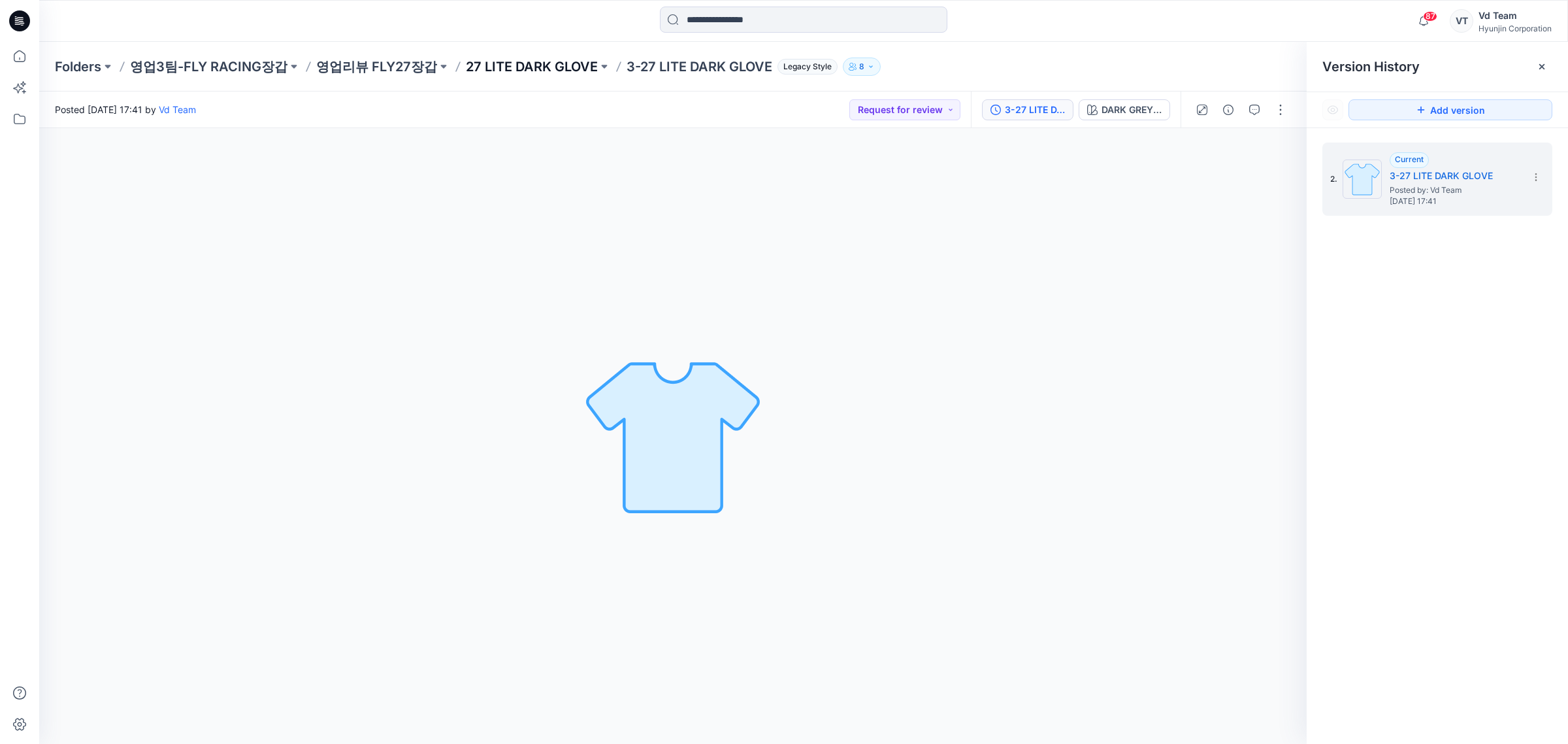
click at [527, 63] on p "27 LITE DARK GLOVE" at bounding box center [532, 66] width 132 height 18
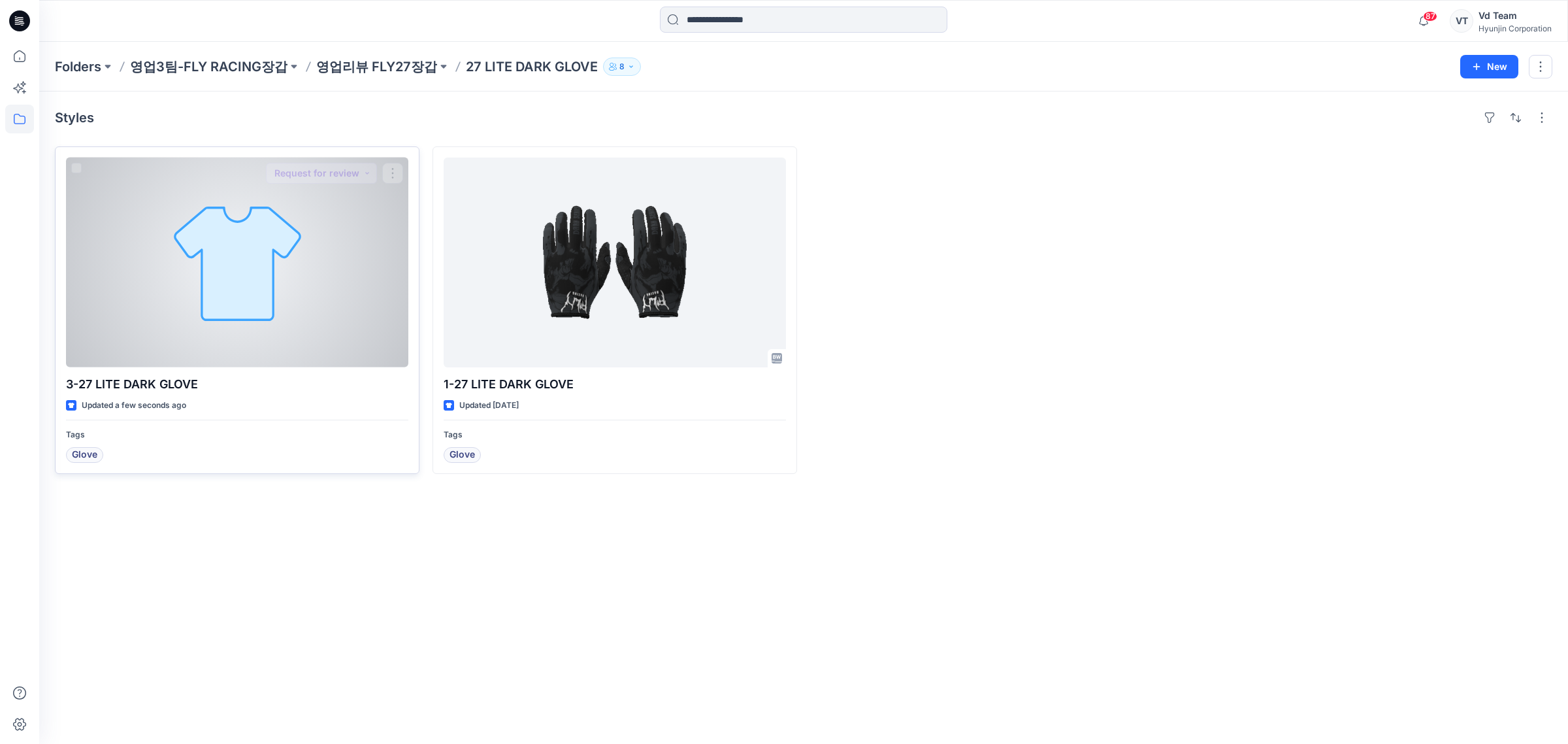
click at [223, 305] on div at bounding box center [237, 262] width 342 height 210
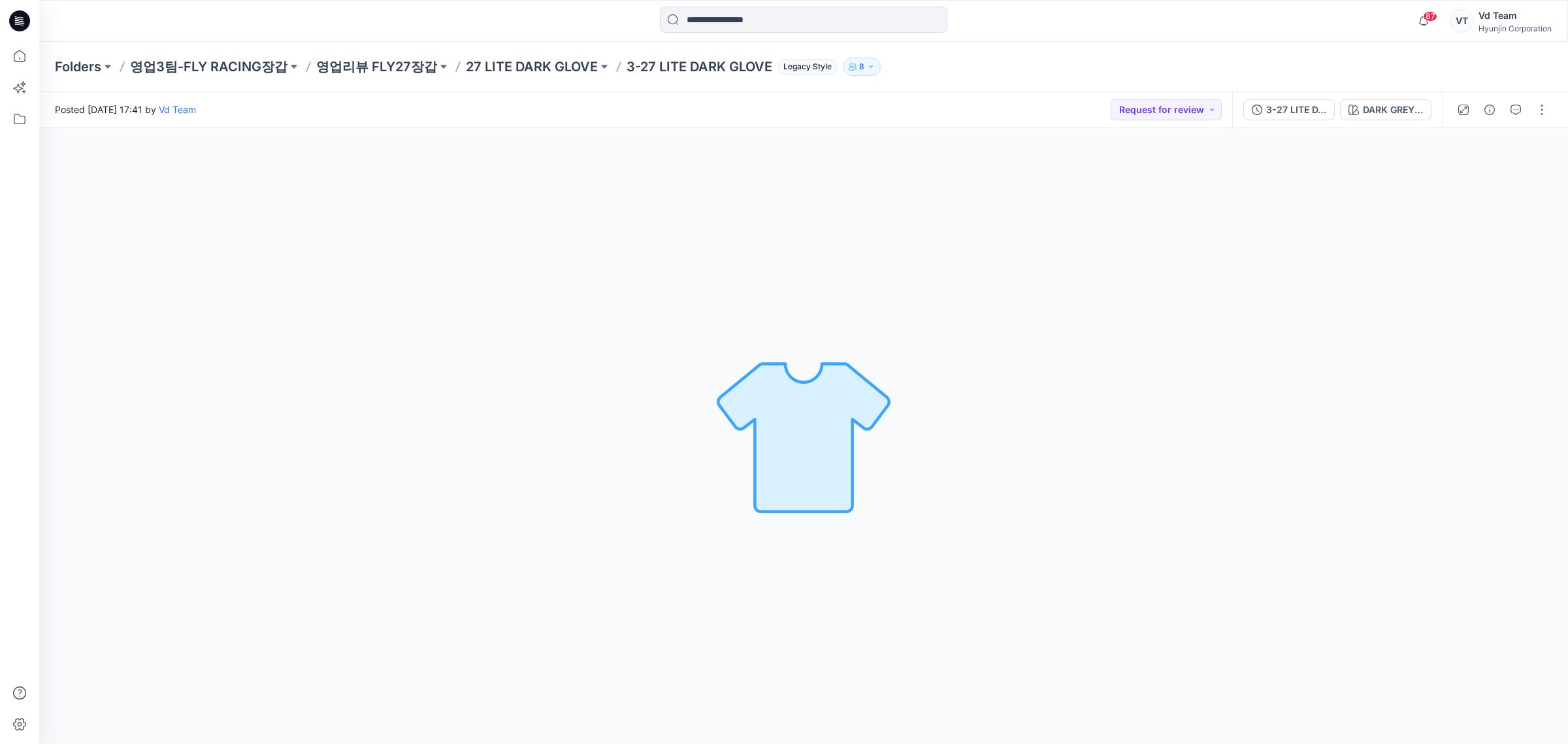
click at [580, 391] on div "DARK GREY/BLACK Loading... Material Properties Loading..." at bounding box center [803, 436] width 1529 height 616
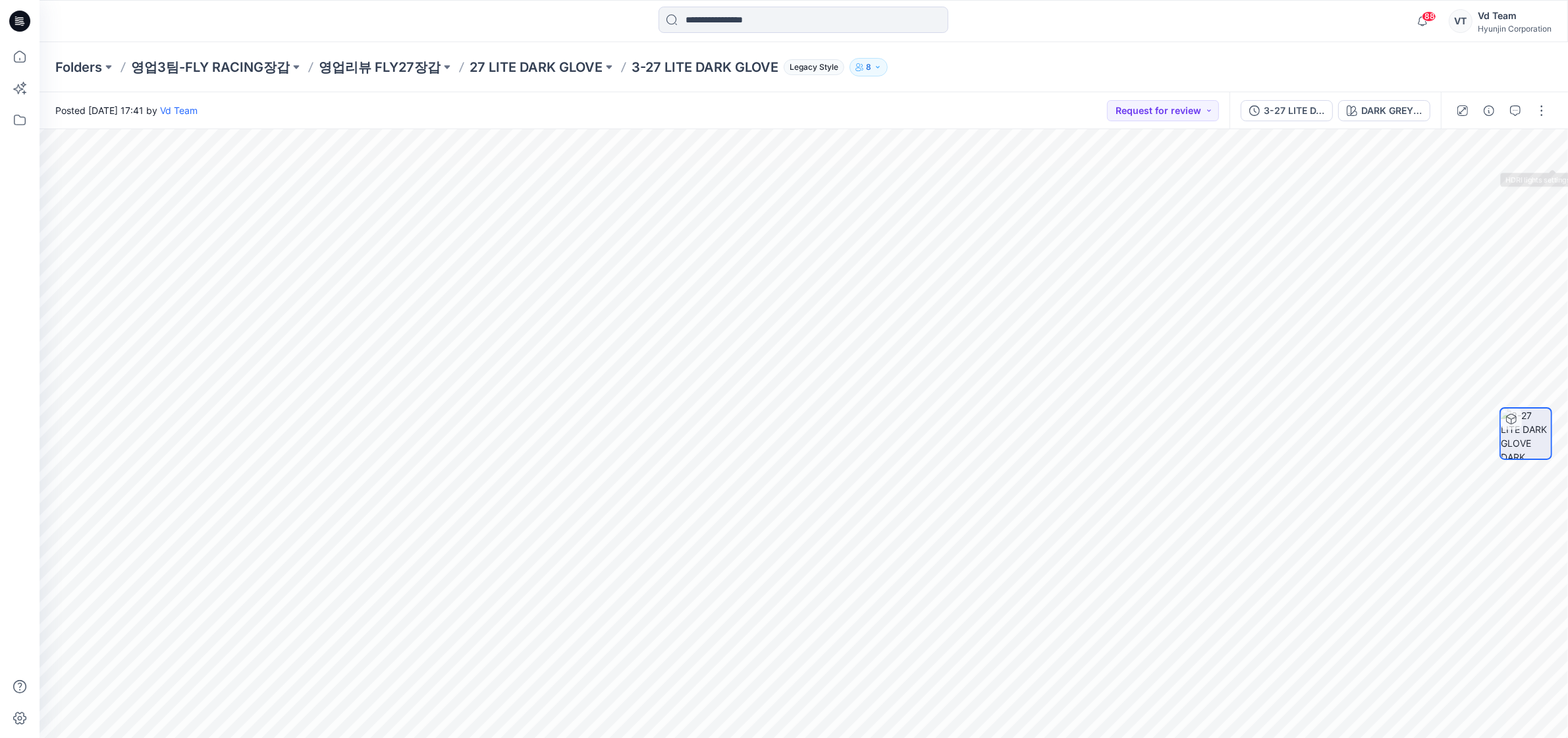
click at [1554, 119] on div at bounding box center [1502, 111] width 122 height 37
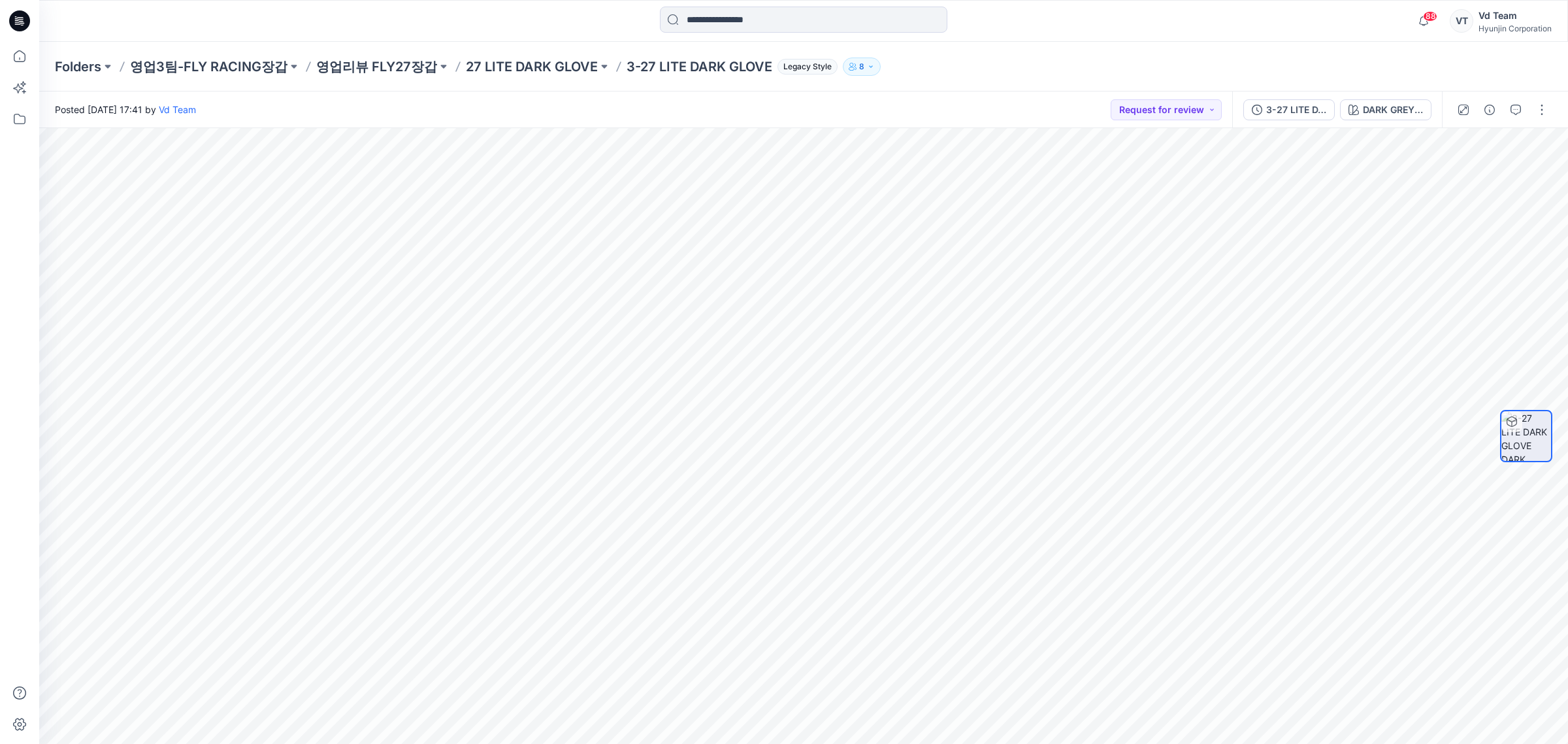
click at [1527, 111] on div at bounding box center [1502, 110] width 121 height 37
click at [1537, 112] on button "button" at bounding box center [1542, 110] width 21 height 21
click at [1488, 138] on button "Edit" at bounding box center [1486, 140] width 120 height 24
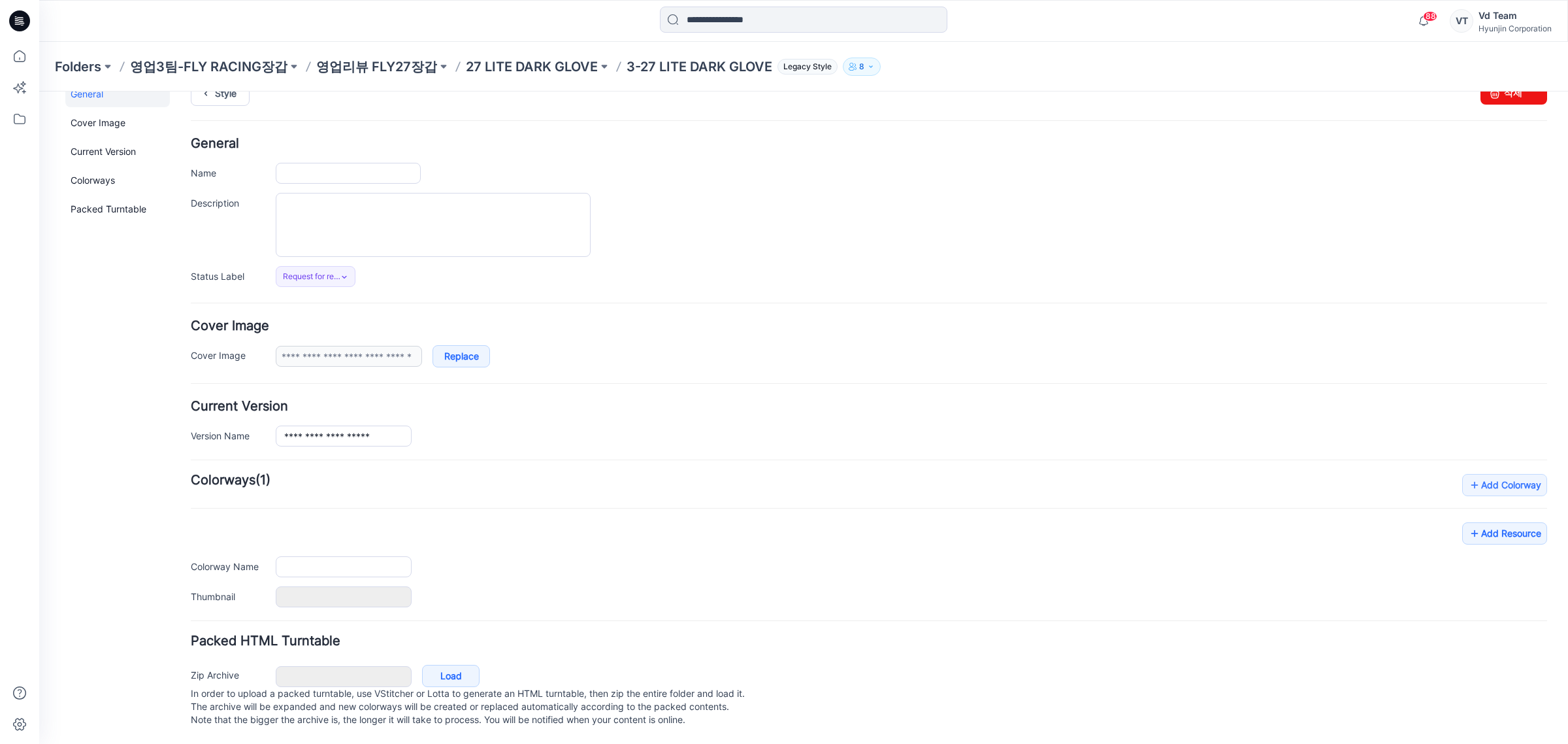
type input "**********"
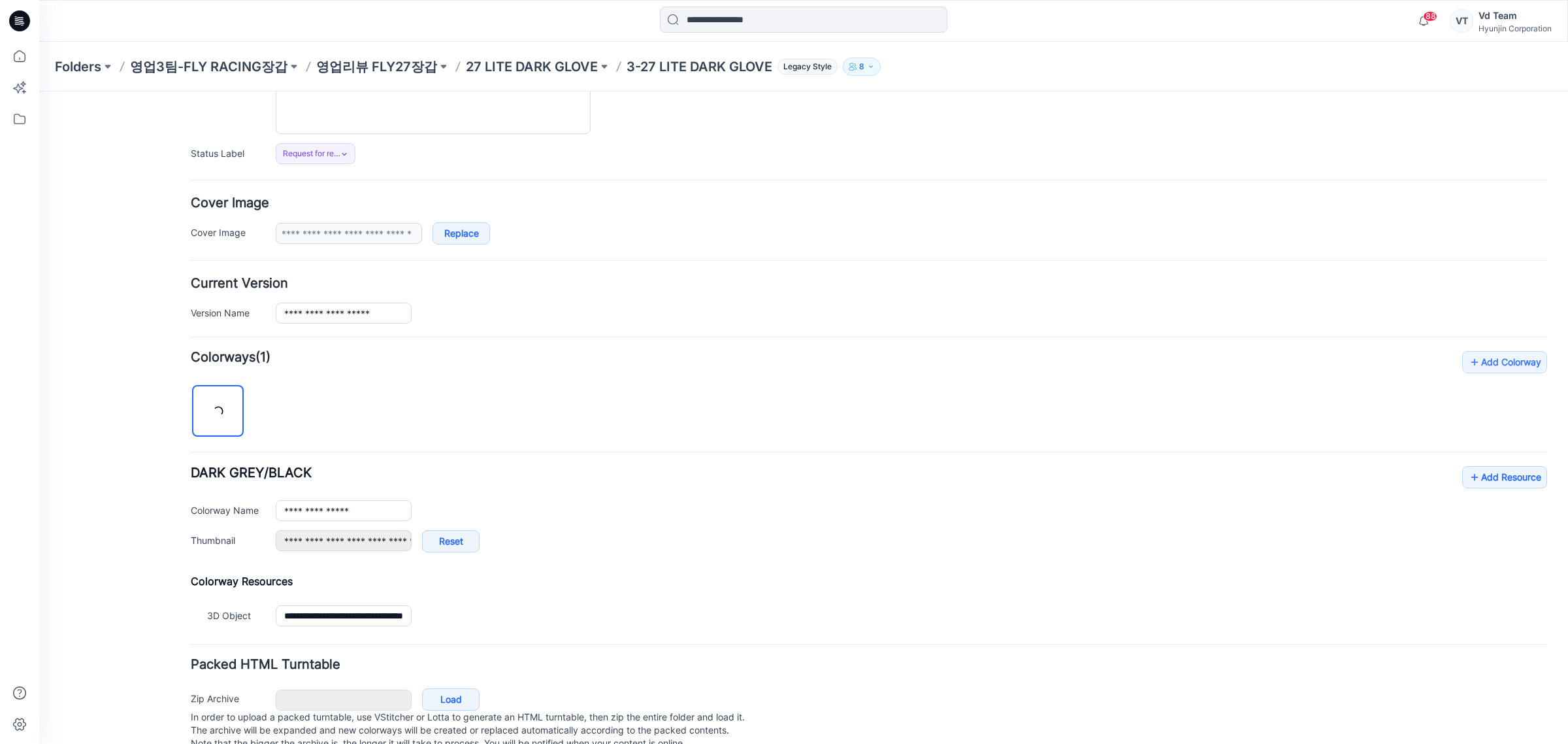
scroll to position [190, 0]
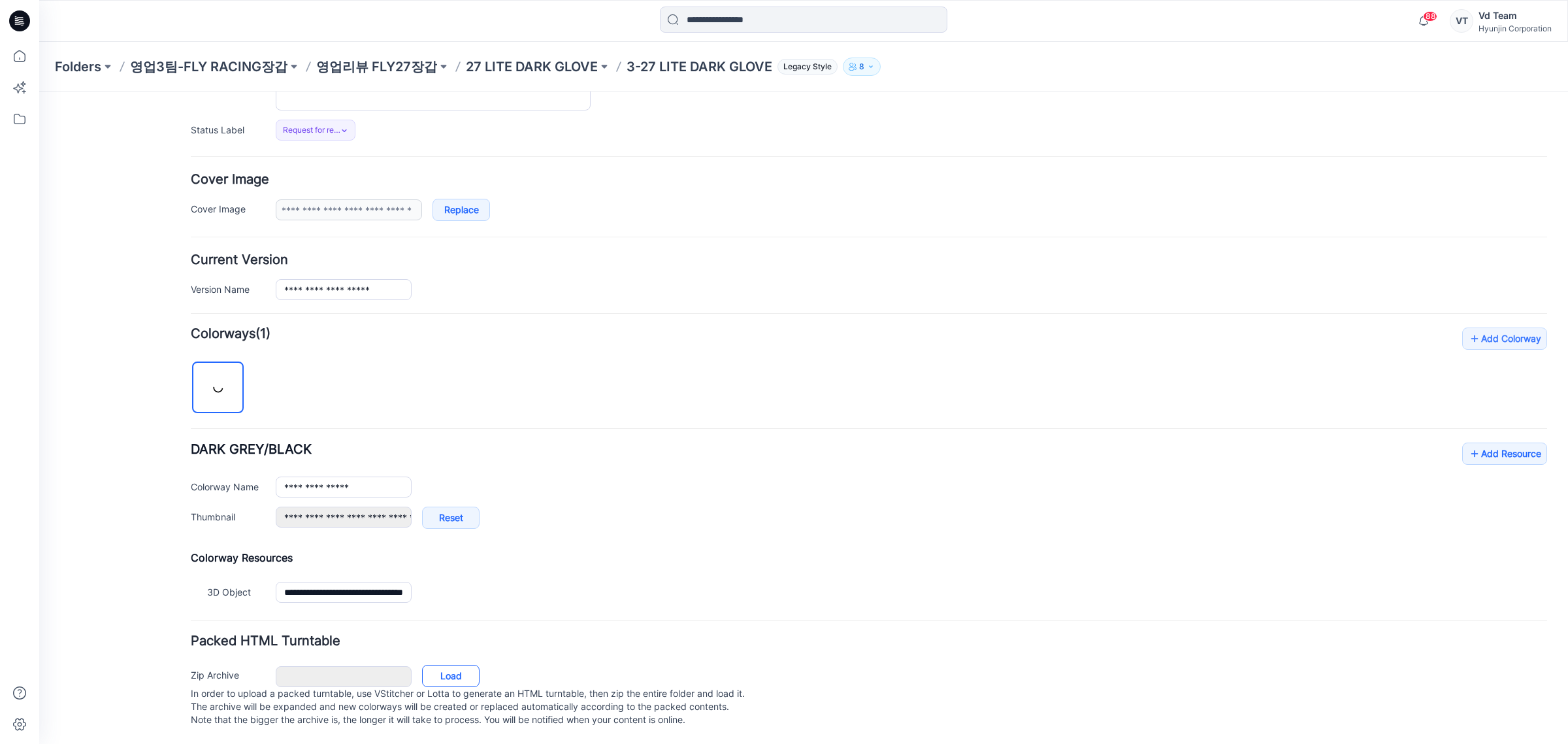
click at [455, 665] on link "Load" at bounding box center [450, 676] width 57 height 22
click at [516, 68] on p "27 LITE DARK GLOVE" at bounding box center [532, 66] width 132 height 18
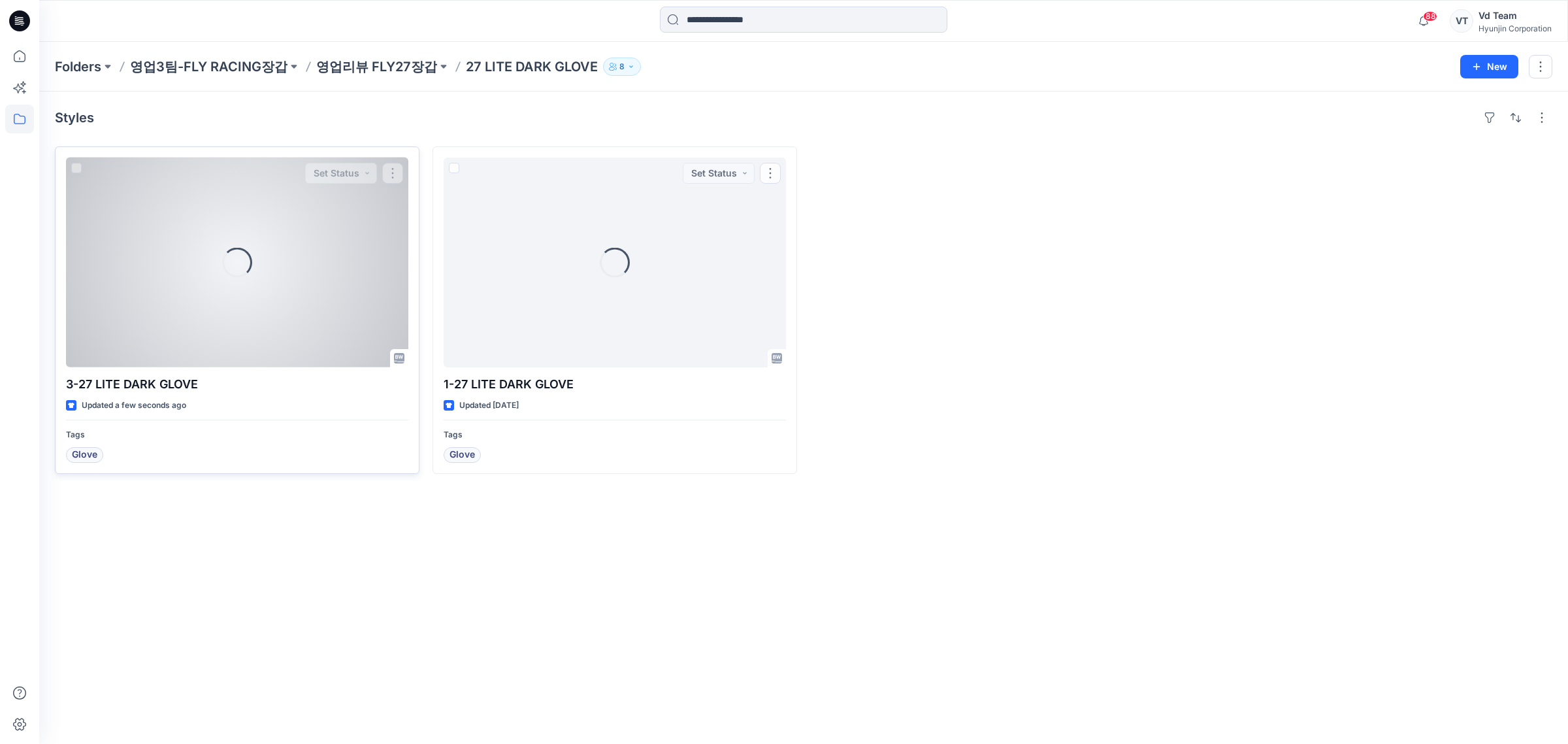
click at [344, 289] on div "Loading..." at bounding box center [237, 262] width 342 height 210
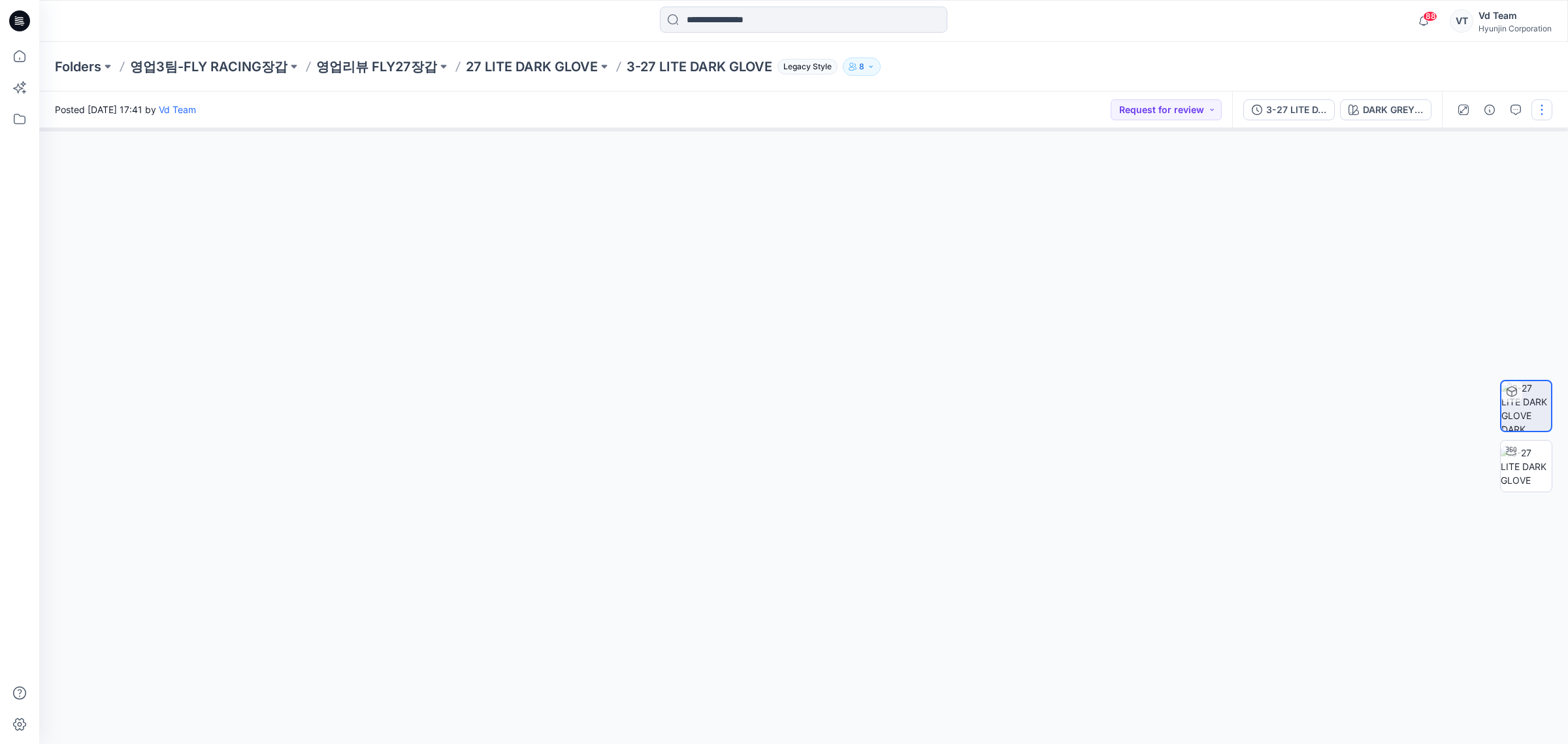
click at [1533, 111] on button "button" at bounding box center [1542, 110] width 21 height 21
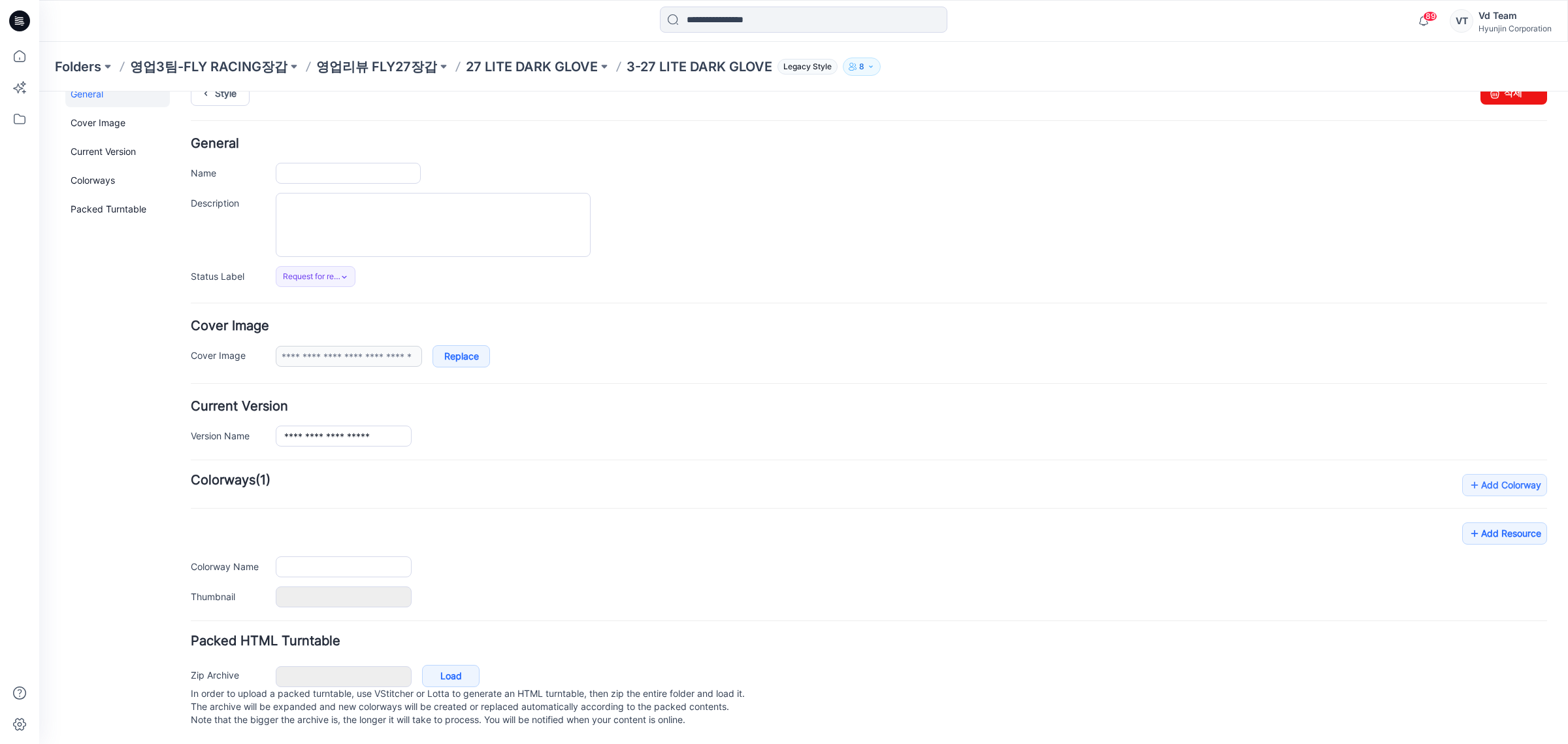
type input "**********"
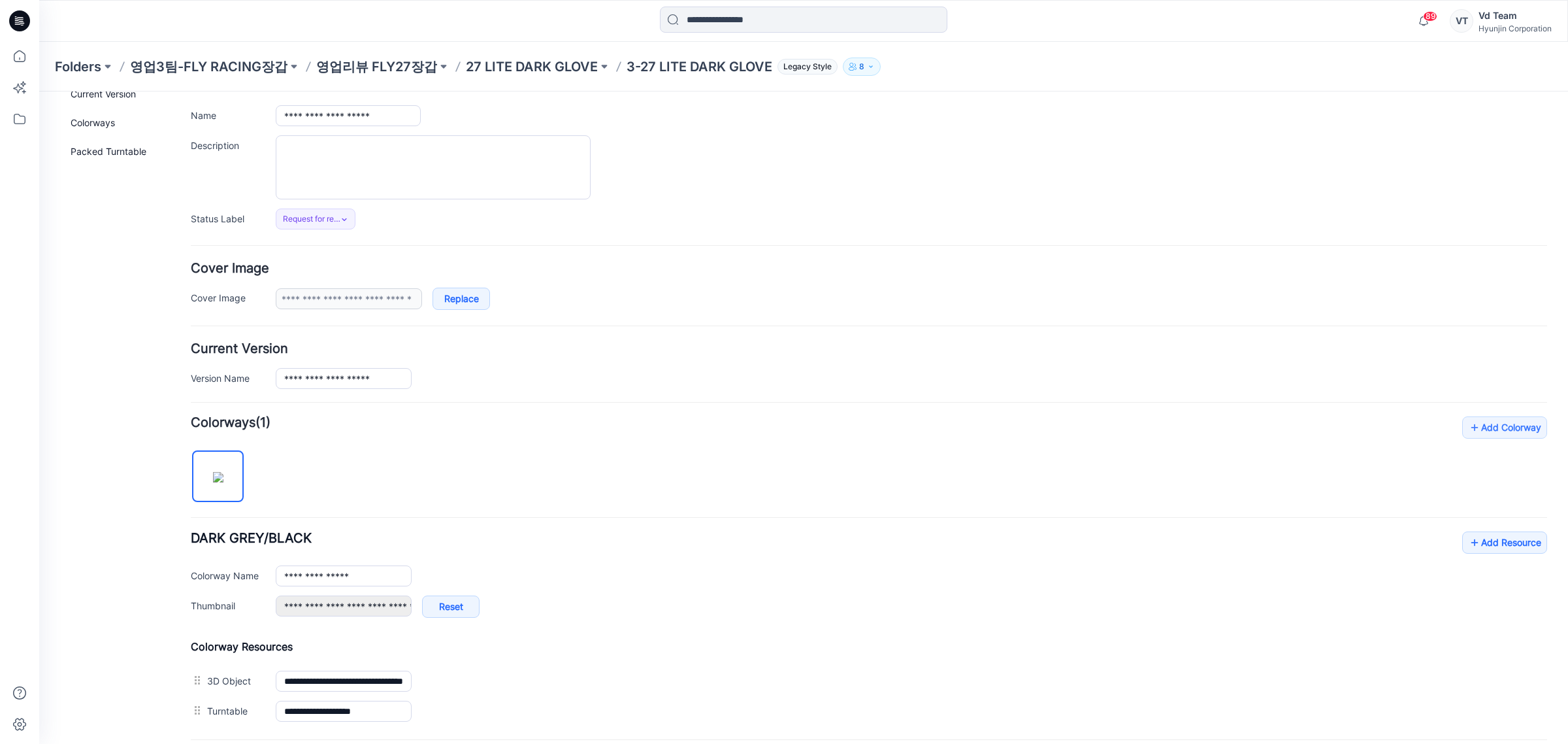
scroll to position [124, 0]
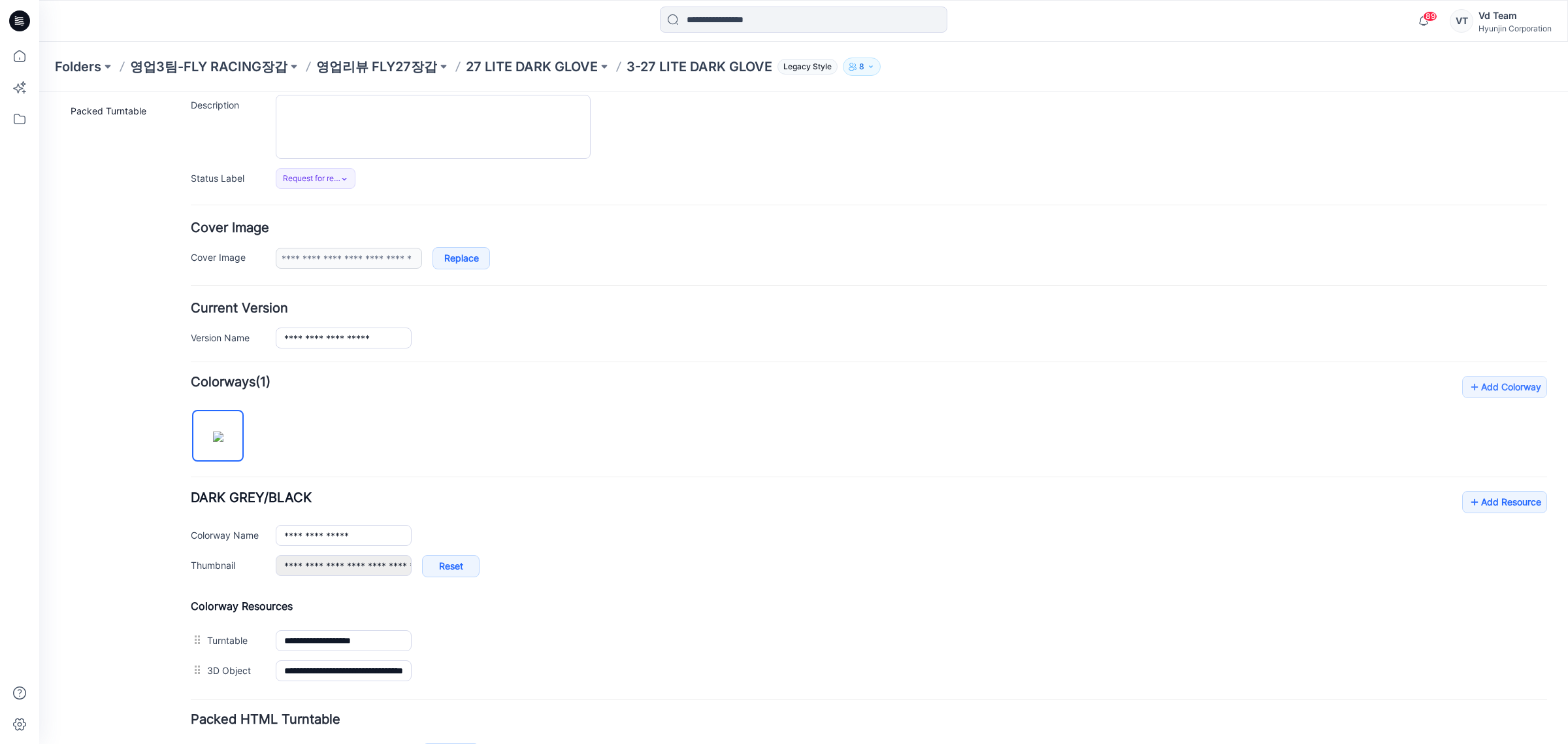
drag, startPoint x: 575, startPoint y: 645, endPoint x: 545, endPoint y: 494, distance: 154.0
click at [39, 92] on link "Set as Thumbnail" at bounding box center [39, 92] width 0 height 0
type input "**********"
click at [534, 72] on p "27 LITE DARK GLOVE" at bounding box center [532, 66] width 132 height 18
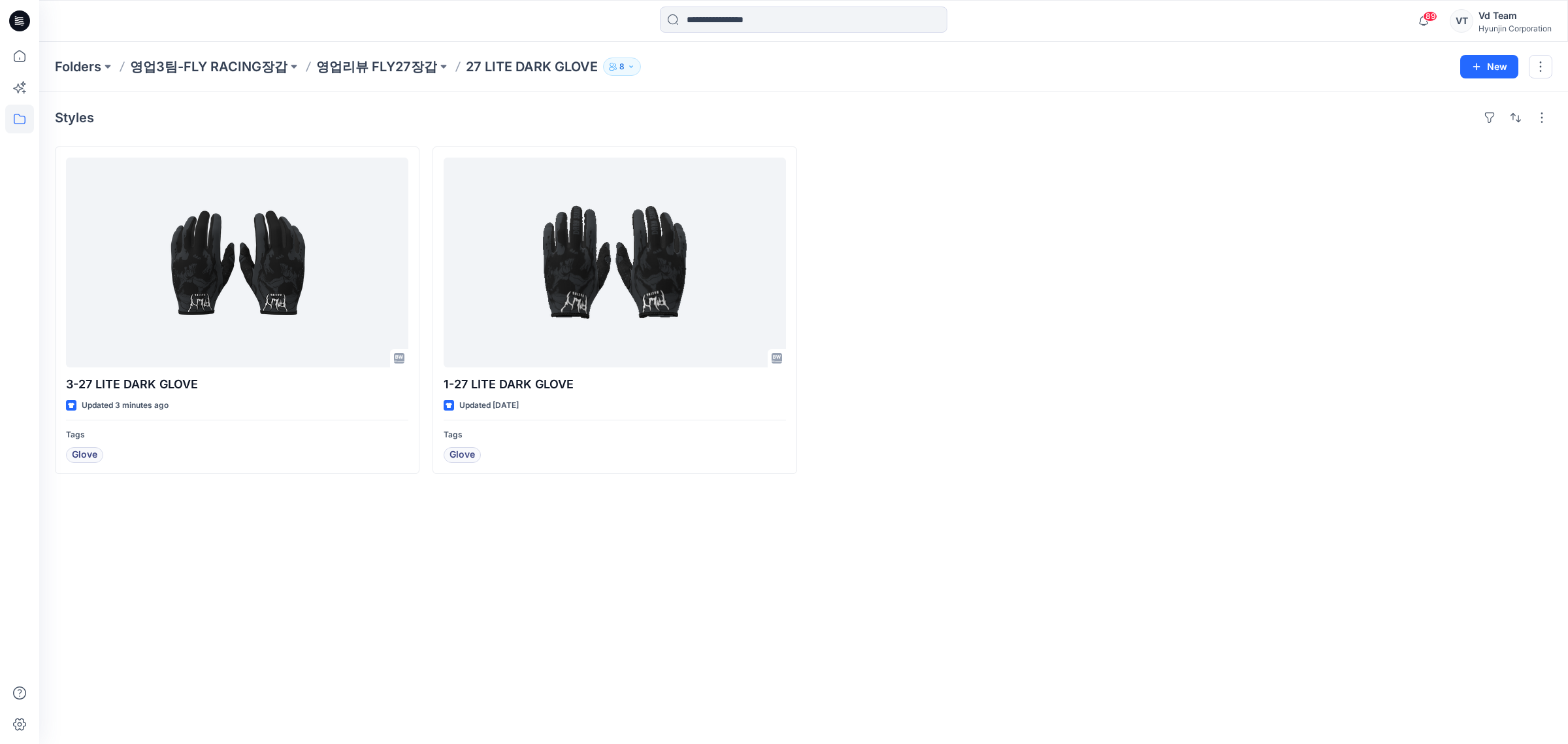
click at [859, 311] on div at bounding box center [992, 309] width 365 height 327
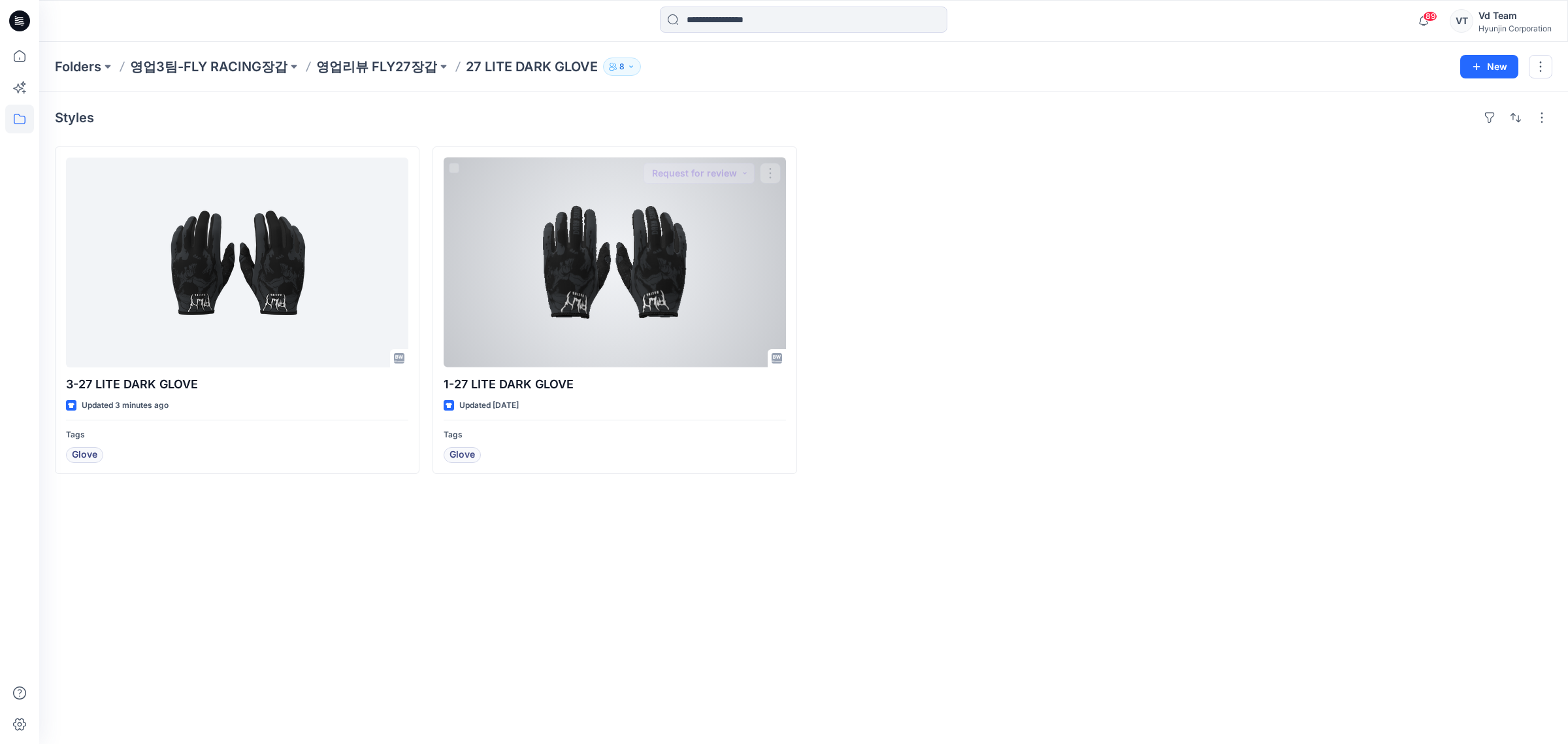
click at [984, 461] on div at bounding box center [992, 309] width 365 height 327
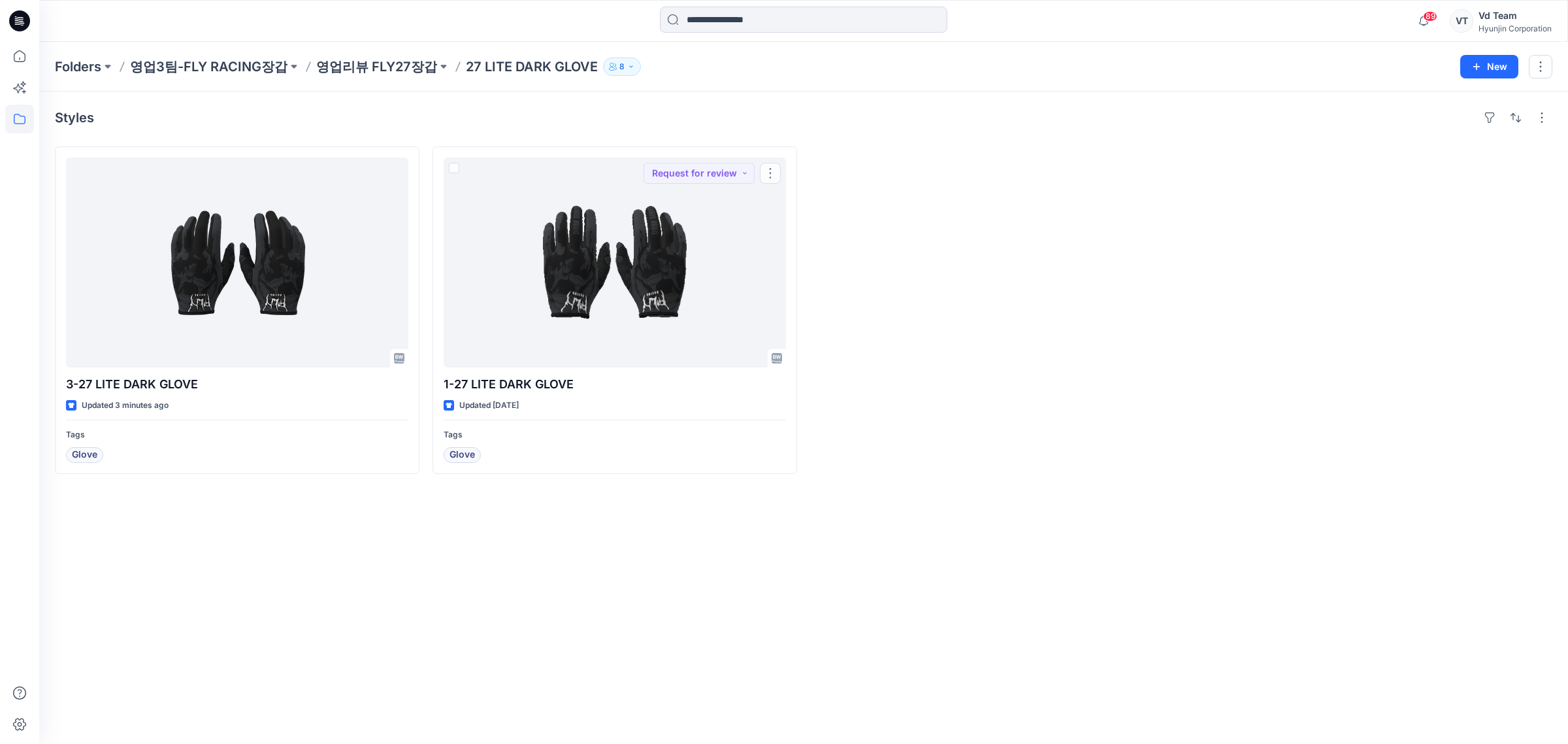
click at [938, 225] on div at bounding box center [992, 309] width 365 height 327
drag, startPoint x: 1082, startPoint y: 438, endPoint x: 1071, endPoint y: 437, distance: 11.0
click at [1082, 438] on div at bounding box center [992, 309] width 365 height 327
drag, startPoint x: 851, startPoint y: 620, endPoint x: 651, endPoint y: 686, distance: 210.6
click at [850, 621] on div "Styles 3-27 LITE DARK GLOVE Updated 3 minutes ago Tags Glove 1-27 LITE DARK GLO…" at bounding box center [803, 417] width 1529 height 652
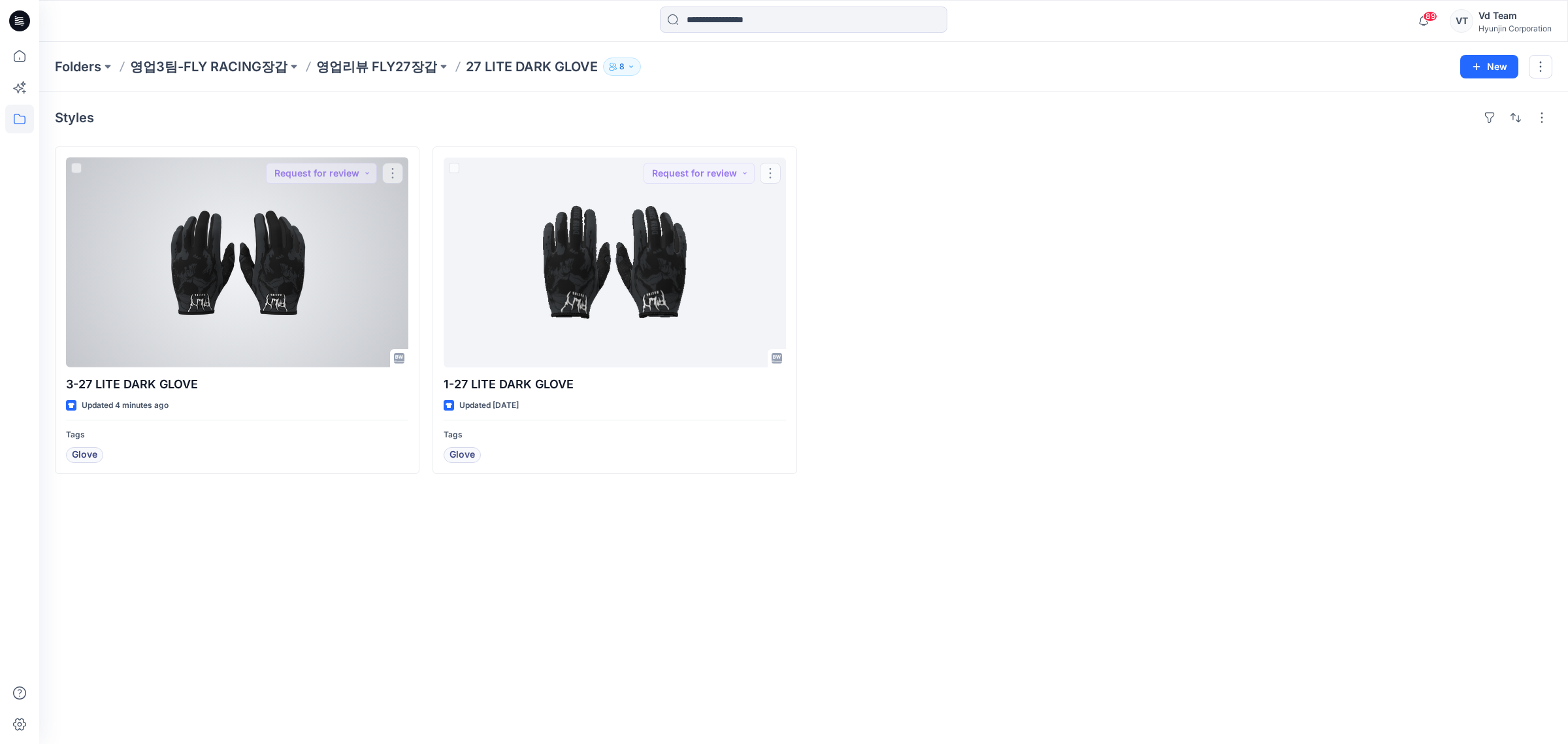
click at [328, 337] on div at bounding box center [237, 262] width 342 height 210
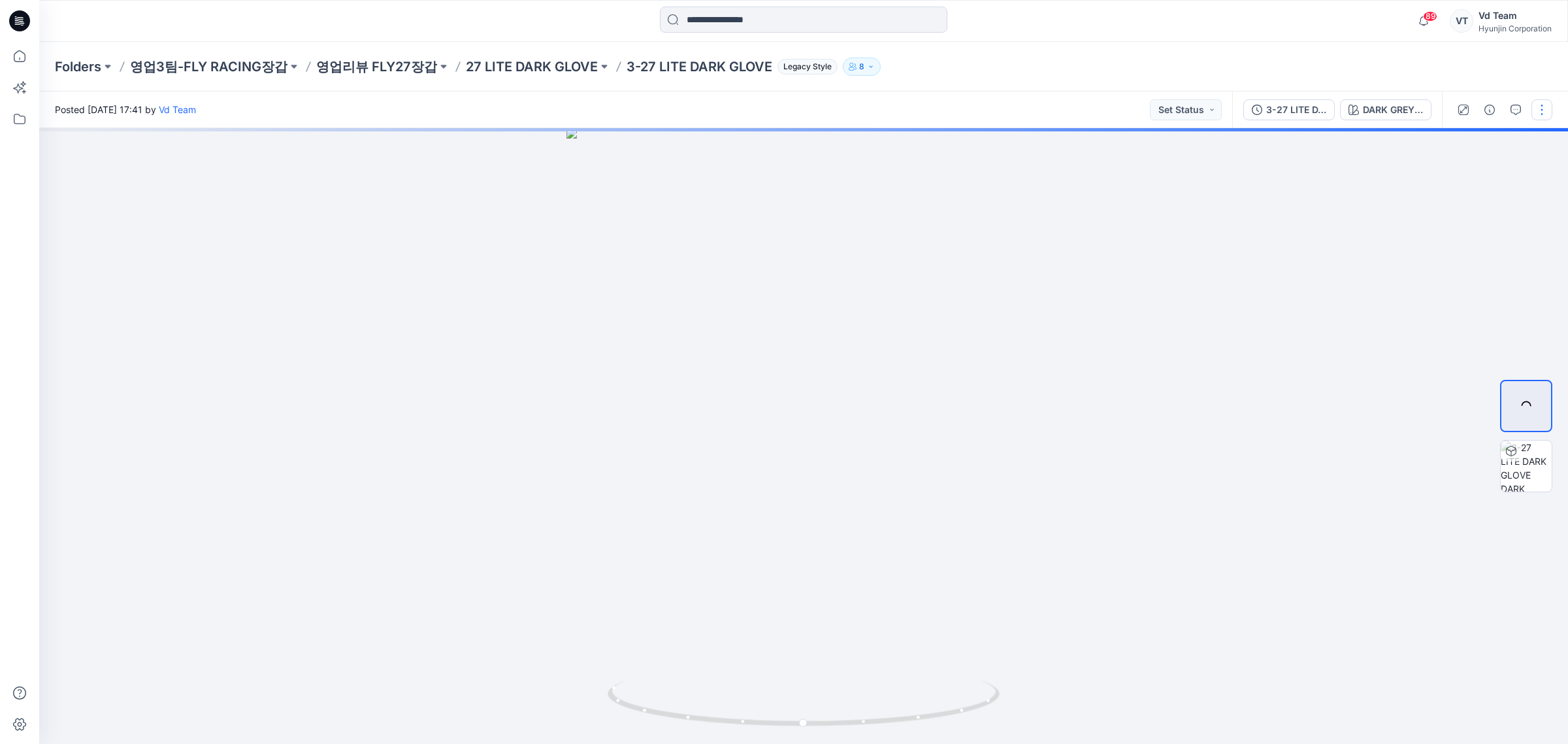
click at [1533, 113] on button "button" at bounding box center [1542, 110] width 21 height 21
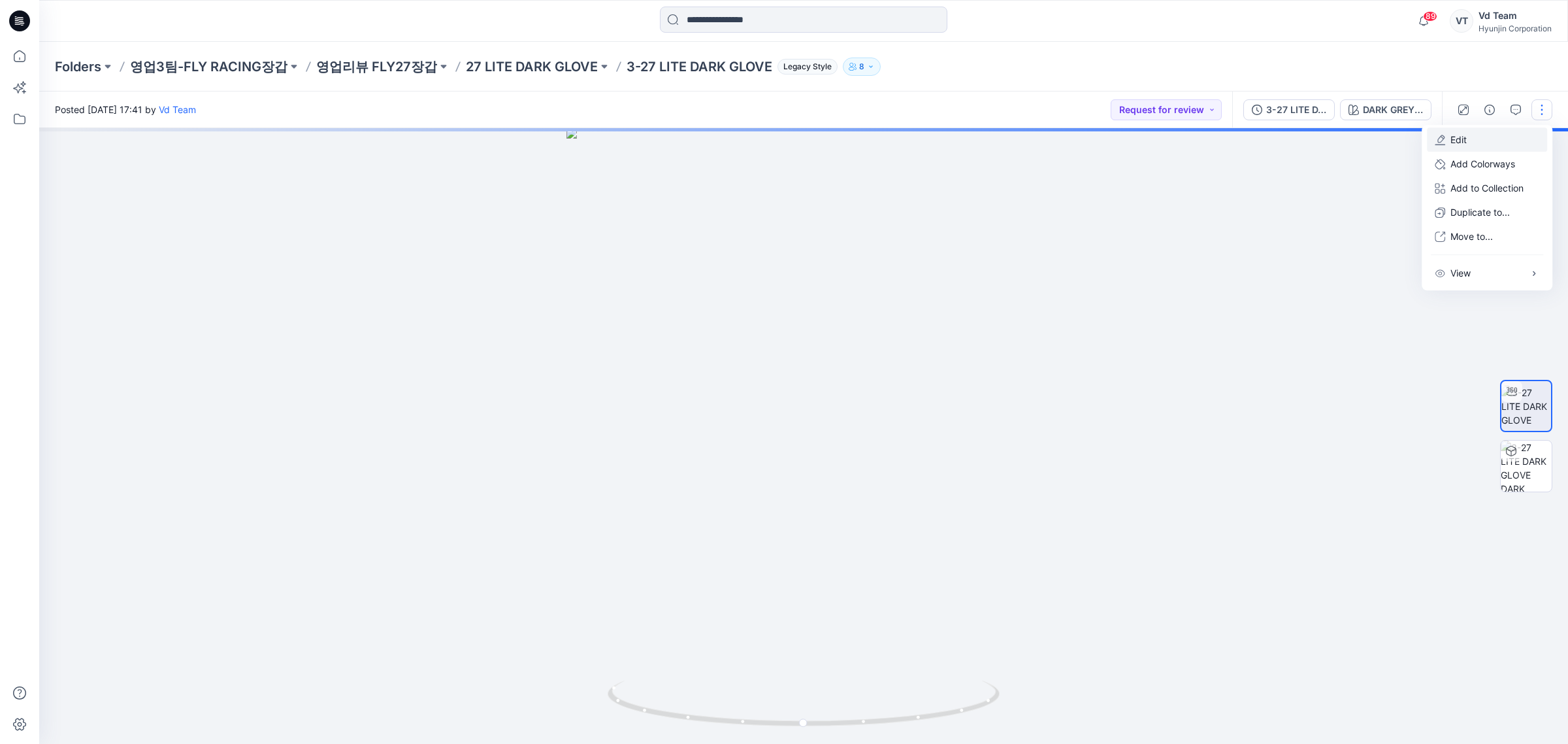
click at [1509, 144] on button "Edit" at bounding box center [1486, 140] width 120 height 24
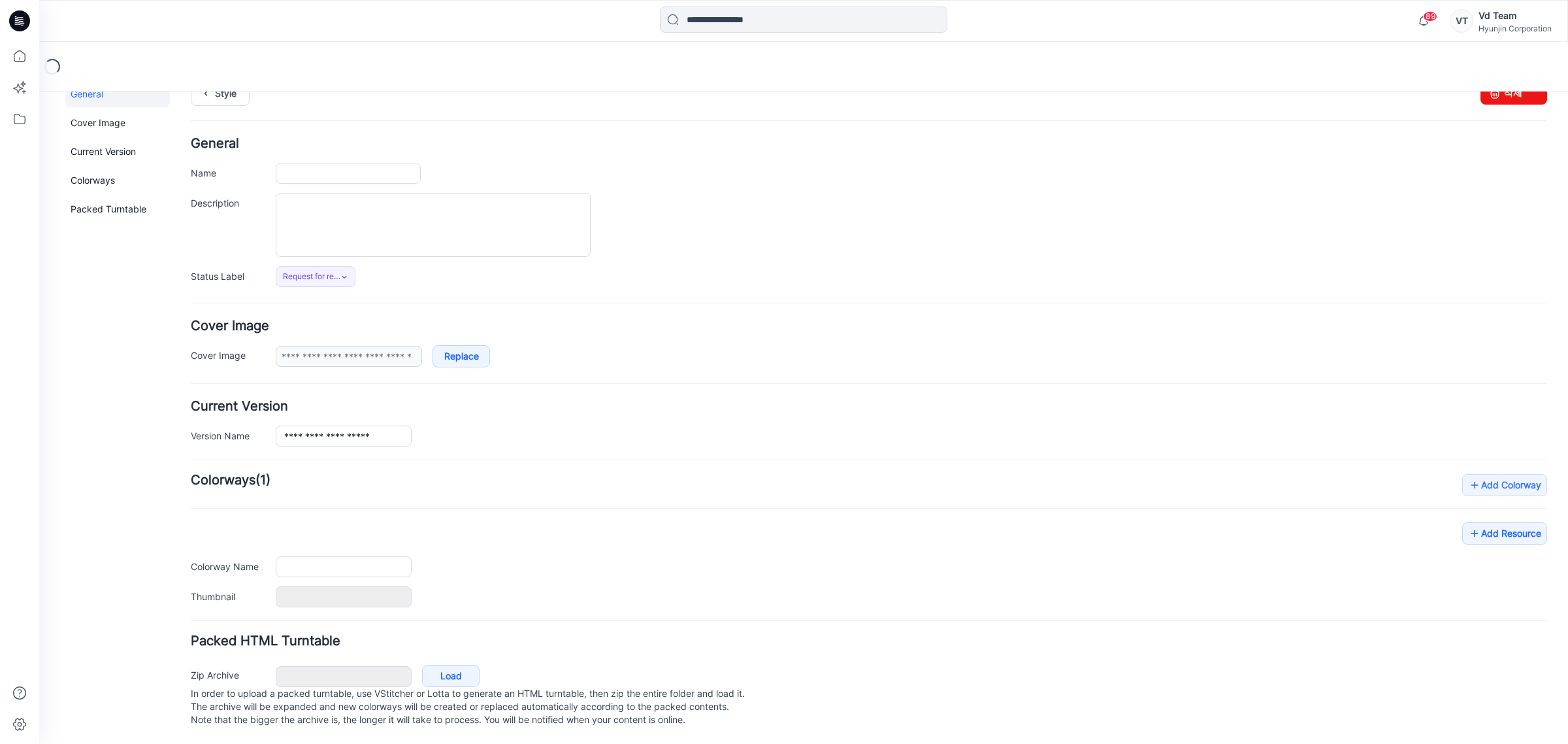
type input "**********"
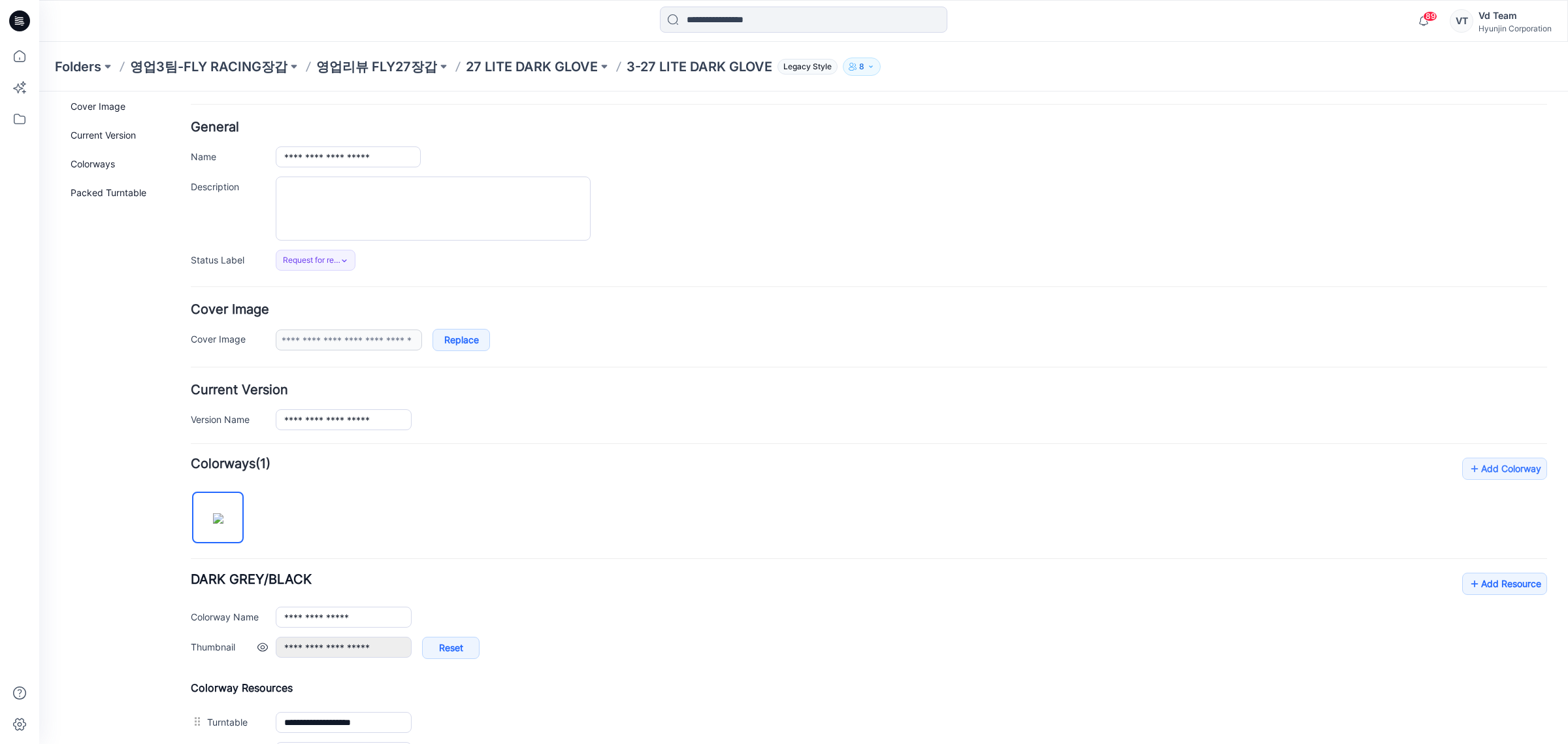
scroll to position [220, 0]
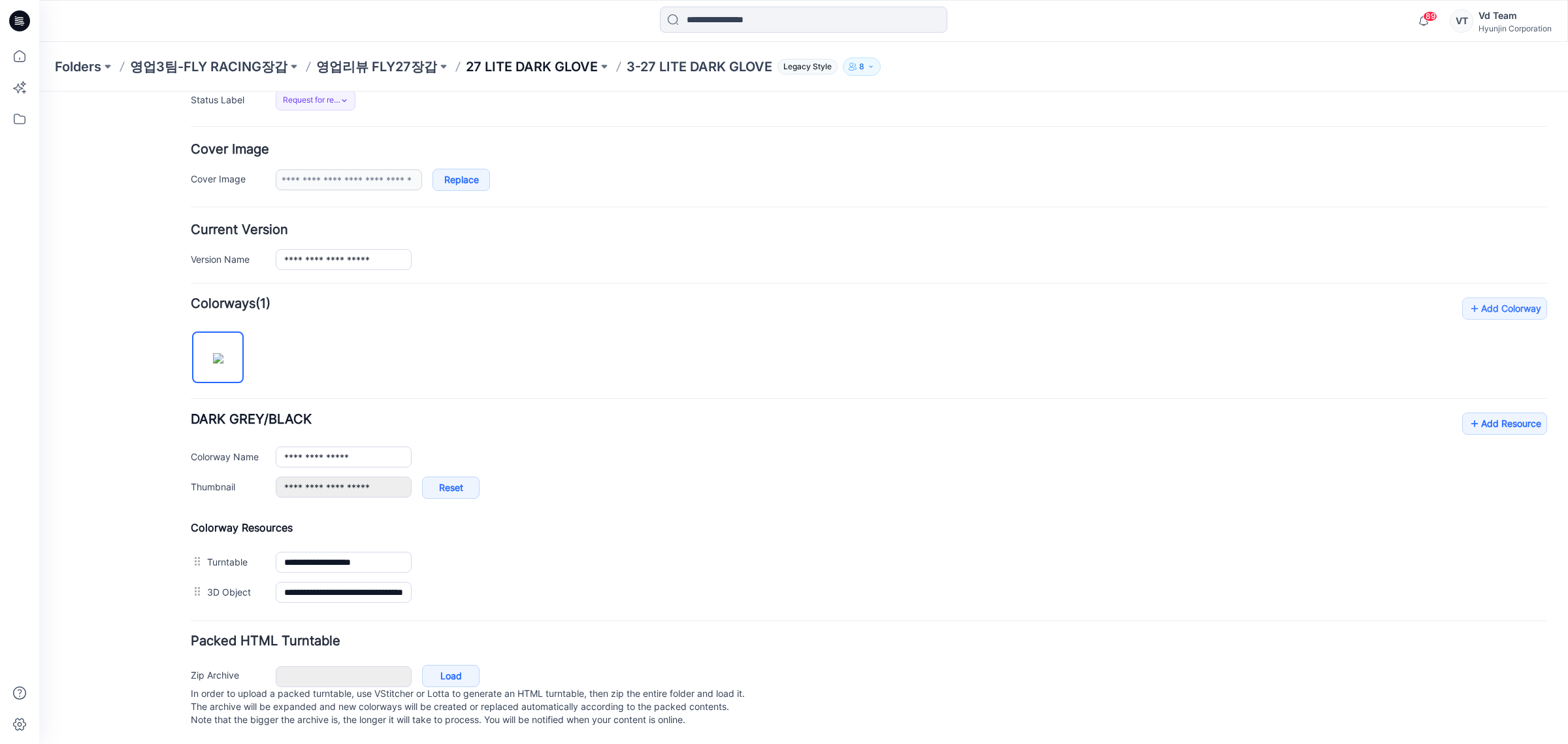
click at [498, 74] on p "27 LITE DARK GLOVE" at bounding box center [532, 66] width 132 height 18
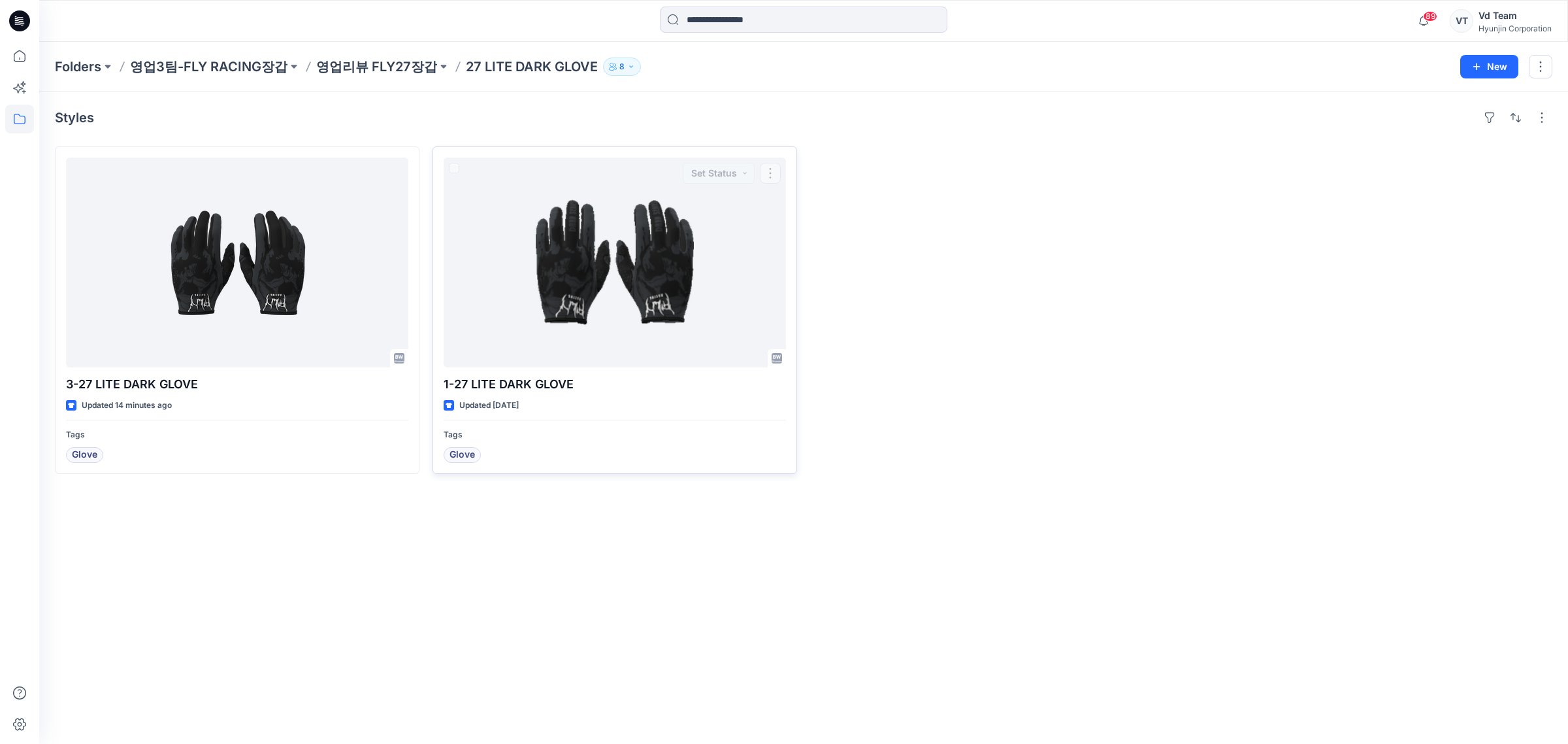
drag, startPoint x: 900, startPoint y: 375, endPoint x: 580, endPoint y: 347, distance: 321.2
click at [898, 377] on div at bounding box center [992, 309] width 365 height 327
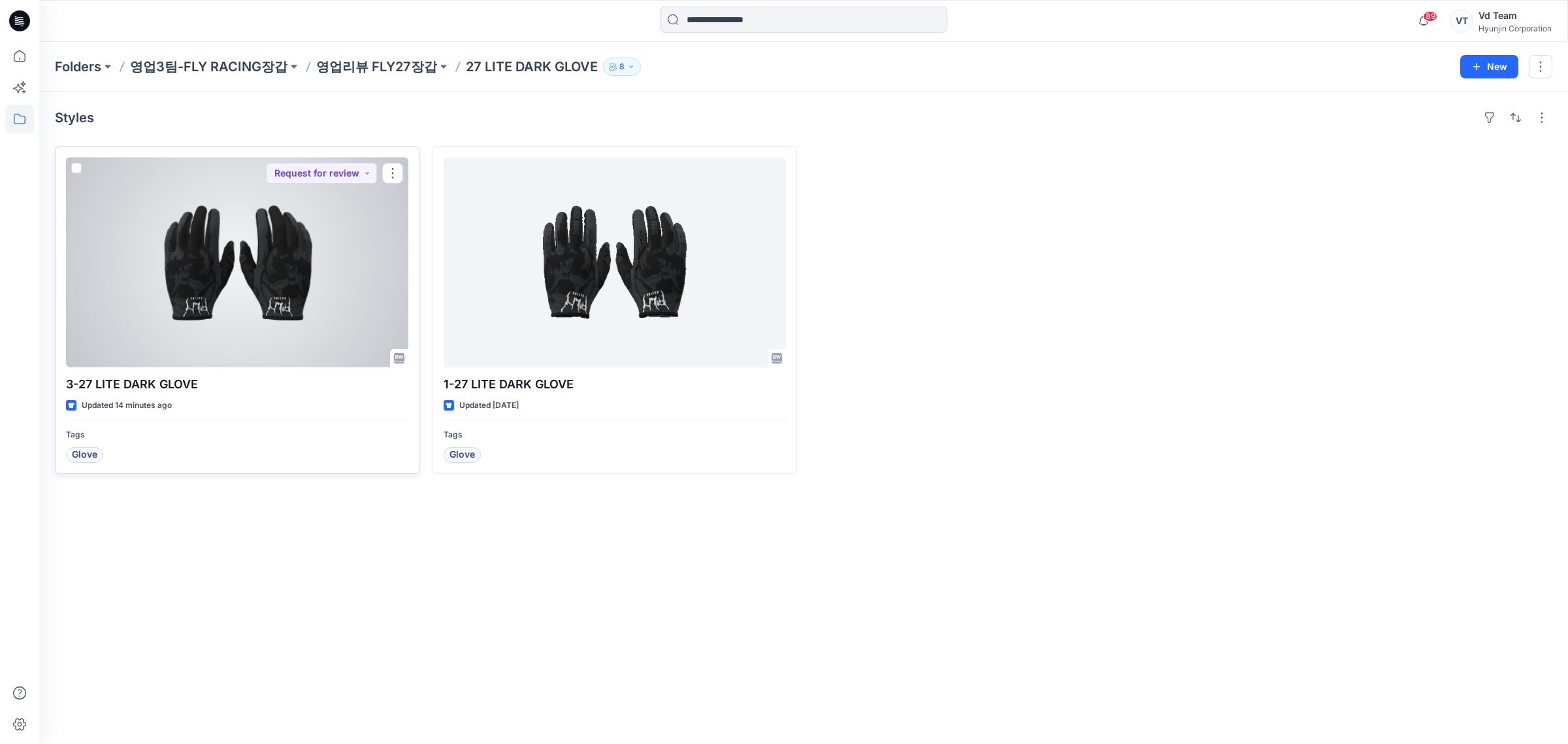
click at [291, 277] on div at bounding box center [237, 262] width 342 height 210
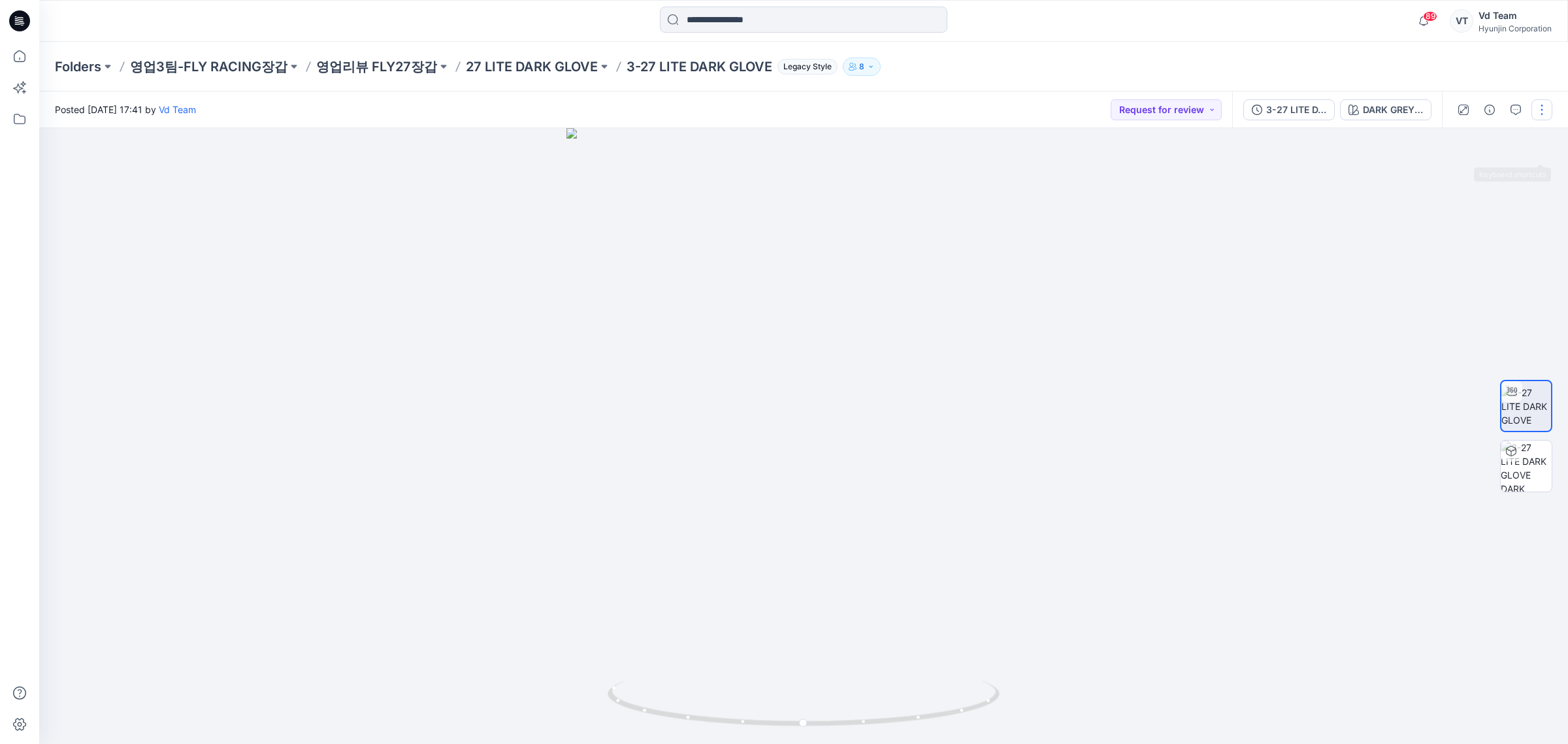
click at [1542, 119] on button "button" at bounding box center [1542, 110] width 21 height 21
click at [1498, 147] on button "Edit" at bounding box center [1486, 140] width 120 height 24
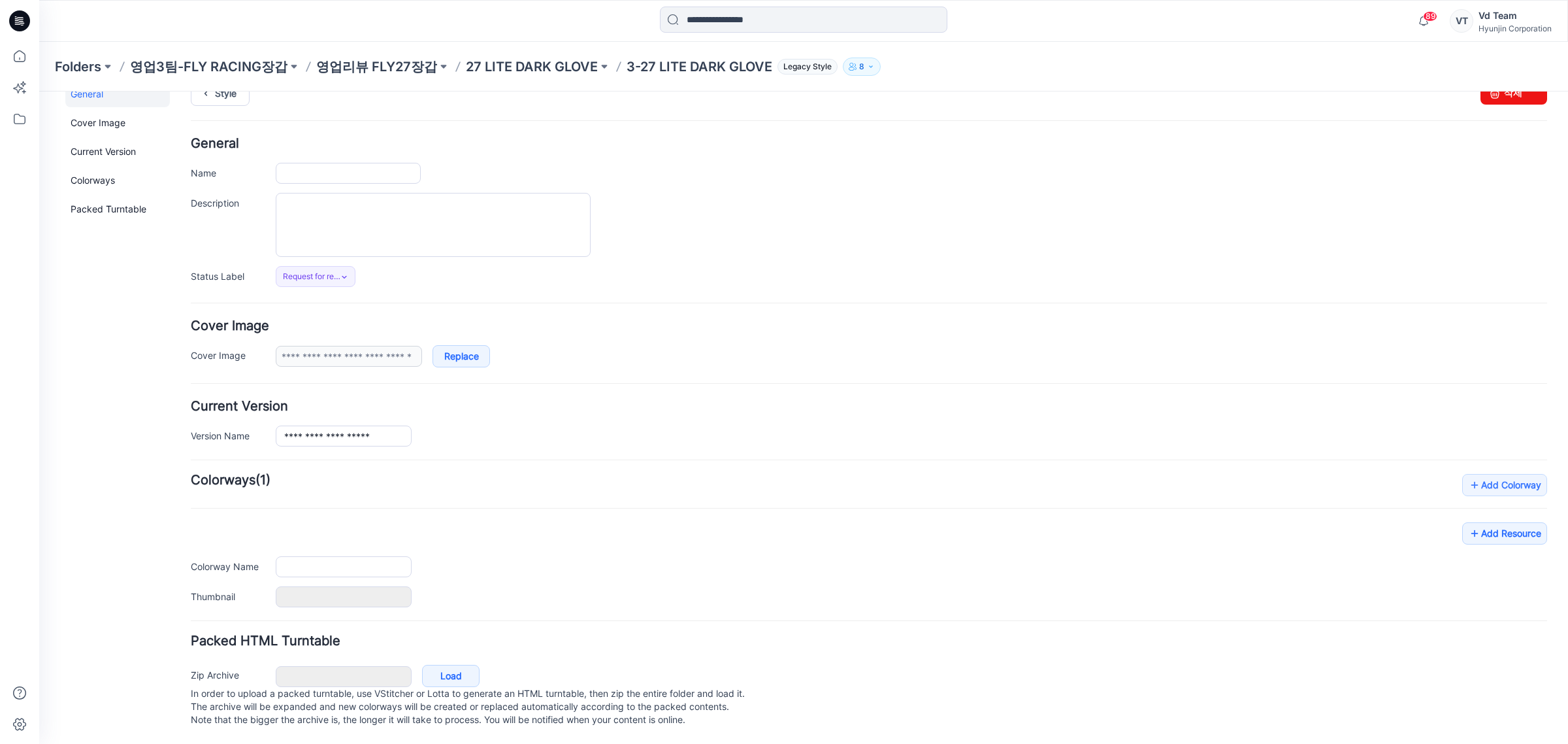
type input "**********"
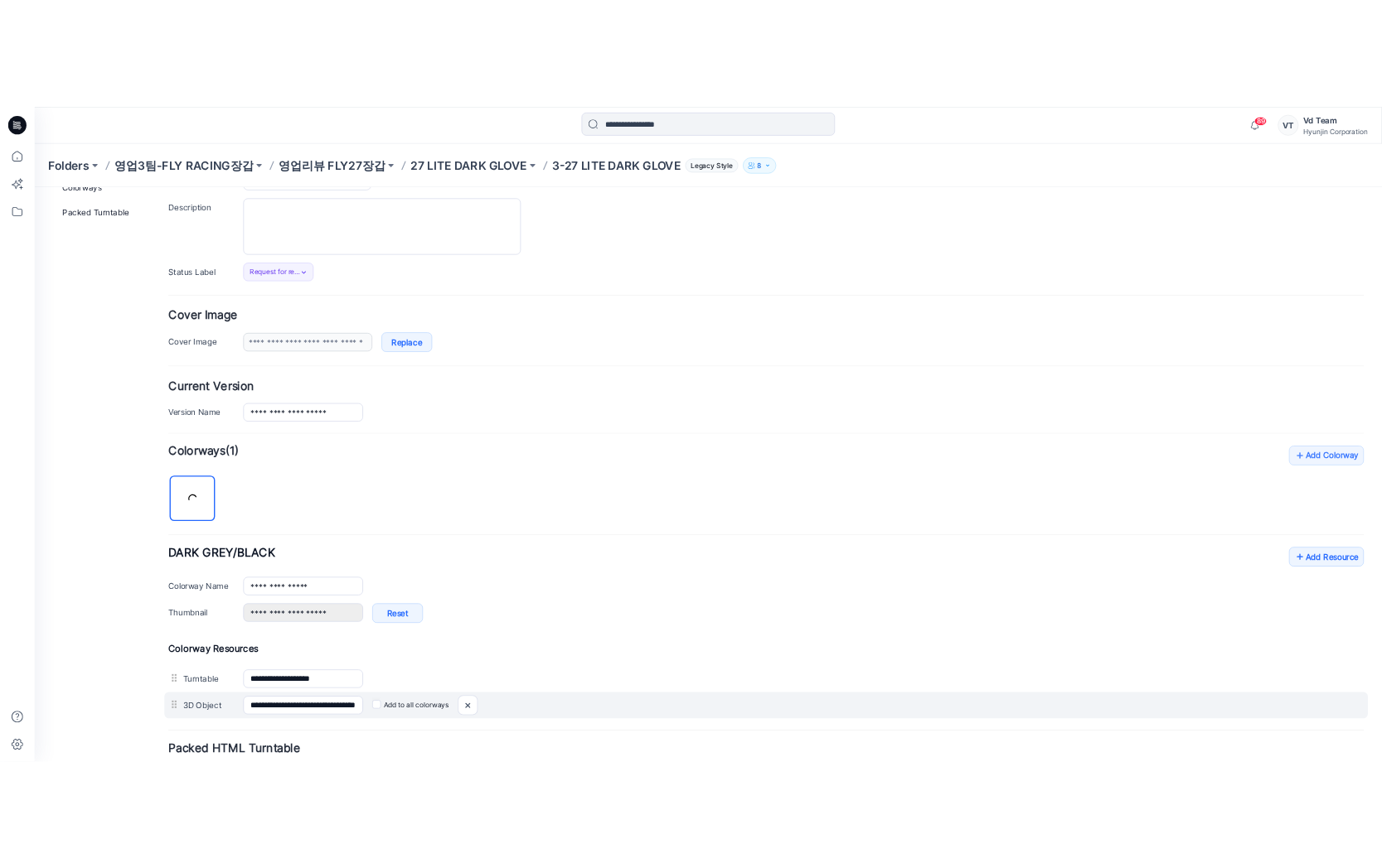
scroll to position [279, 0]
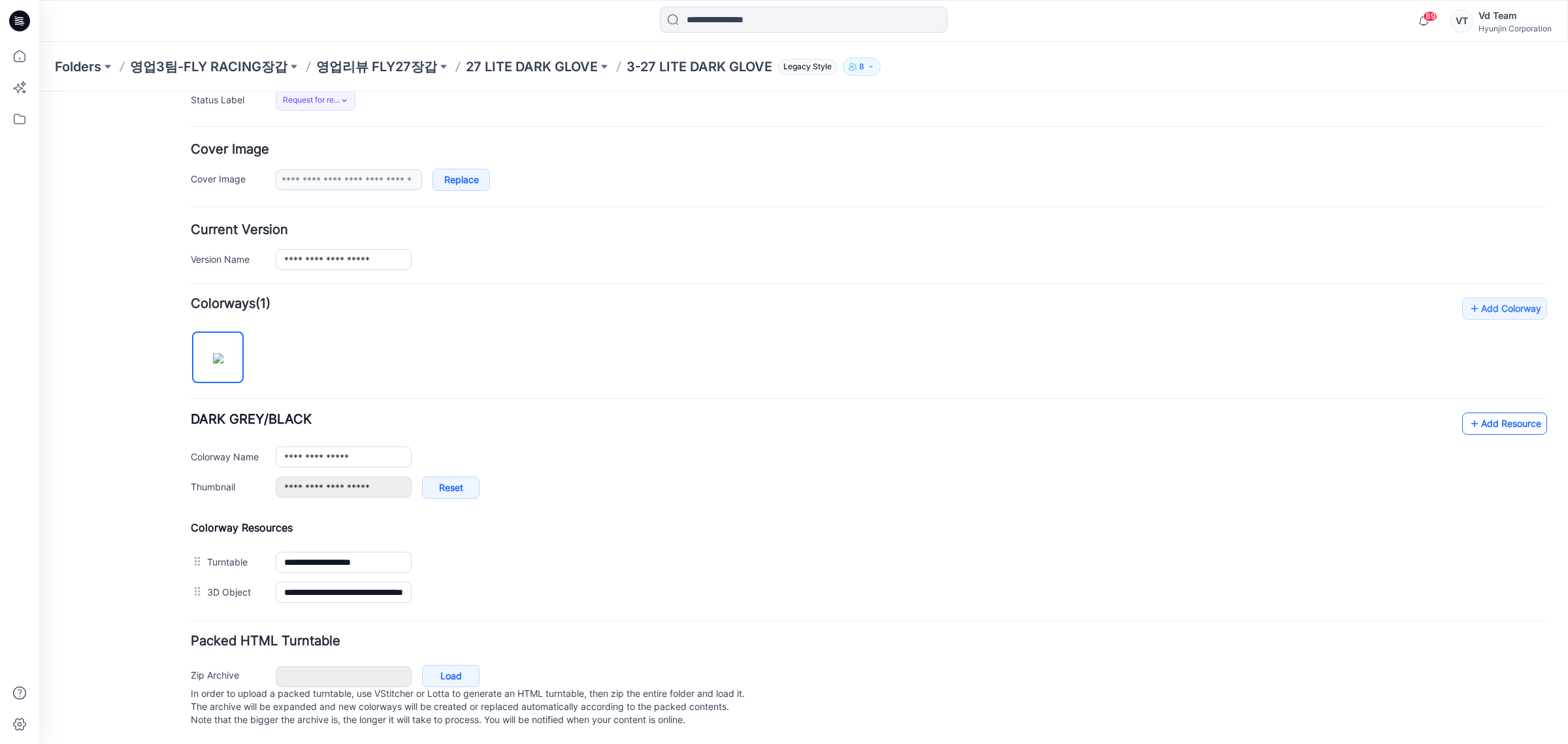
click at [1487, 412] on link "Add Resource" at bounding box center [1504, 423] width 85 height 22
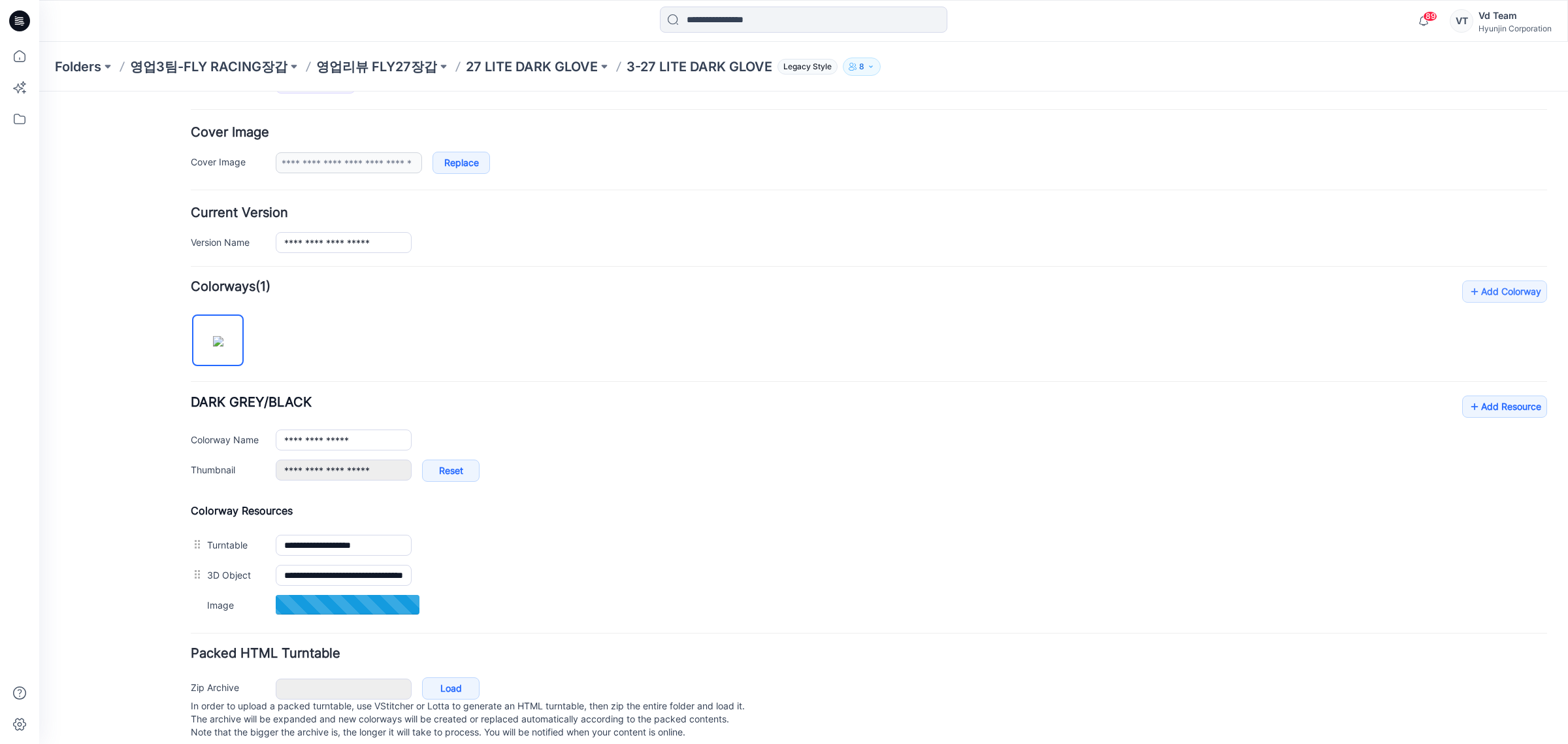
click at [1475, 390] on div "**********" at bounding box center [869, 450] width 1356 height 339
click at [1477, 401] on link "Add Resource" at bounding box center [1504, 407] width 85 height 22
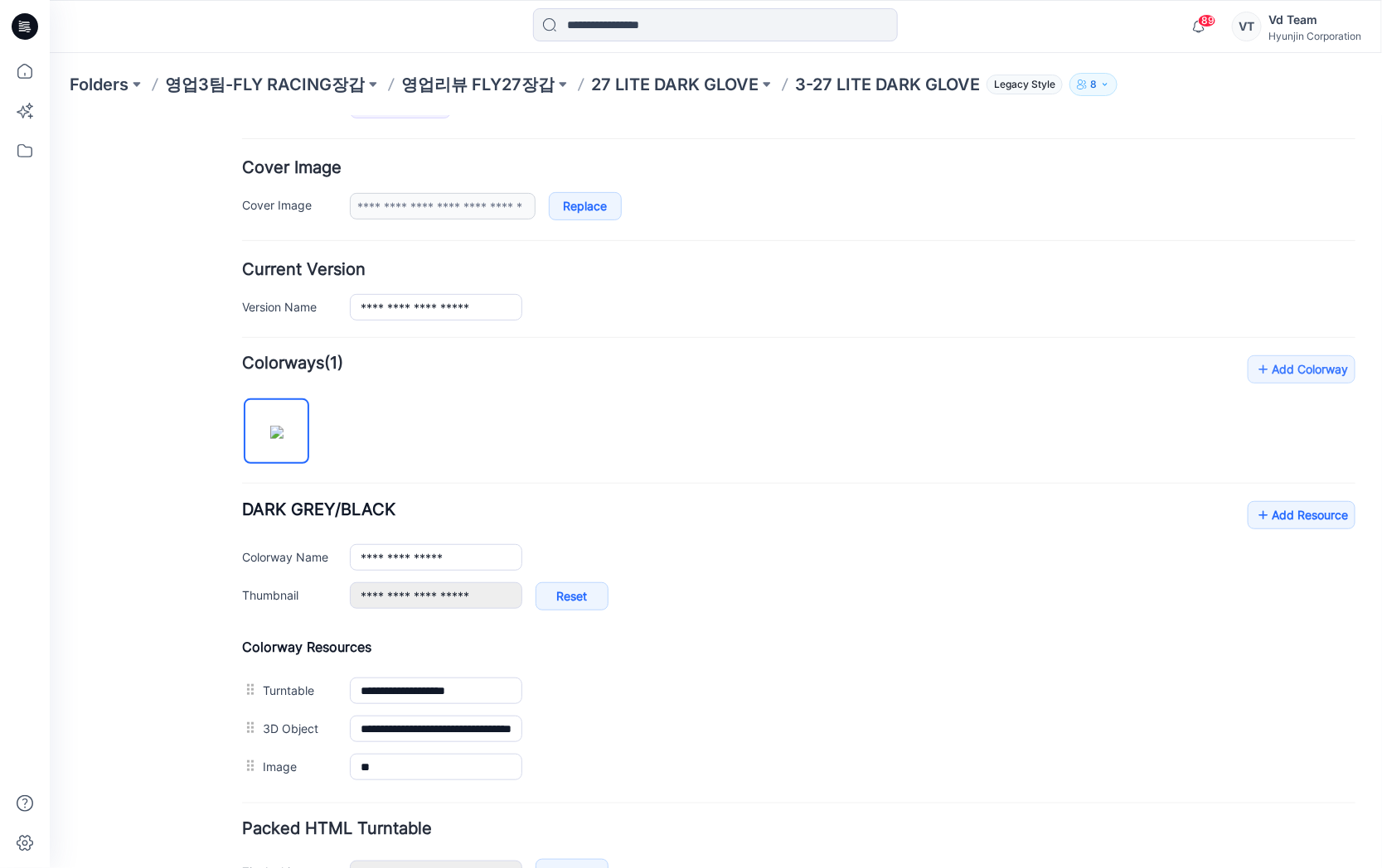
click at [660, 96] on div "Folders 영업3팀-FLY RACING장갑 영업리뷰 FLY27장갑 27 LITE DARK GLOVE 3-27 LITE DARK GLOVE …" at bounding box center [716, 84] width 1332 height 63
click at [685, 78] on p "27 LITE DARK GLOVE" at bounding box center [675, 84] width 168 height 23
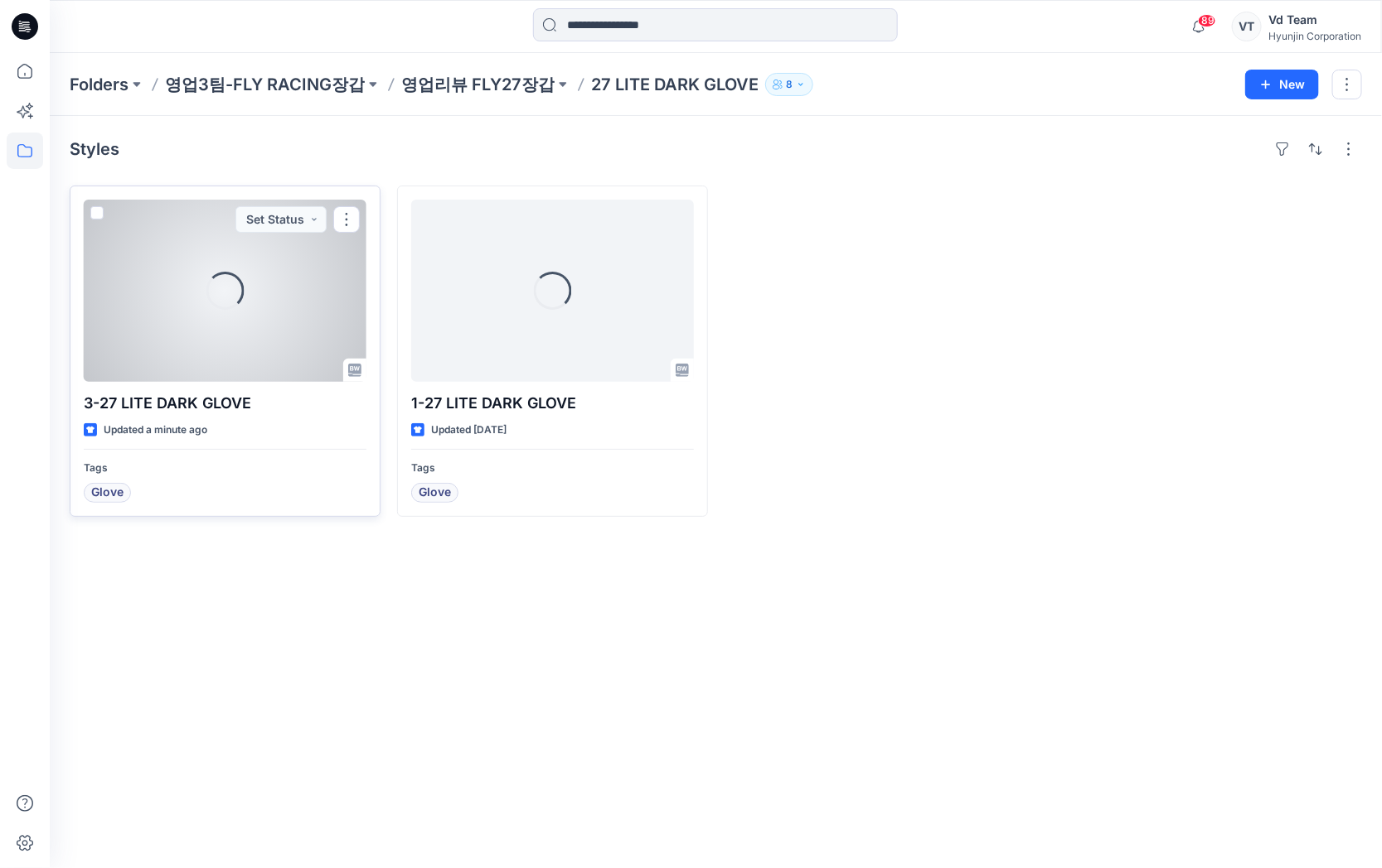
click at [292, 319] on div "Loading..." at bounding box center [225, 290] width 283 height 182
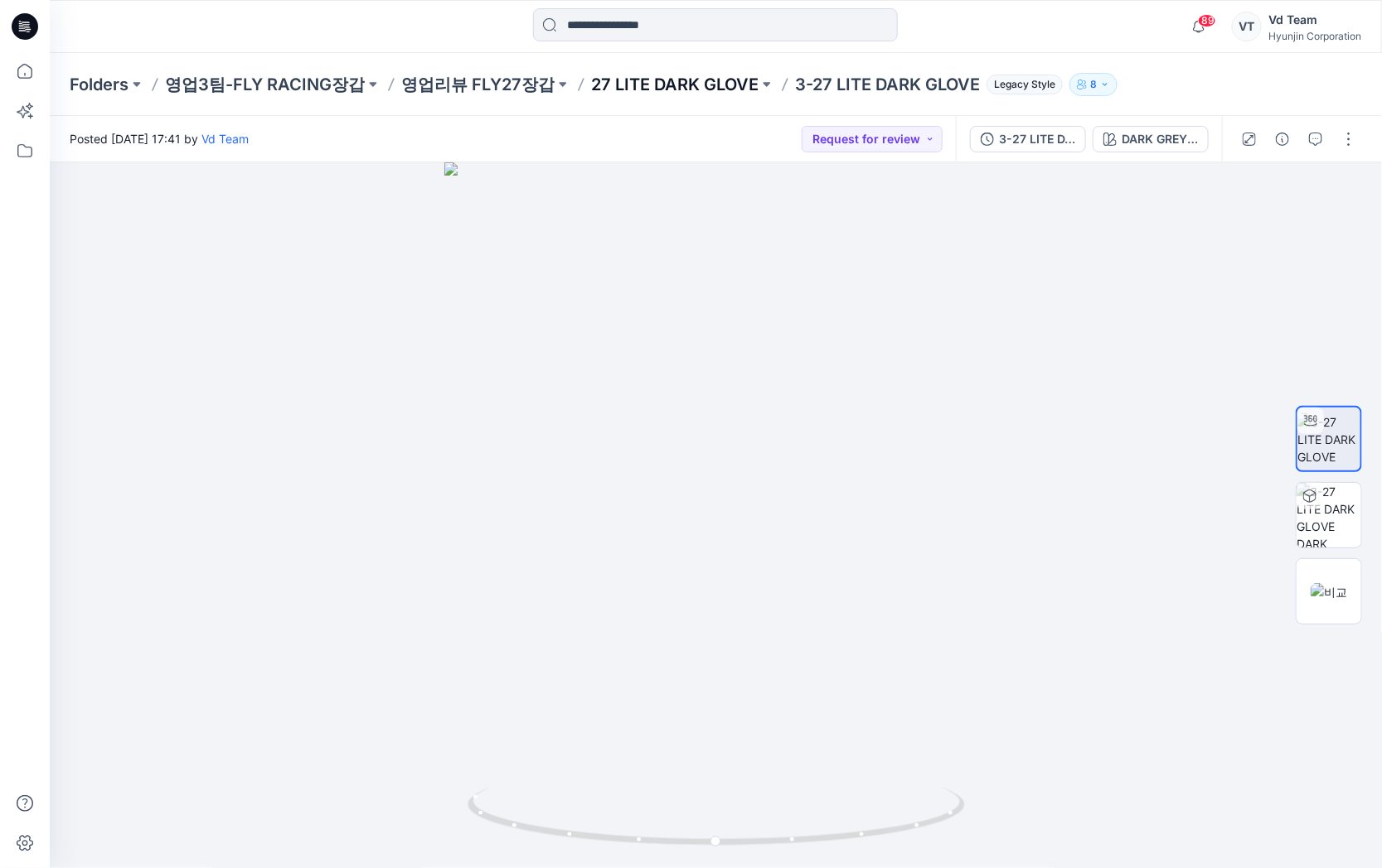
click at [640, 88] on p "27 LITE DARK GLOVE" at bounding box center [675, 84] width 168 height 23
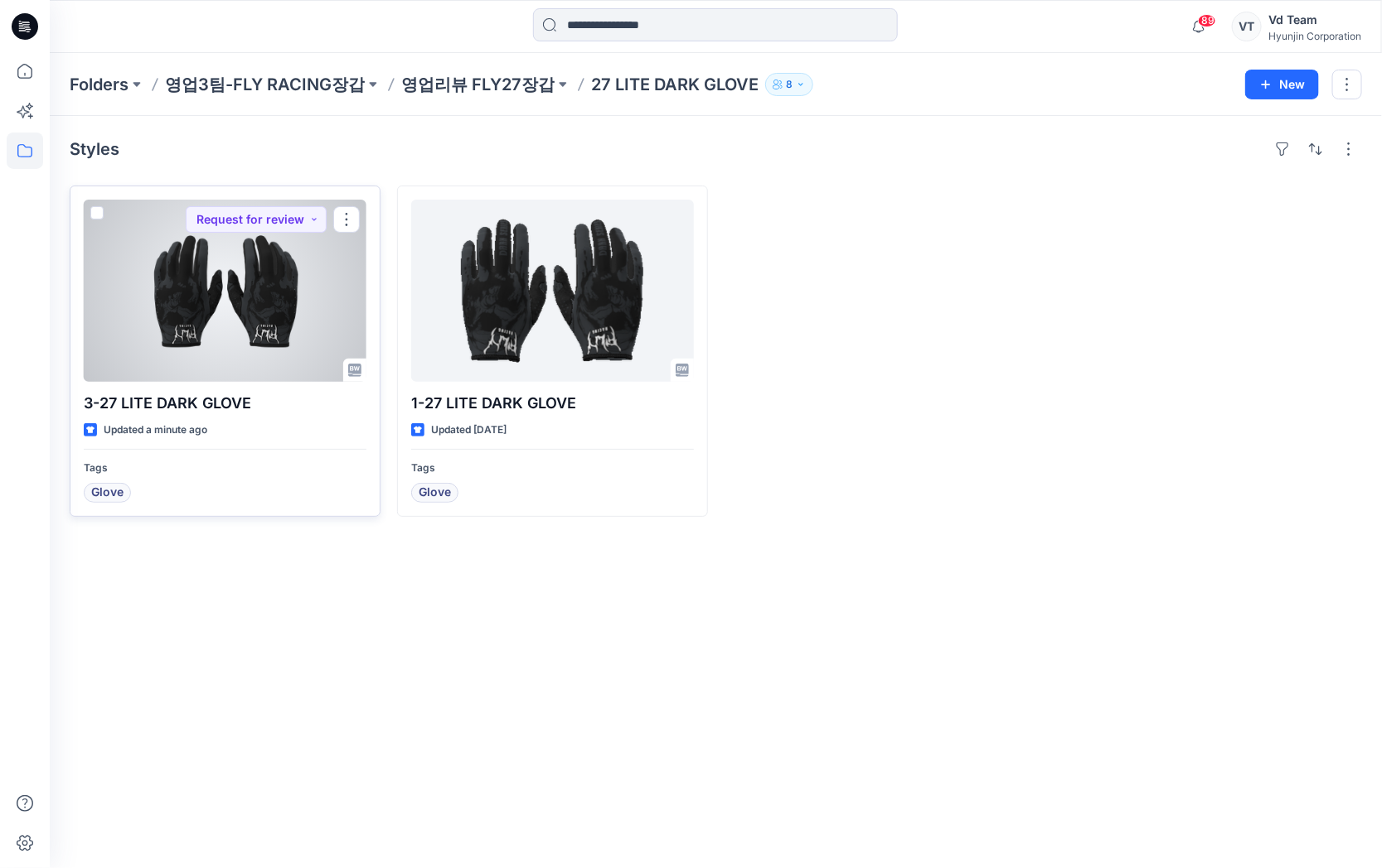
click at [192, 356] on div at bounding box center [225, 290] width 283 height 182
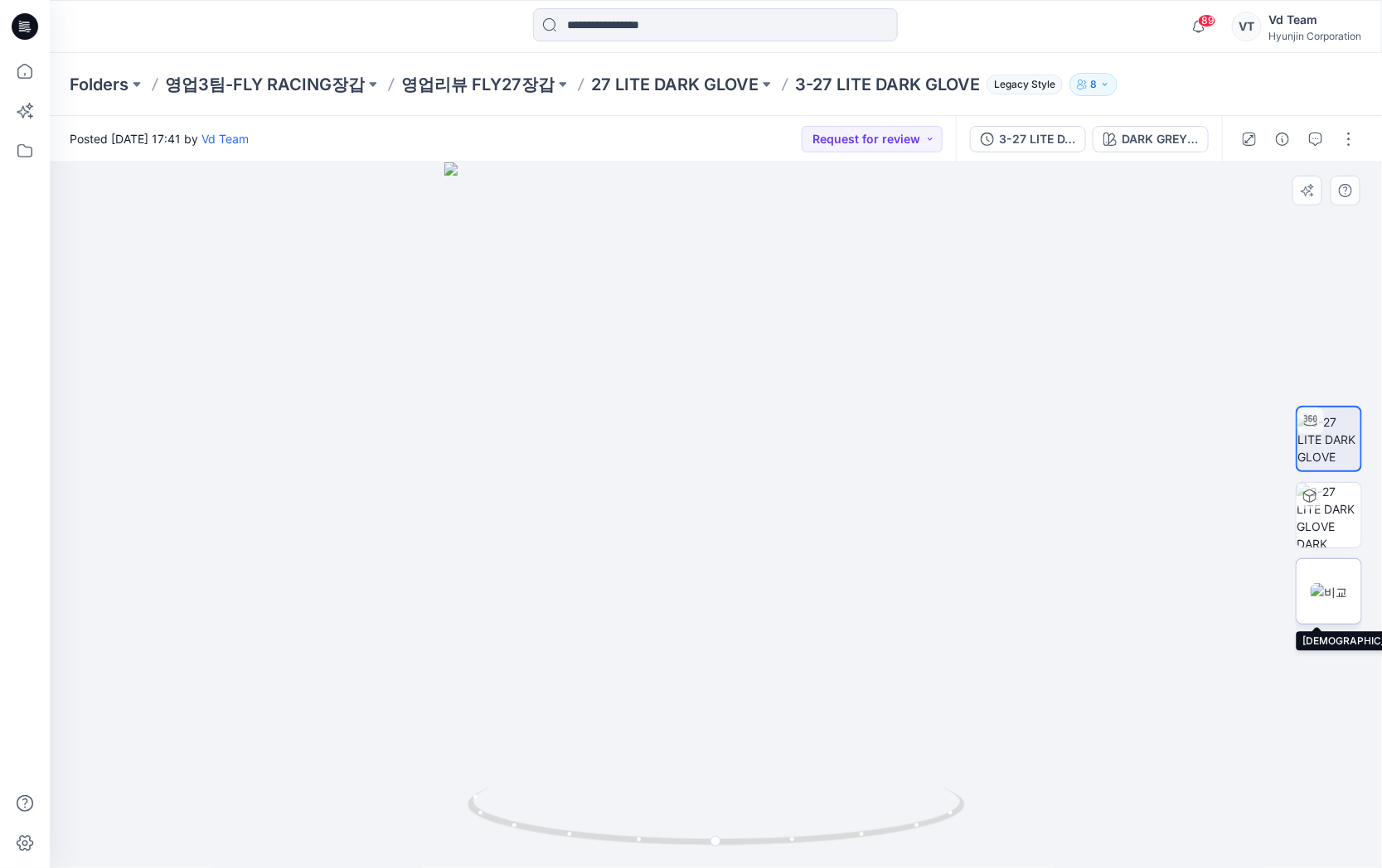
click at [1336, 601] on img at bounding box center [1329, 592] width 37 height 18
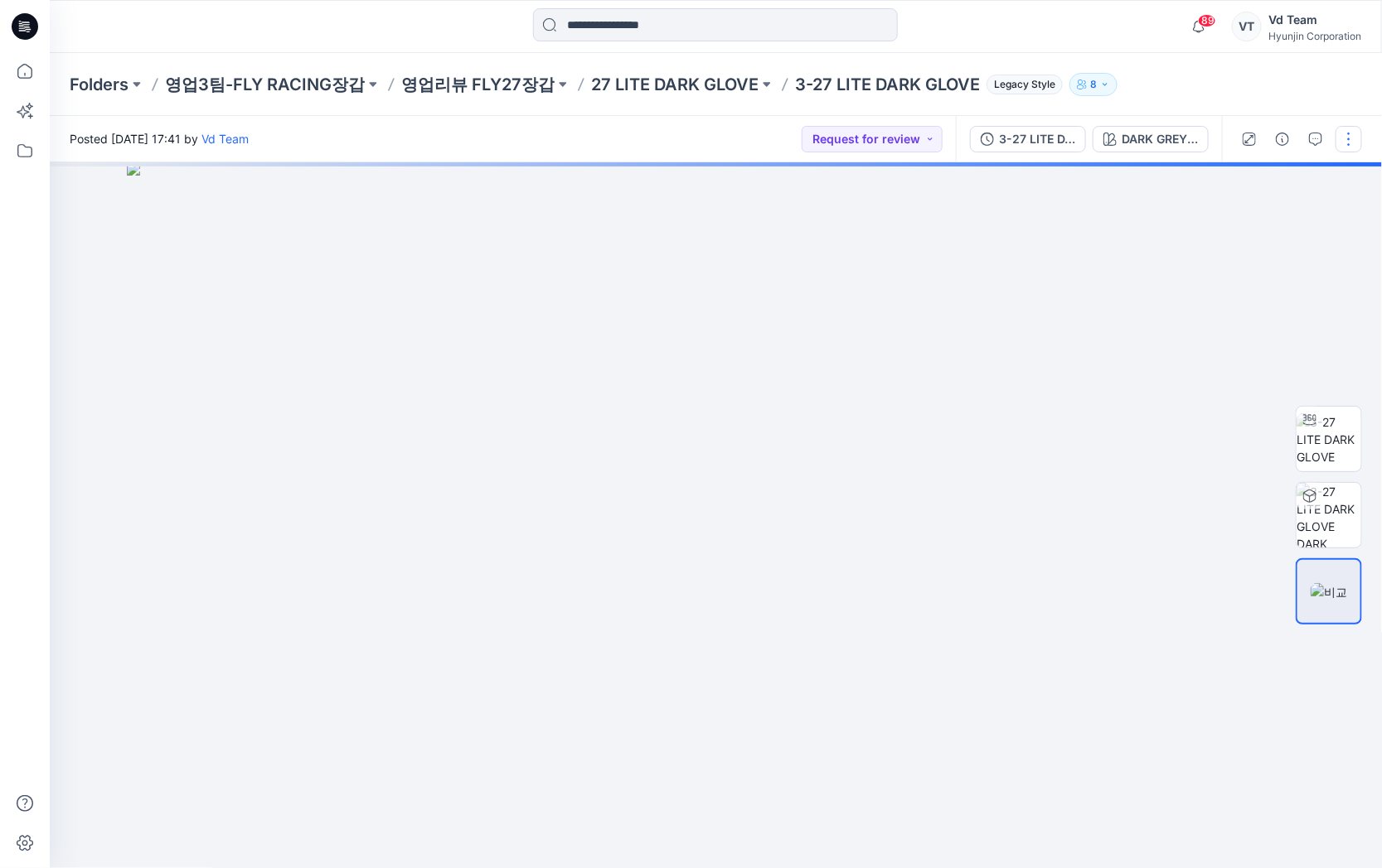
click at [1340, 137] on button "button" at bounding box center [1349, 139] width 27 height 27
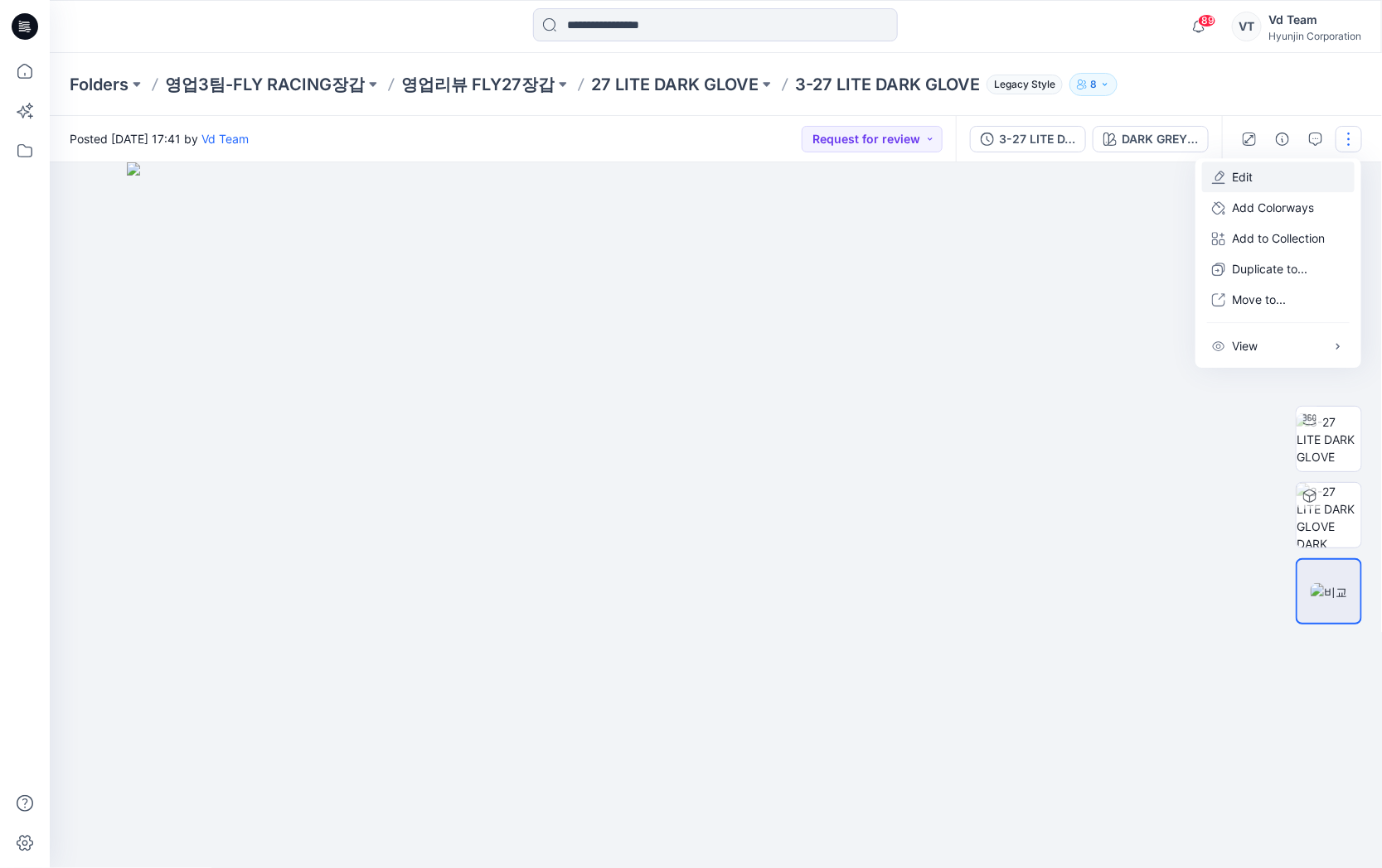
click at [1299, 174] on button "Edit" at bounding box center [1278, 177] width 153 height 31
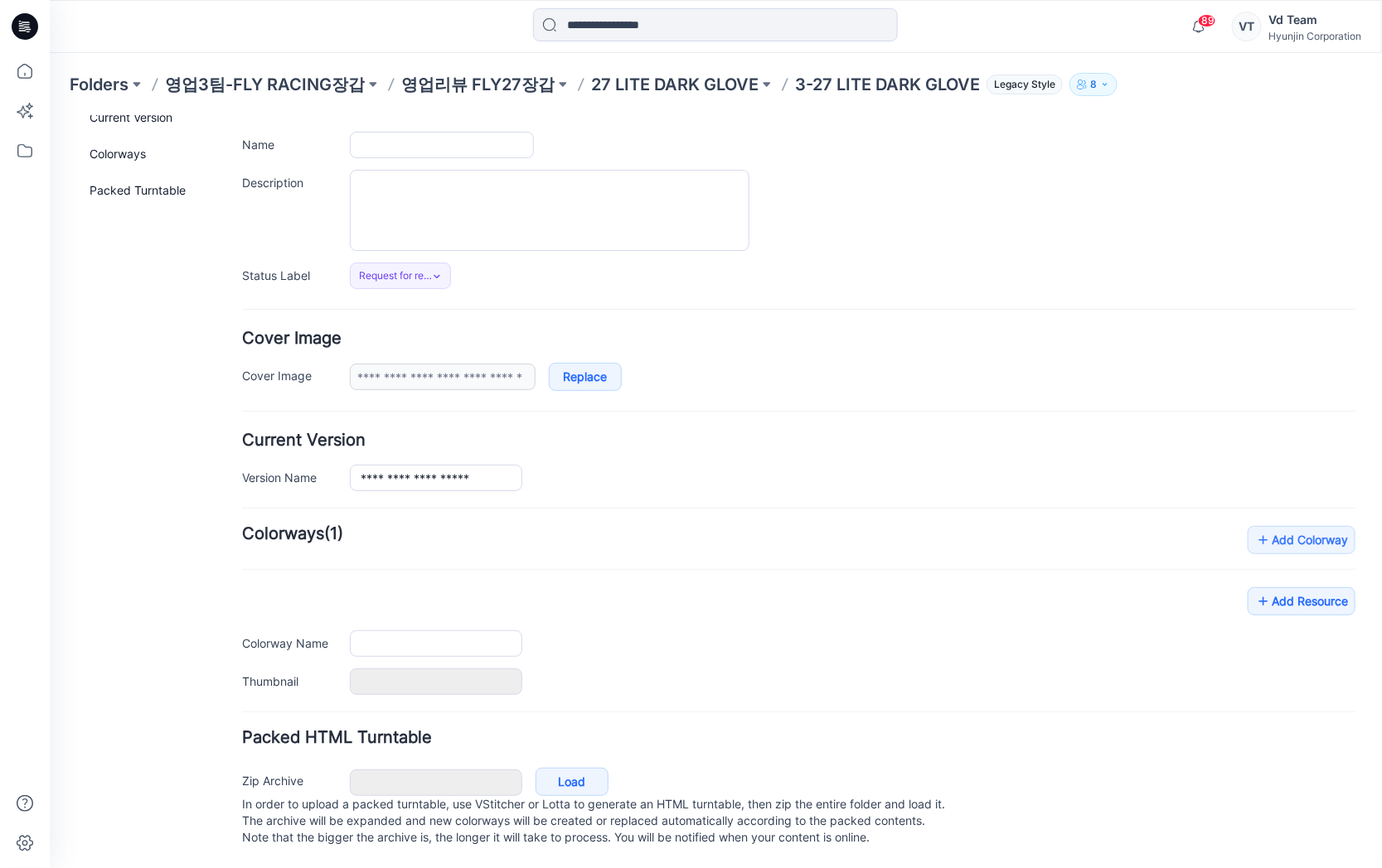
type input "**********"
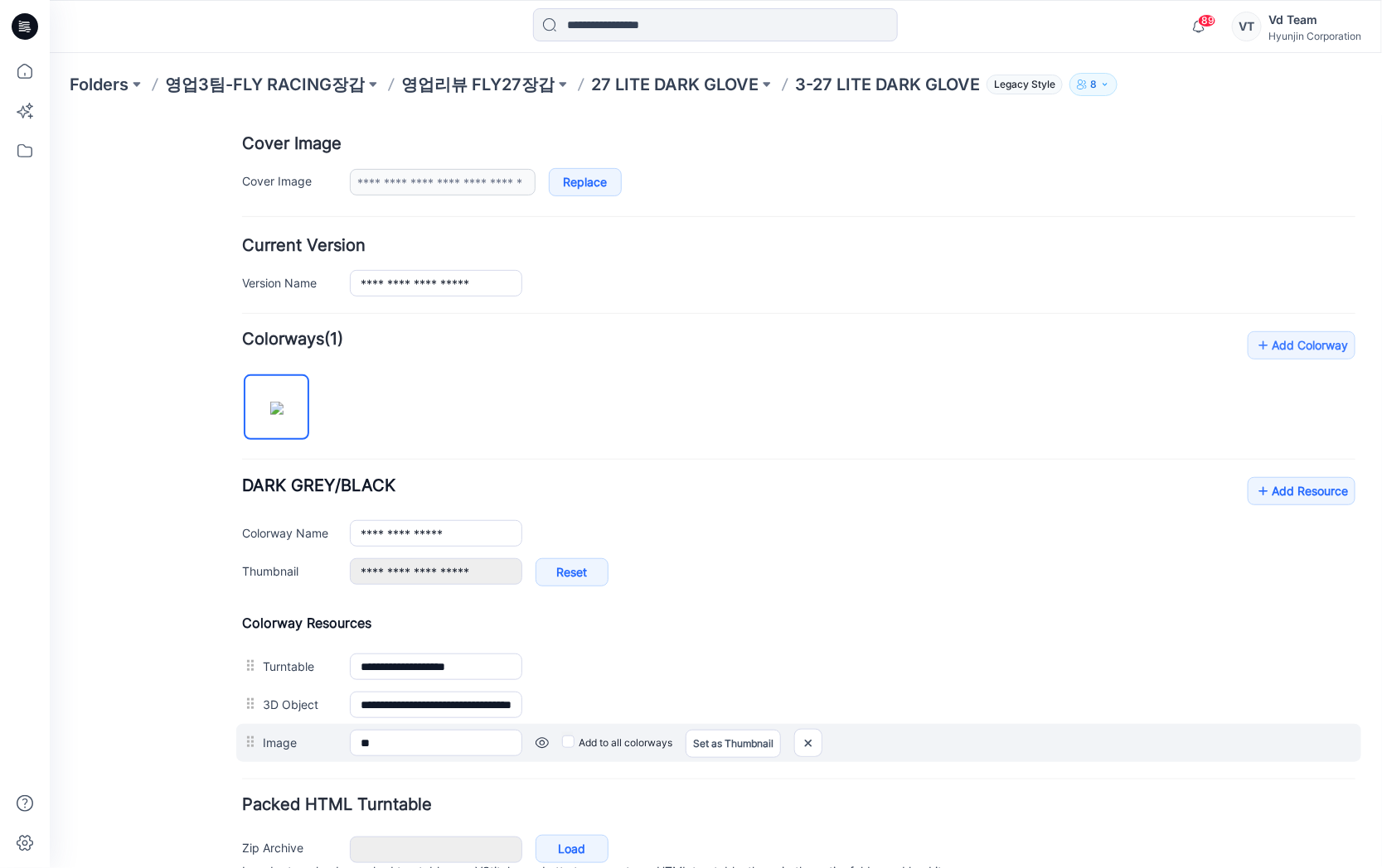
scroll to position [391, 0]
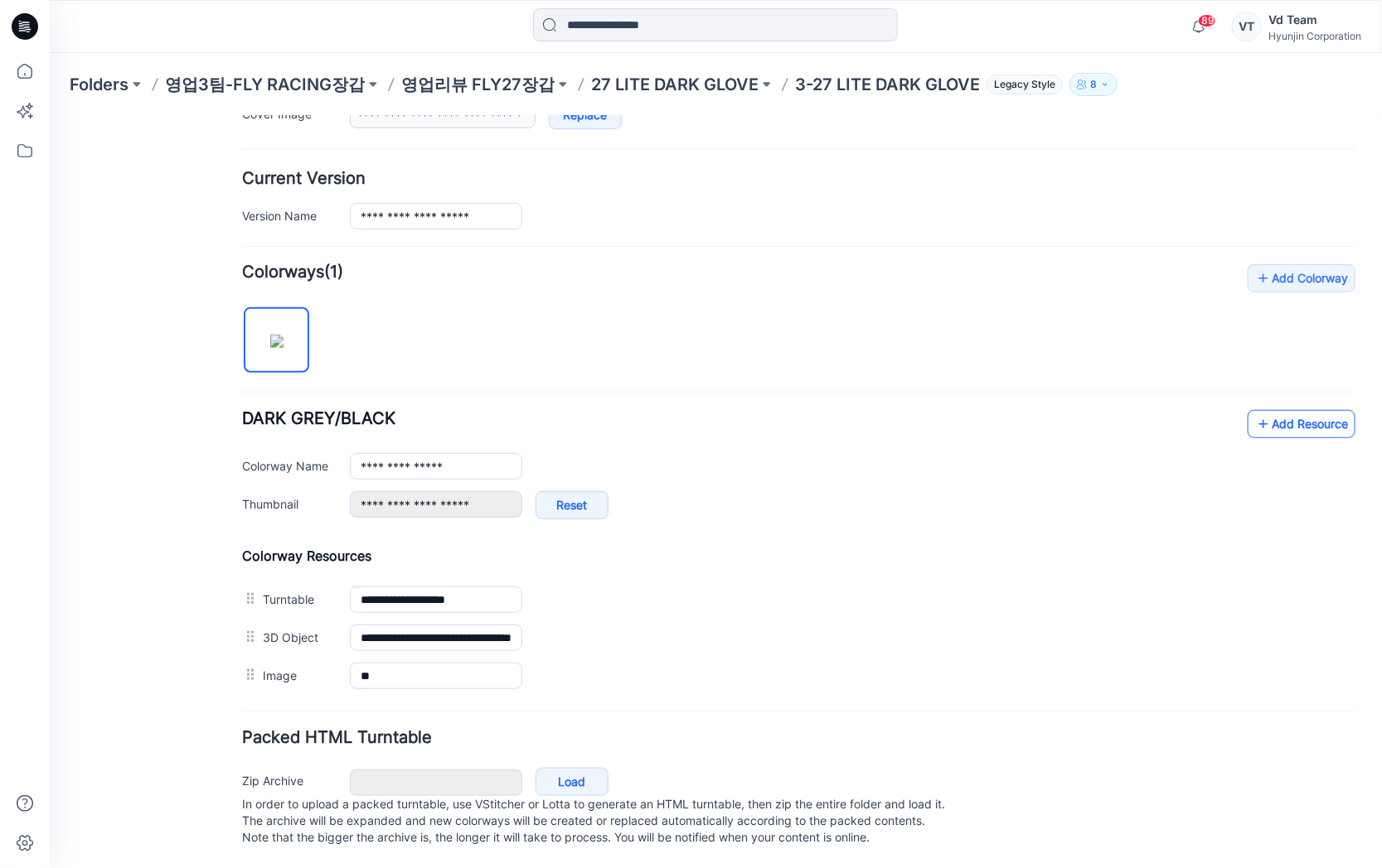
click at [1281, 416] on link "Add Resource" at bounding box center [1300, 423] width 108 height 28
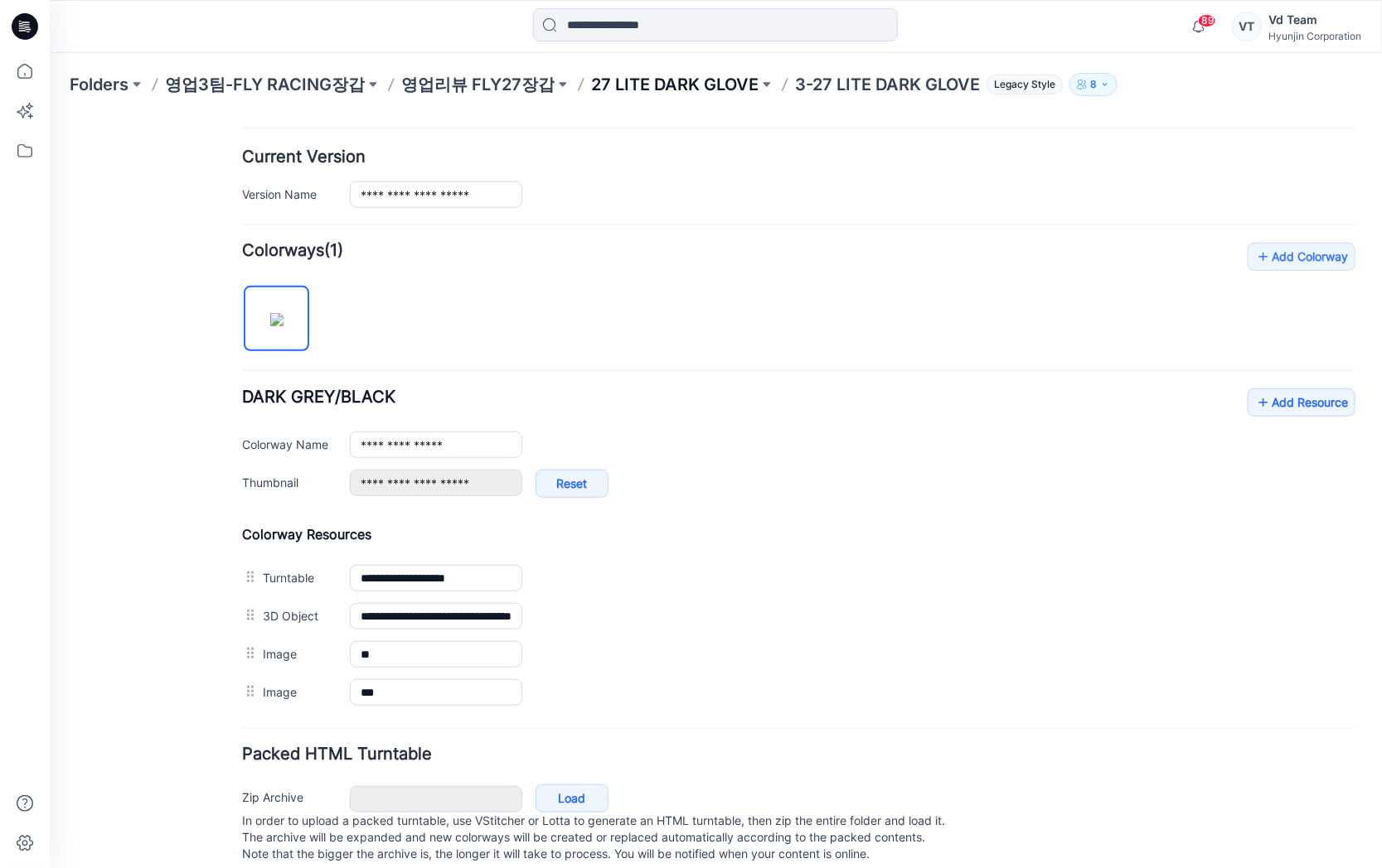
click at [628, 79] on p "27 LITE DARK GLOVE" at bounding box center [675, 84] width 168 height 23
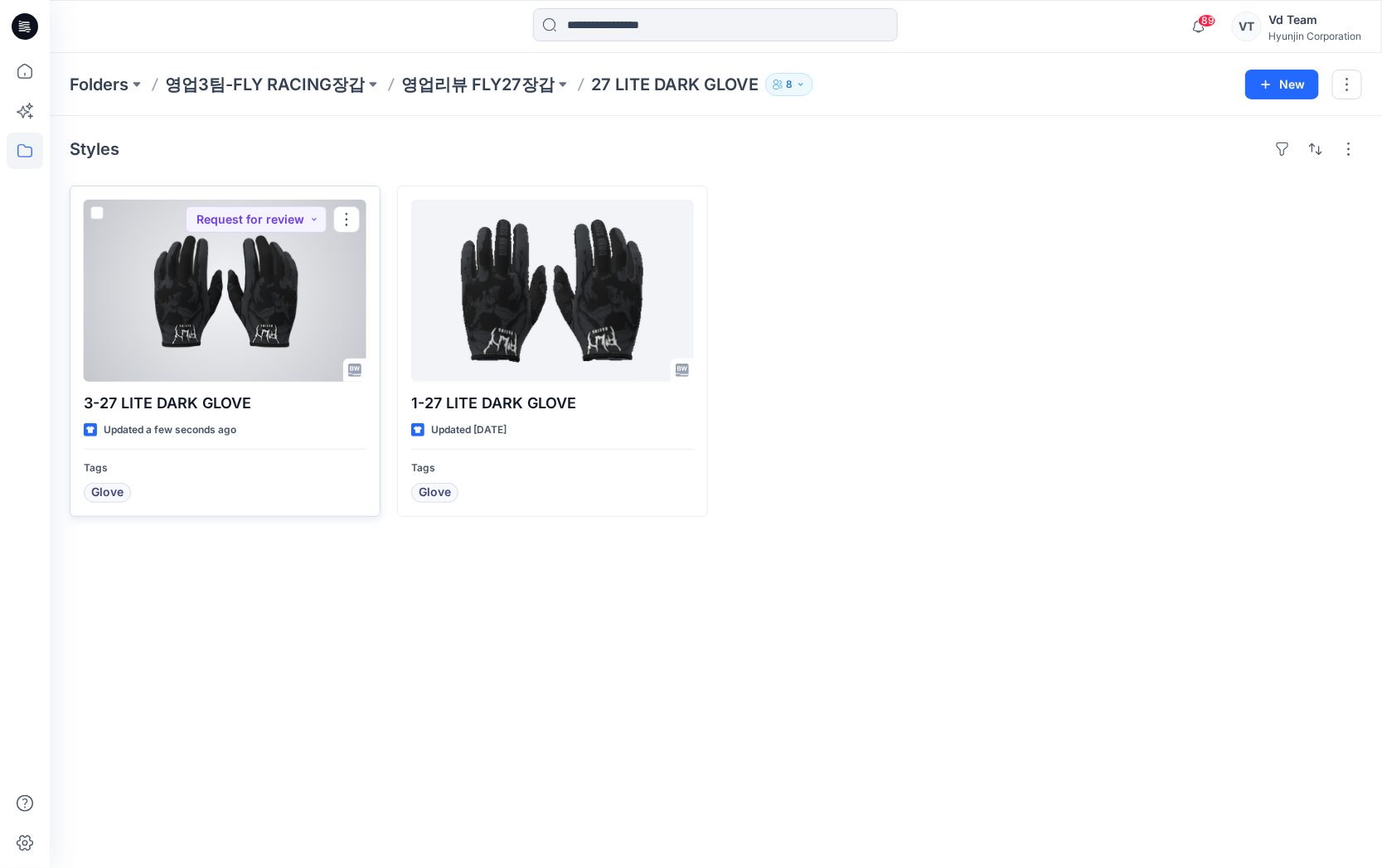
click at [193, 286] on div at bounding box center [225, 290] width 283 height 182
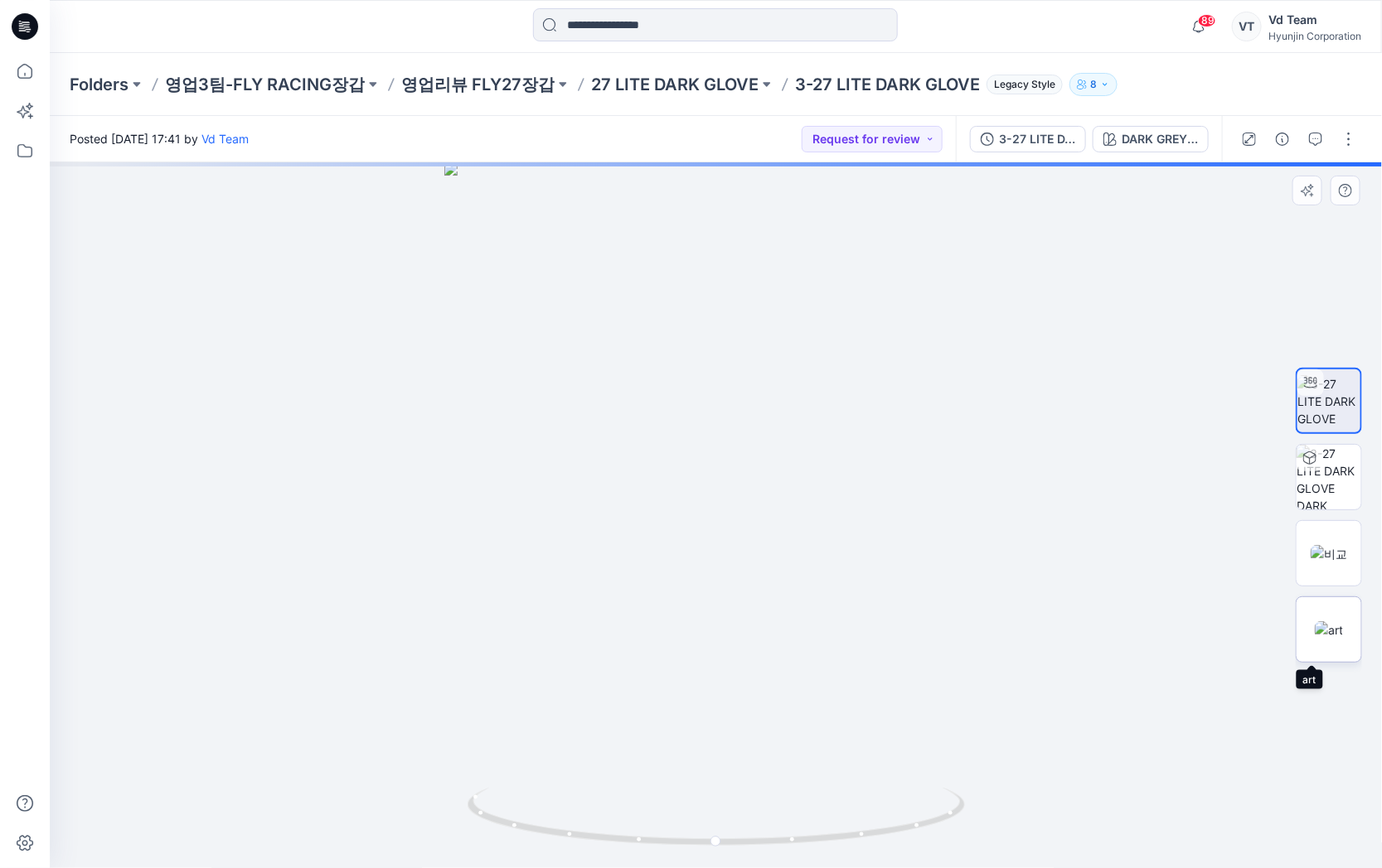
click at [1339, 626] on img at bounding box center [1329, 630] width 28 height 18
